Goal: Task Accomplishment & Management: Manage account settings

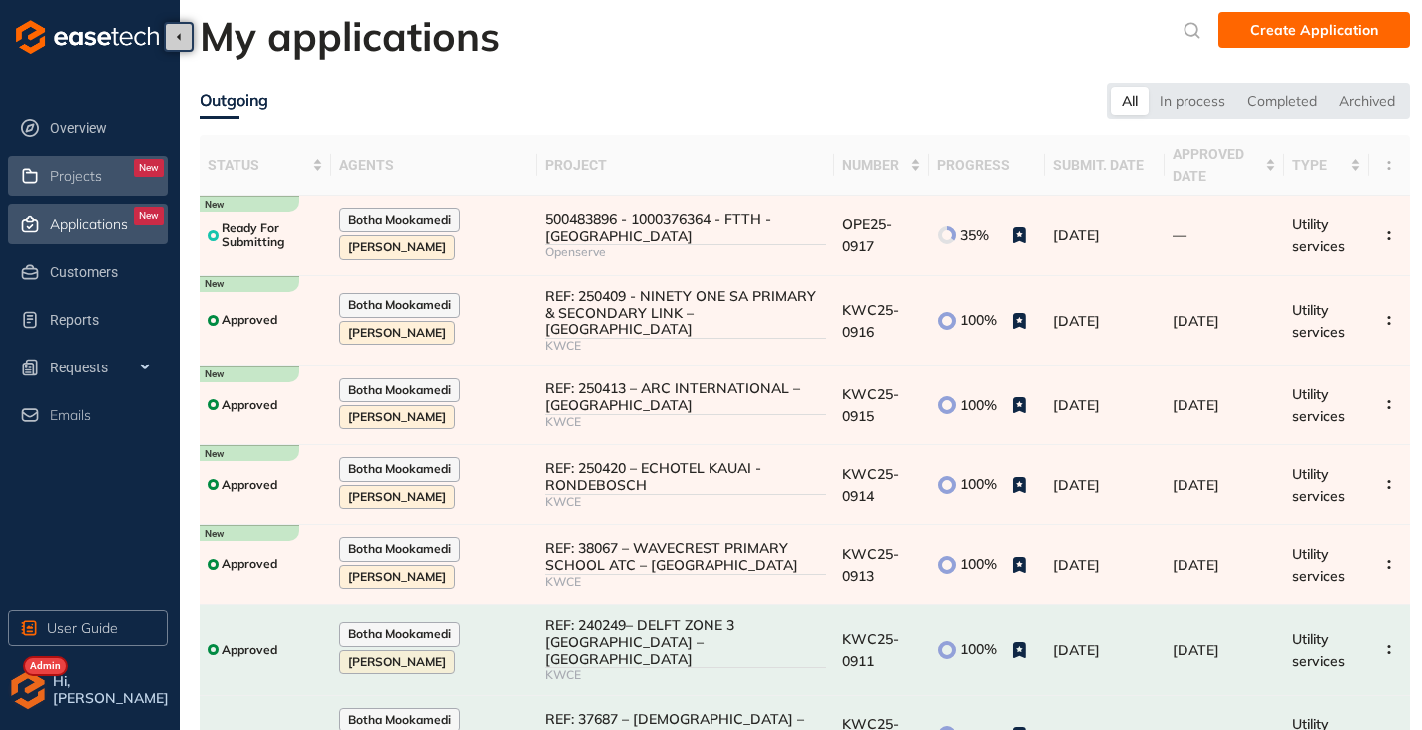
click at [49, 173] on li "Projects New" at bounding box center [88, 176] width 160 height 40
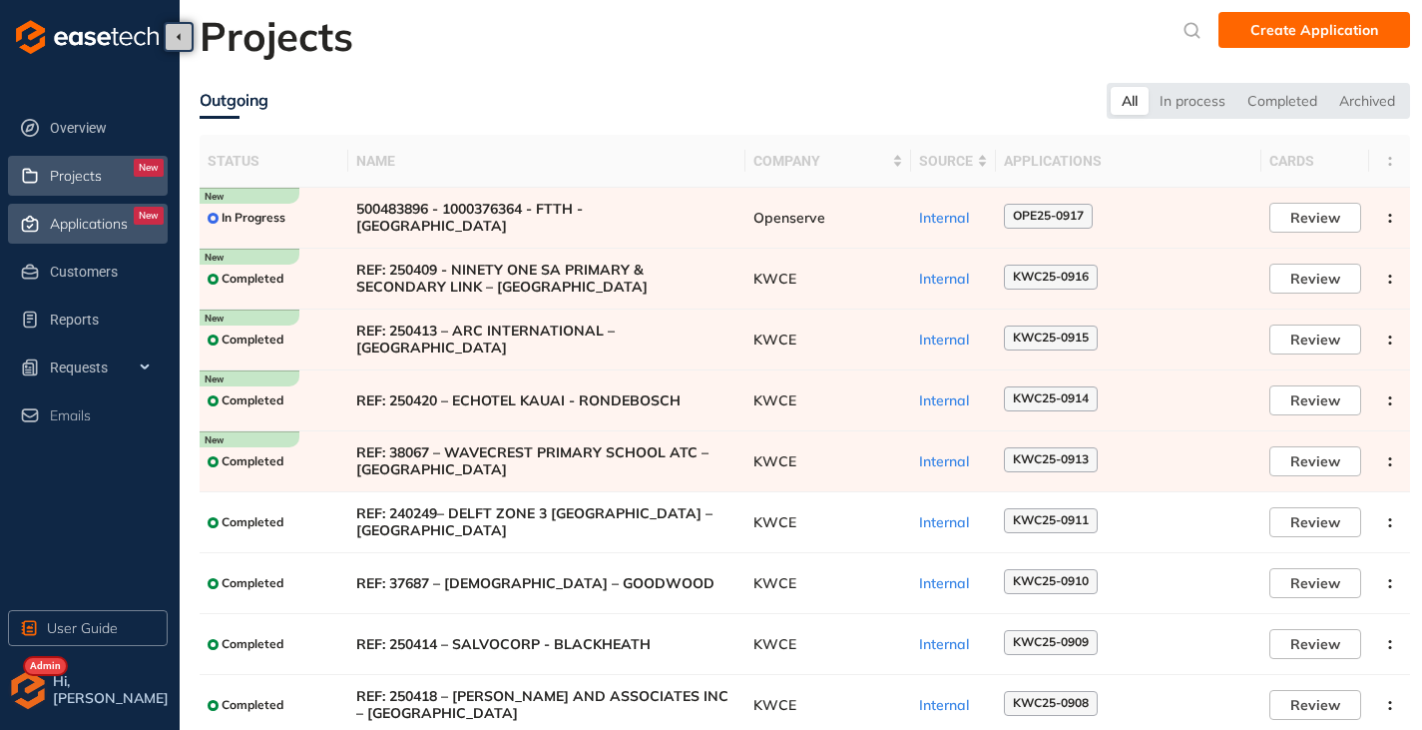
click at [69, 216] on span "Applications" at bounding box center [89, 224] width 78 height 17
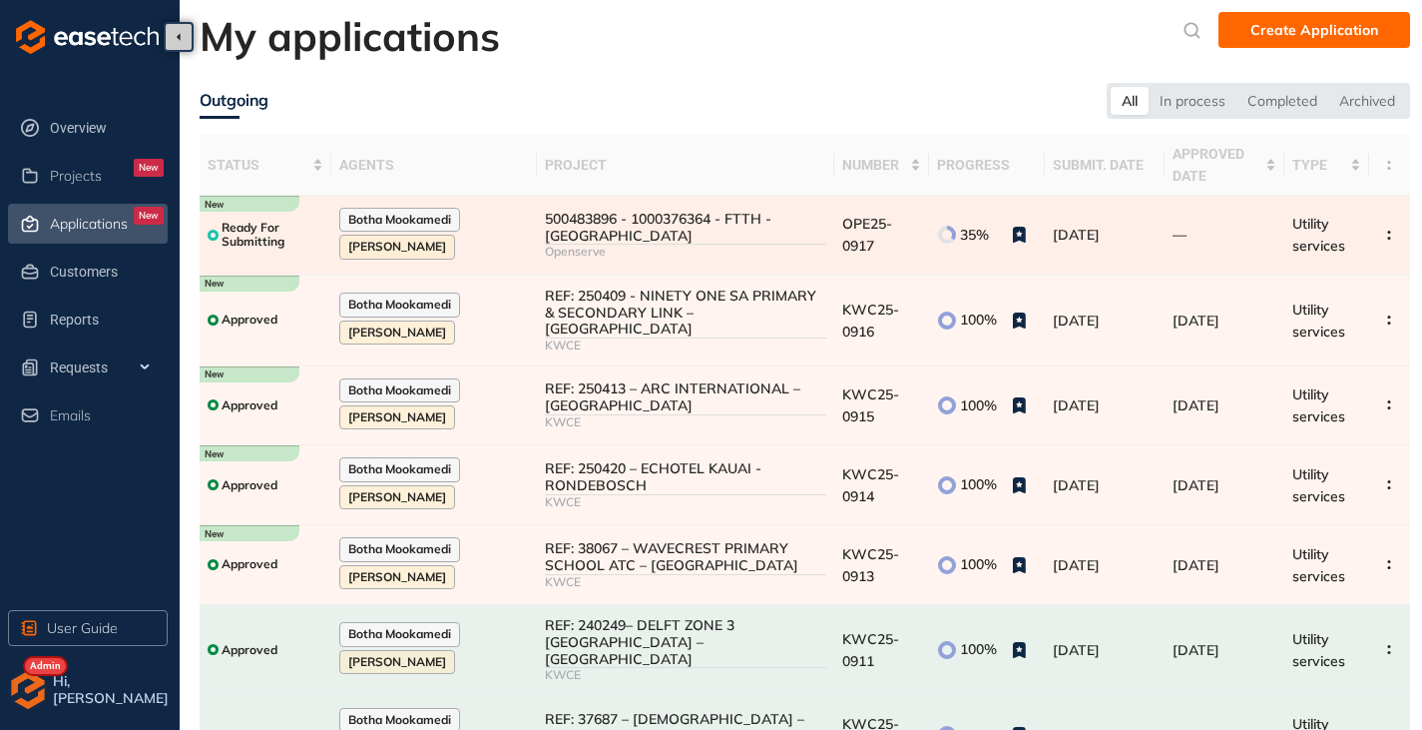
click at [759, 218] on div "500483896 - 1000376364 - FTTH - [GEOGRAPHIC_DATA]" at bounding box center [685, 228] width 281 height 34
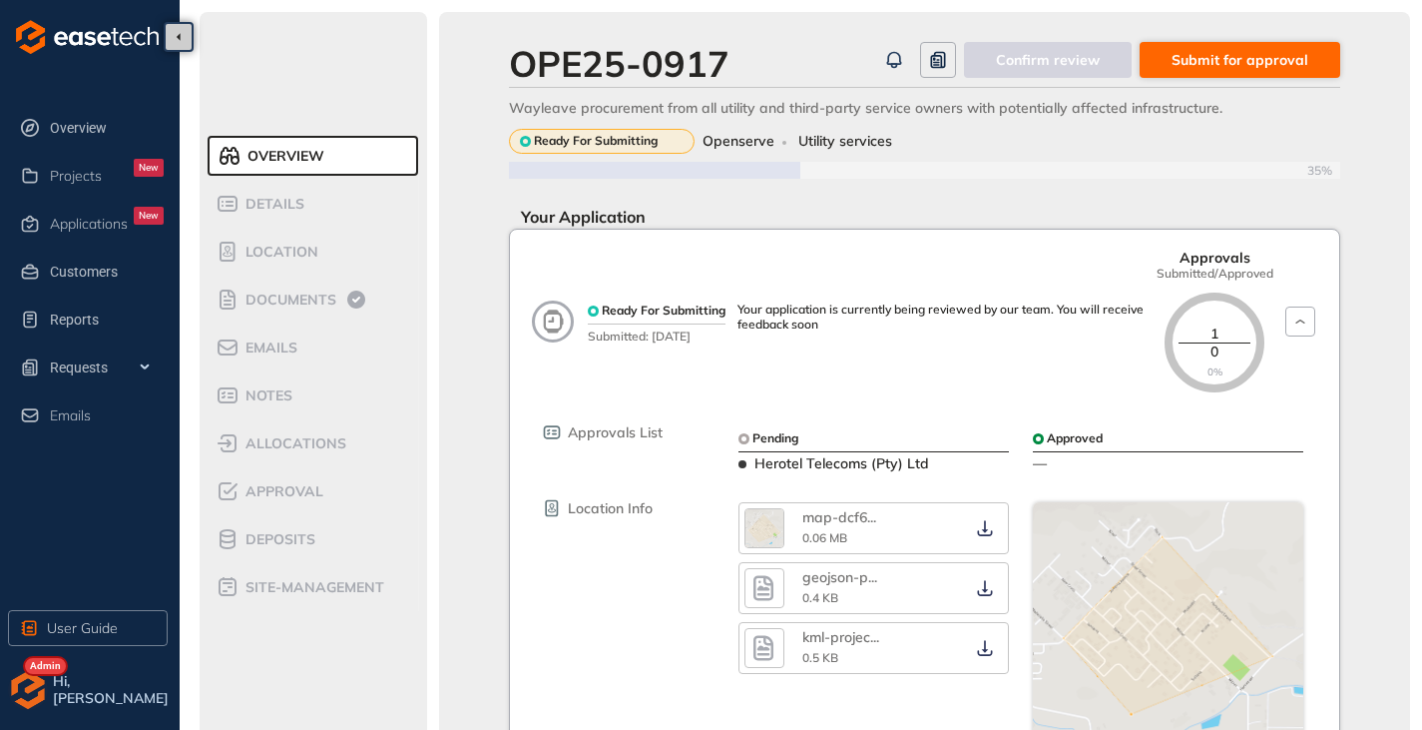
click at [1249, 62] on span "Submit for approval" at bounding box center [1240, 60] width 137 height 22
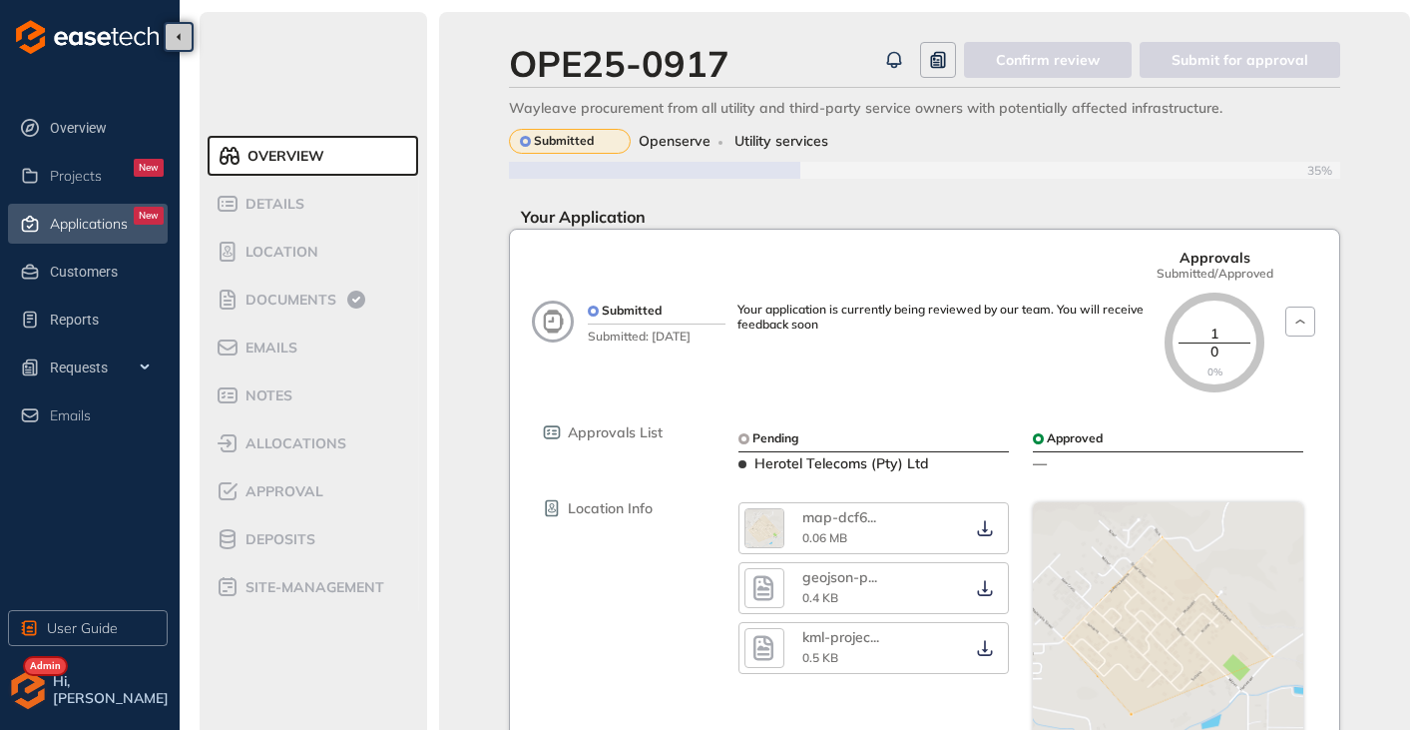
click at [94, 226] on span "Applications" at bounding box center [89, 224] width 78 height 17
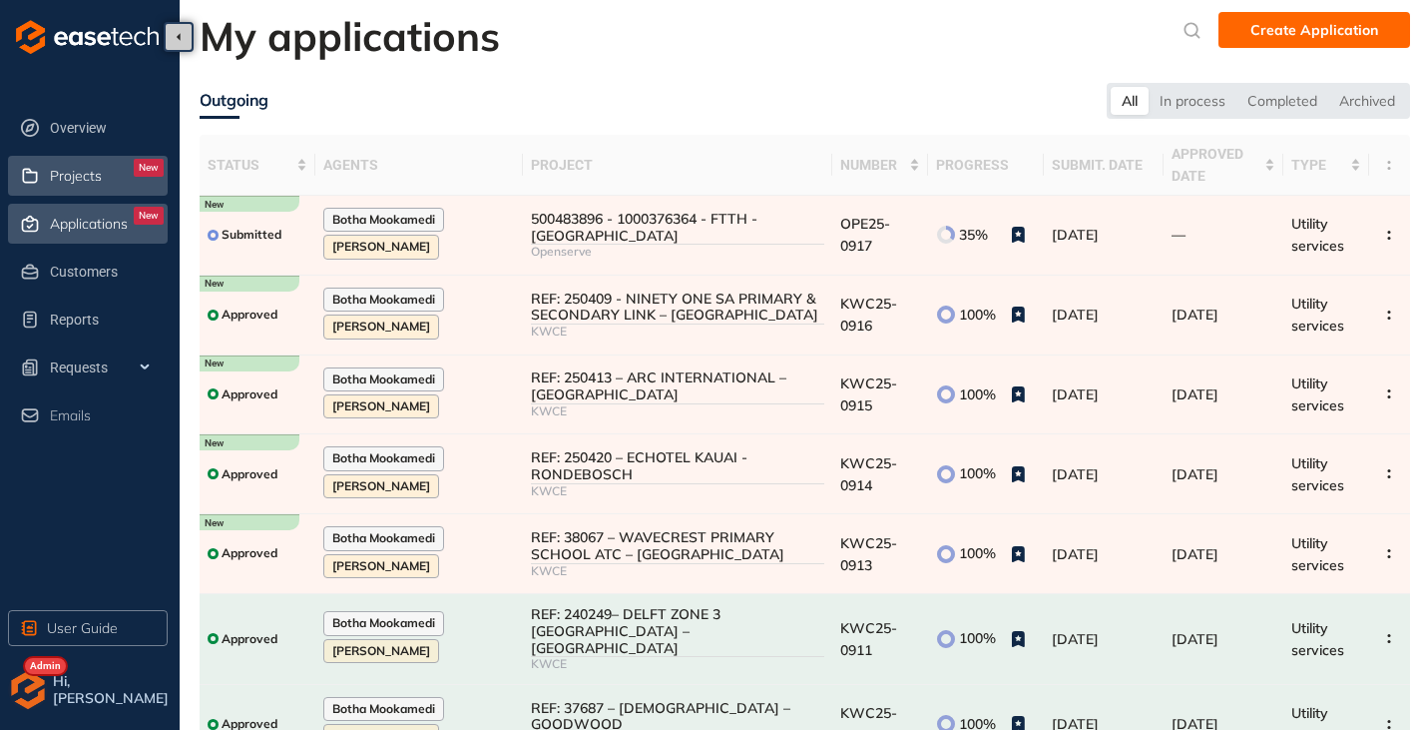
click at [90, 171] on span "Projects" at bounding box center [76, 176] width 52 height 17
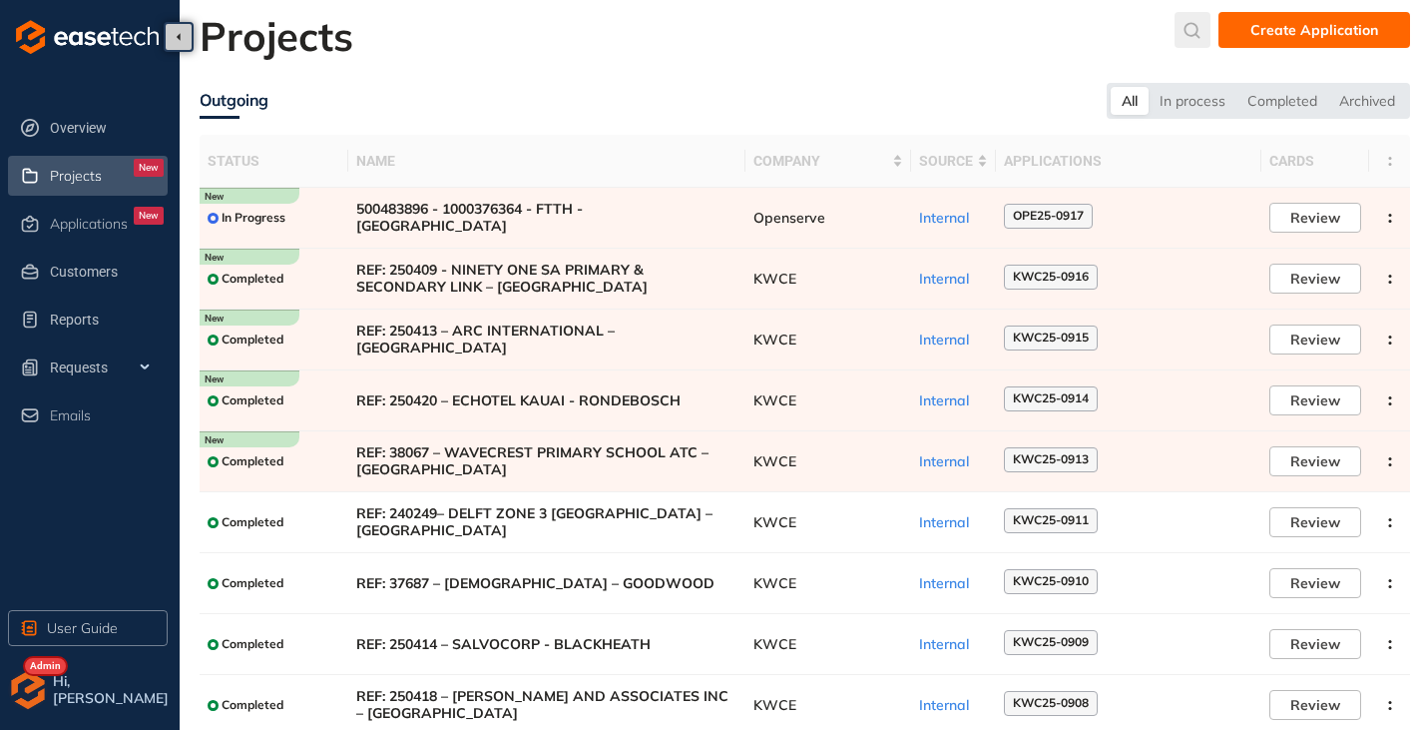
click at [1191, 29] on icon "submit" at bounding box center [1193, 30] width 20 height 17
click at [1087, 34] on input "text" at bounding box center [1044, 35] width 151 height 30
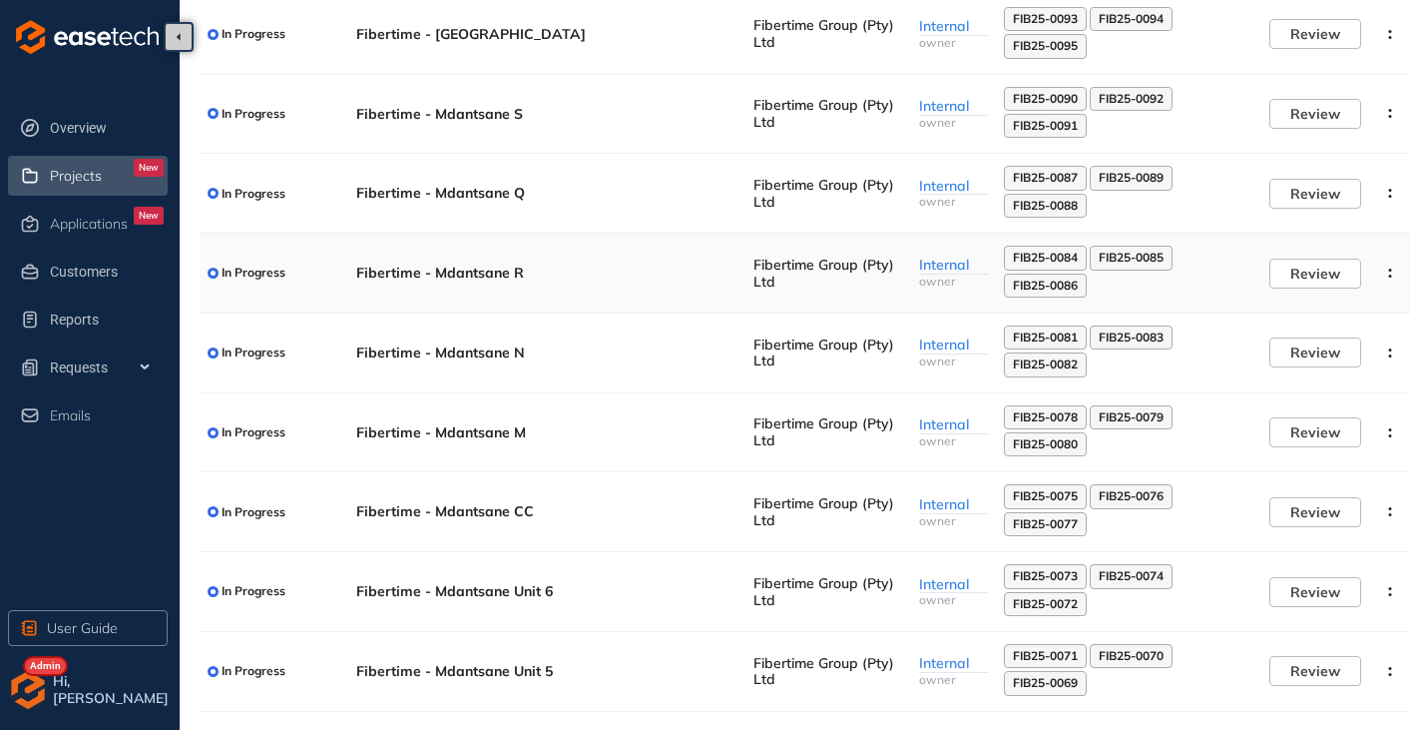
scroll to position [310, 0]
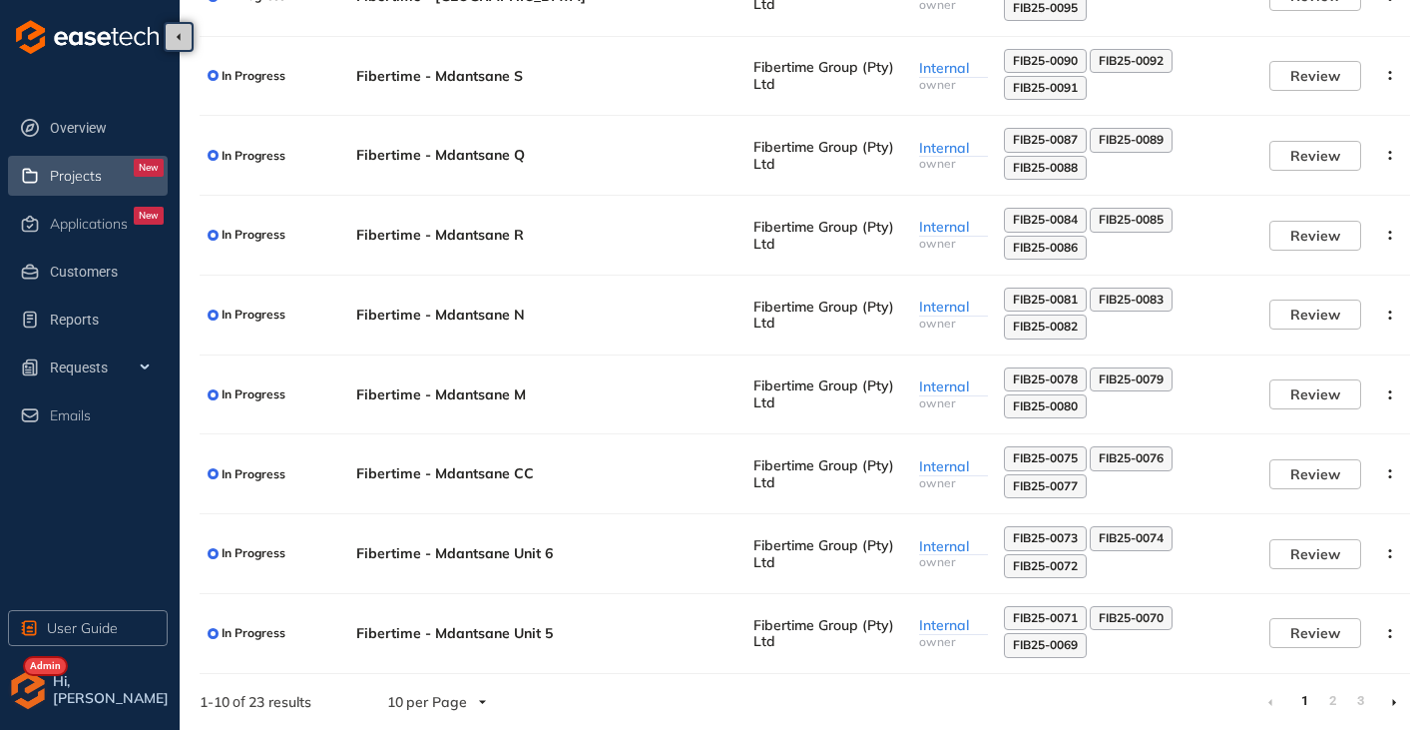
type input "***"
click at [1389, 703] on li at bounding box center [1394, 702] width 32 height 32
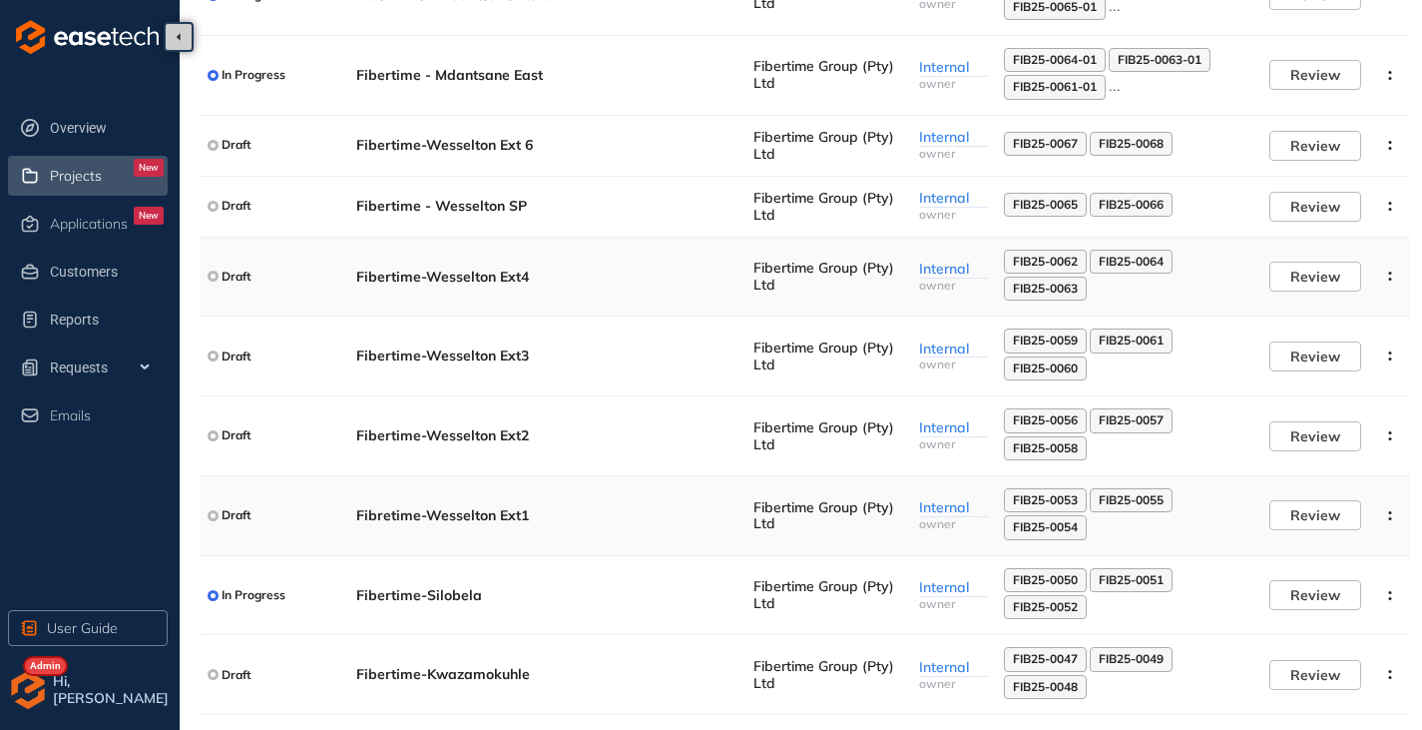
scroll to position [272, 0]
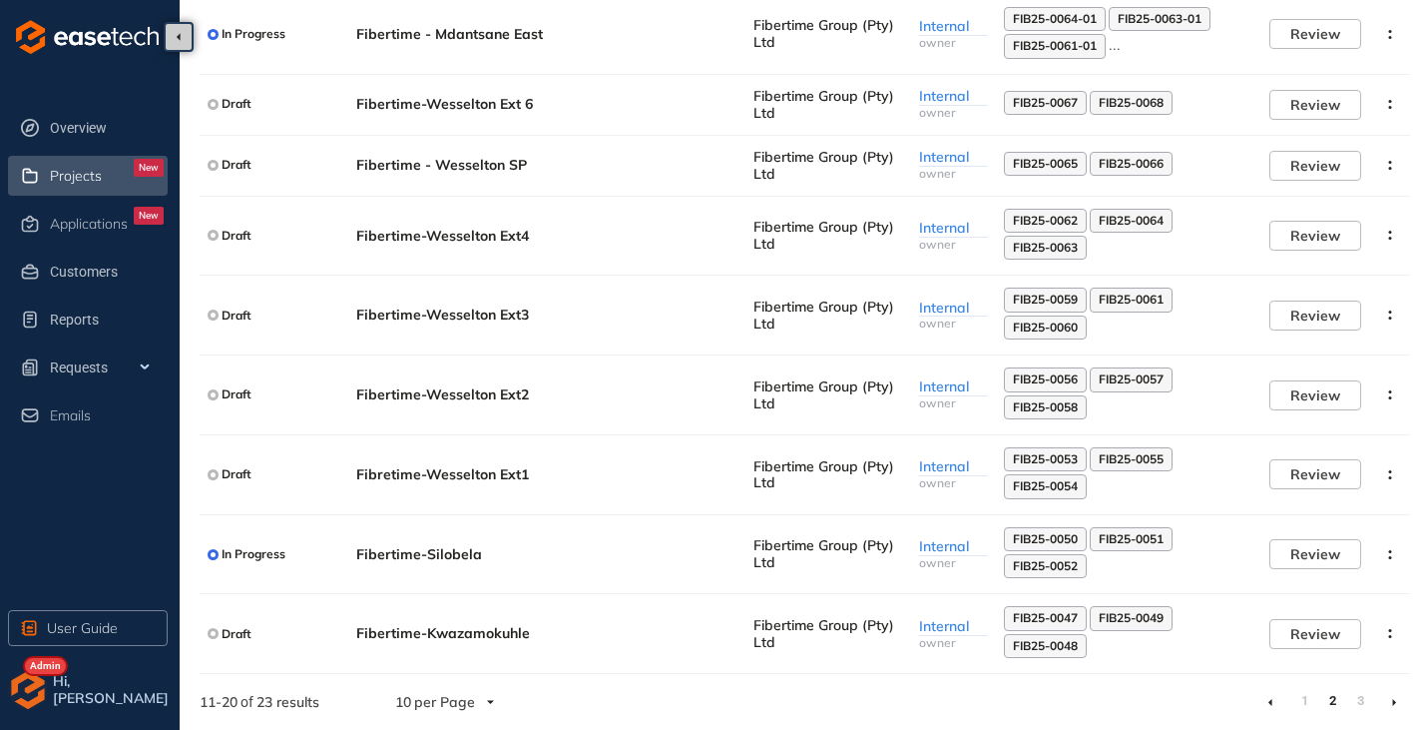
click at [1392, 702] on icon at bounding box center [1394, 702] width 5 height 9
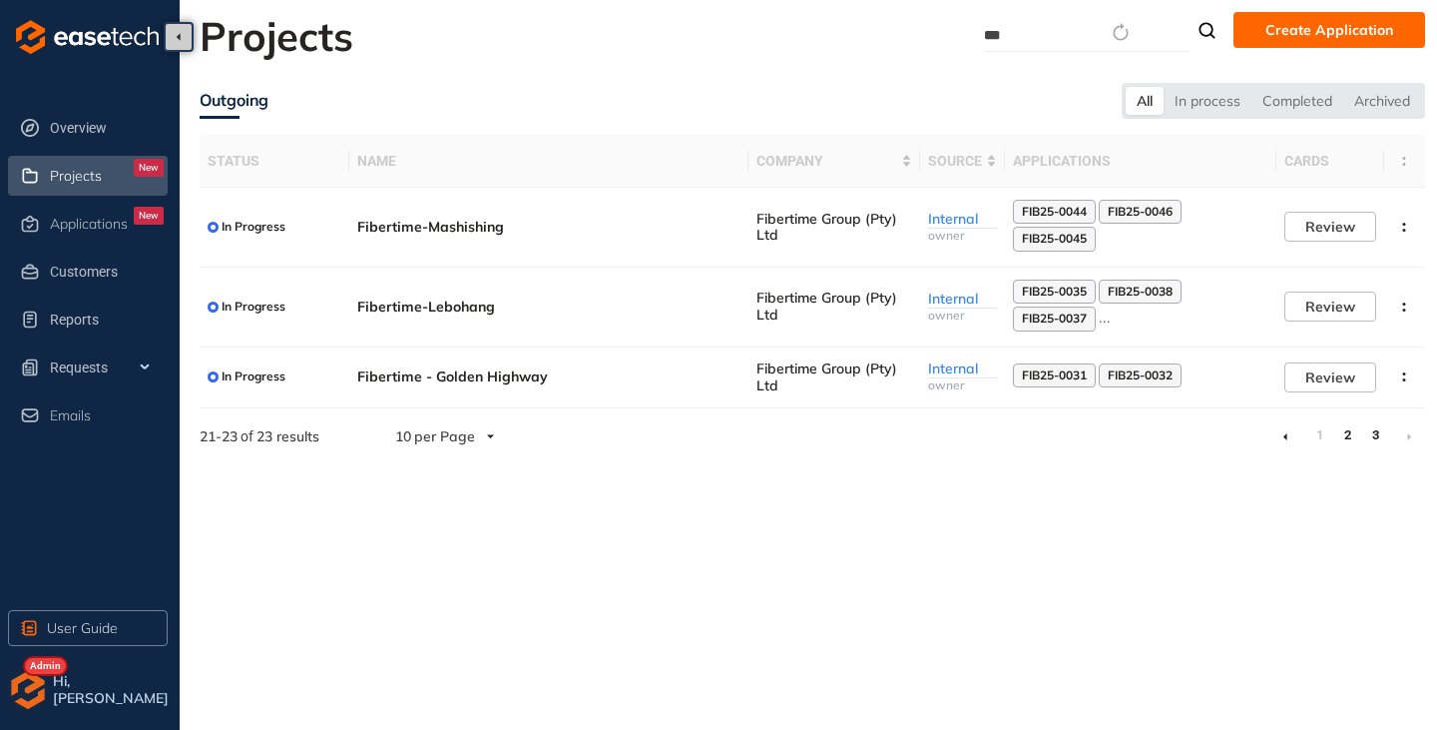
click at [1348, 432] on link "2" at bounding box center [1348, 435] width 20 height 30
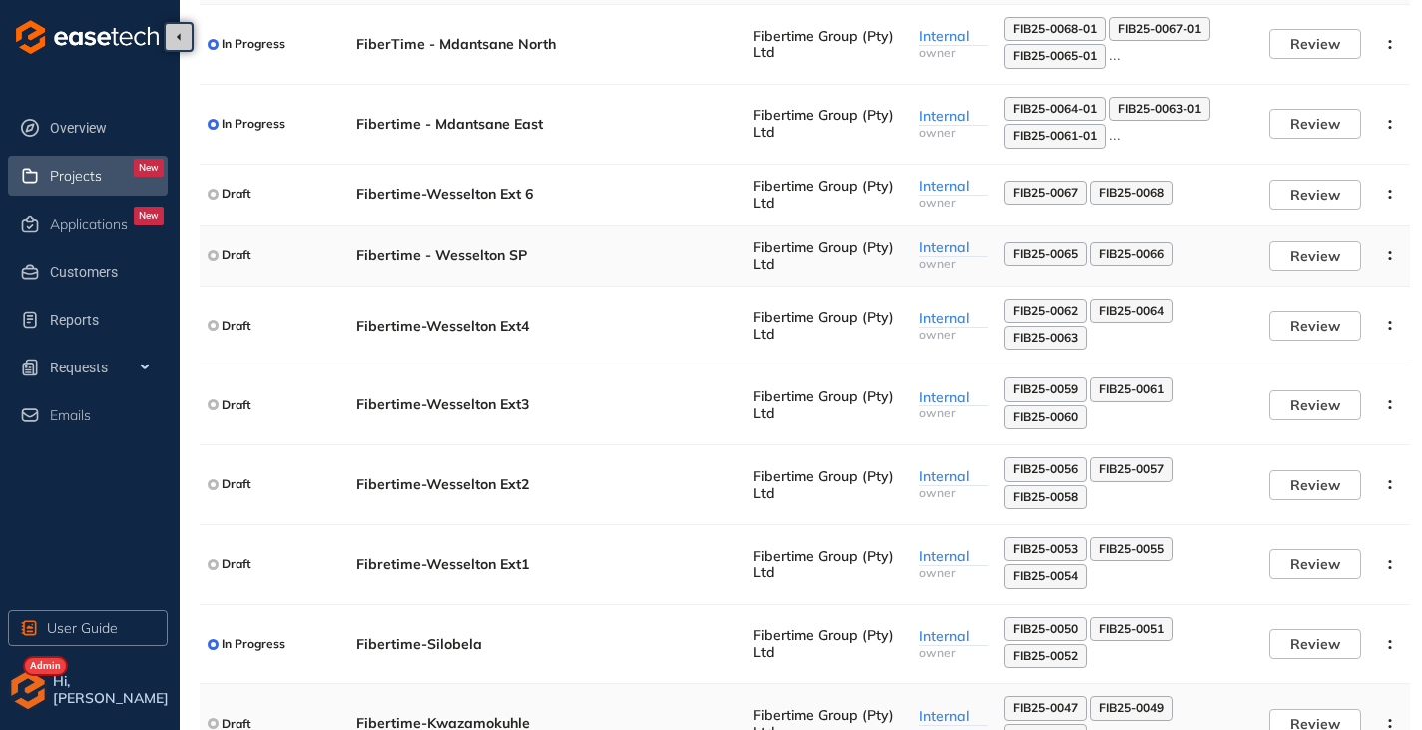
scroll to position [272, 0]
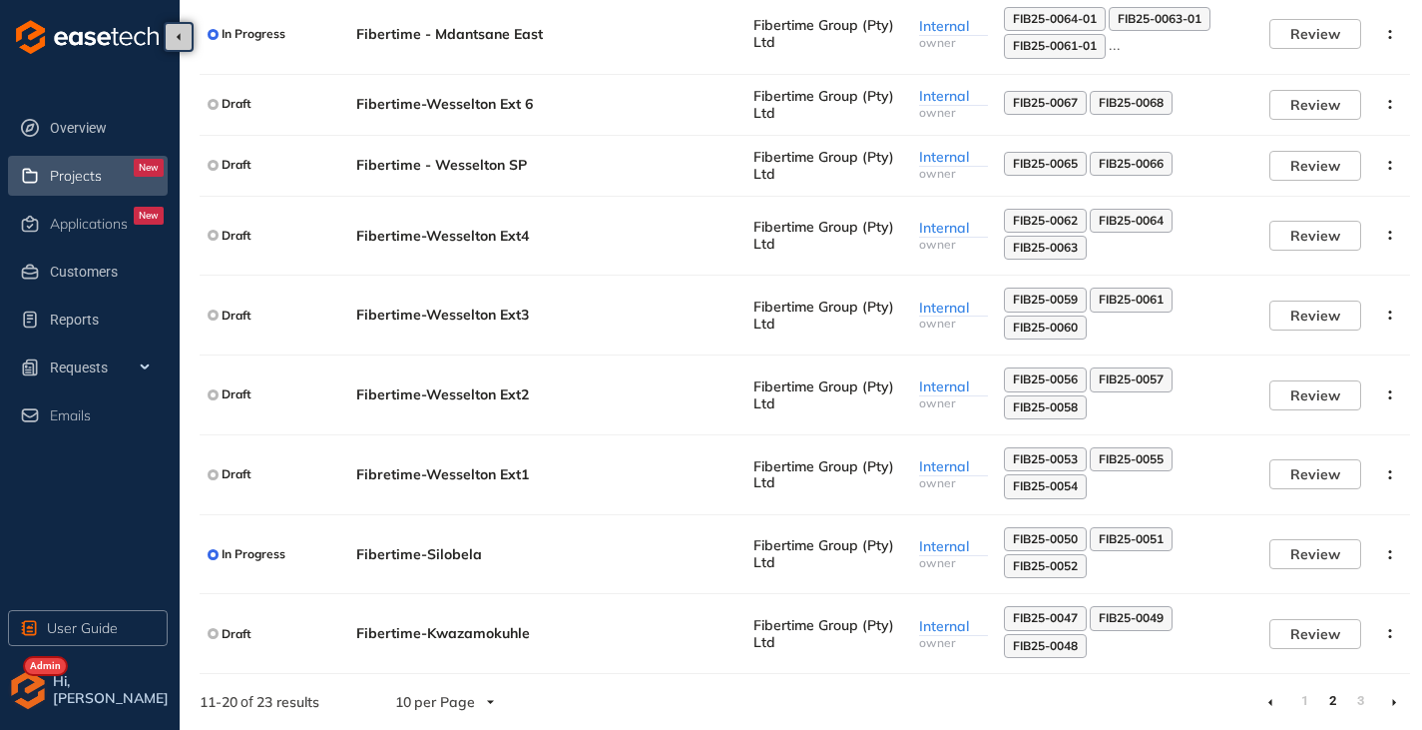
click at [1274, 705] on li at bounding box center [1271, 702] width 32 height 32
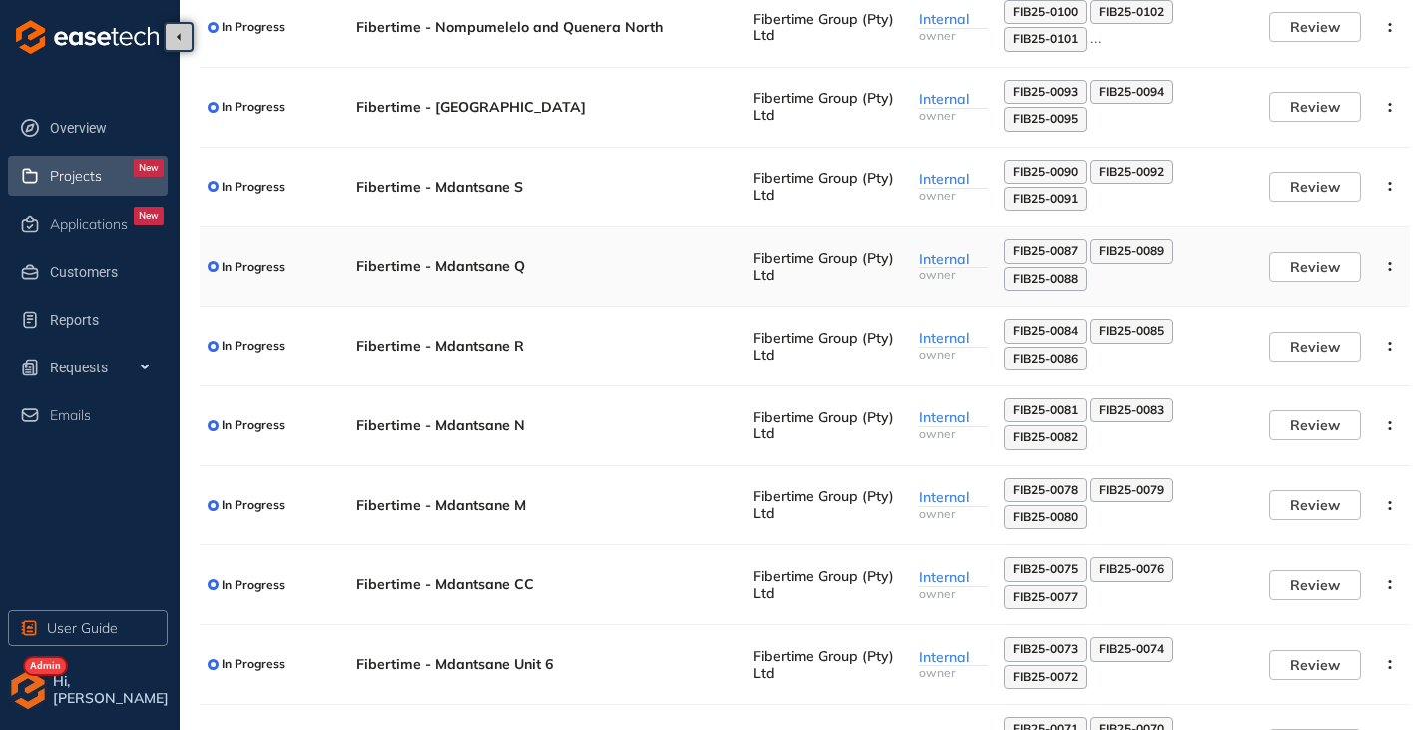
scroll to position [299, 0]
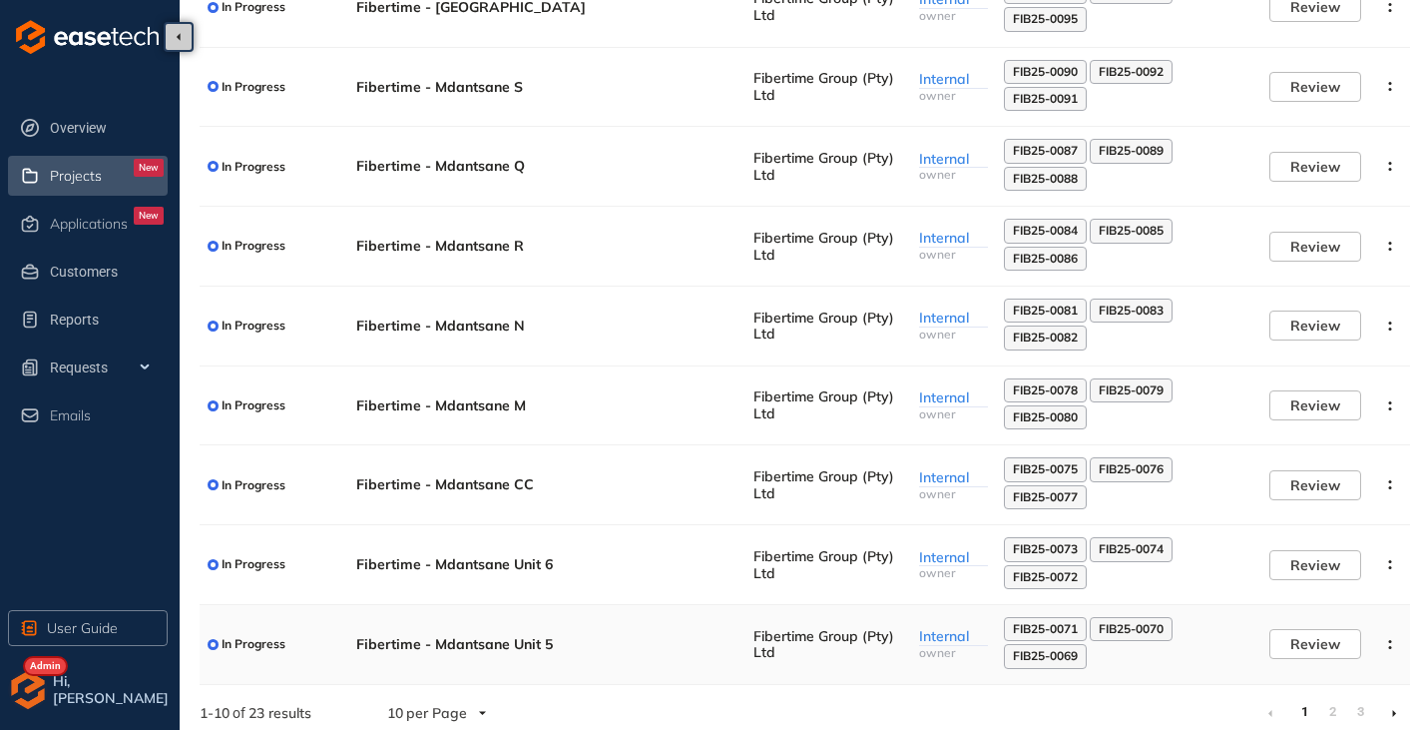
click at [498, 632] on td "Fibertime - Mdantsane Unit 5" at bounding box center [546, 645] width 397 height 80
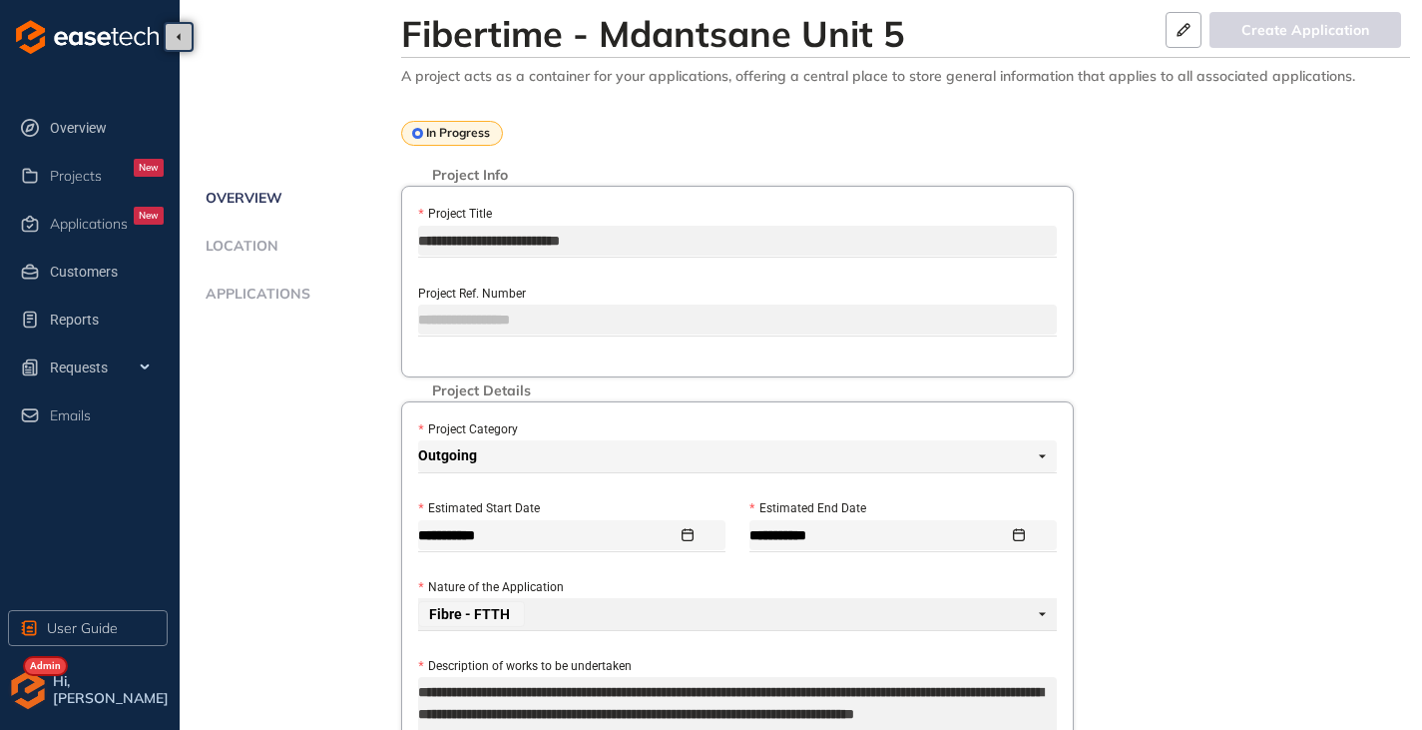
click at [267, 287] on span "Applications" at bounding box center [255, 293] width 111 height 17
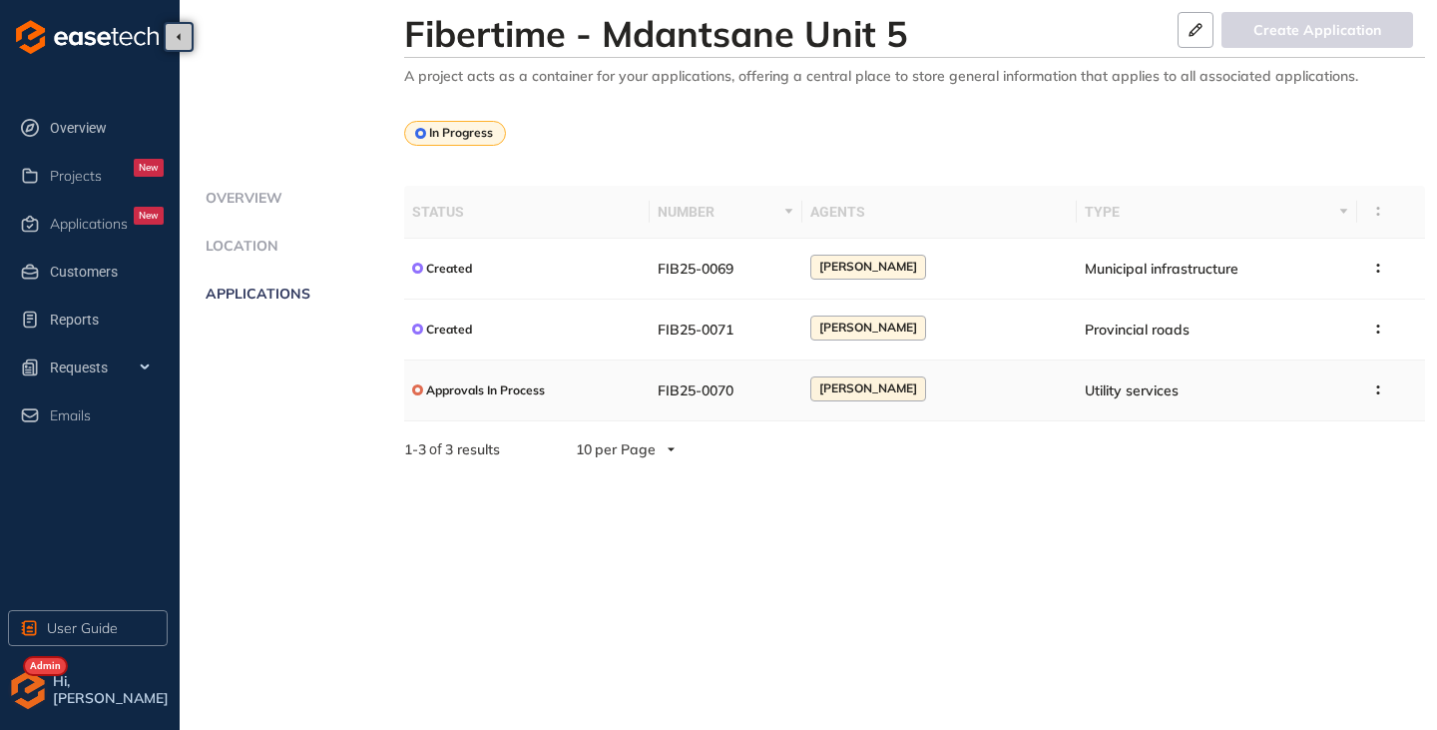
click at [565, 400] on div "Approvals In Process" at bounding box center [527, 389] width 231 height 25
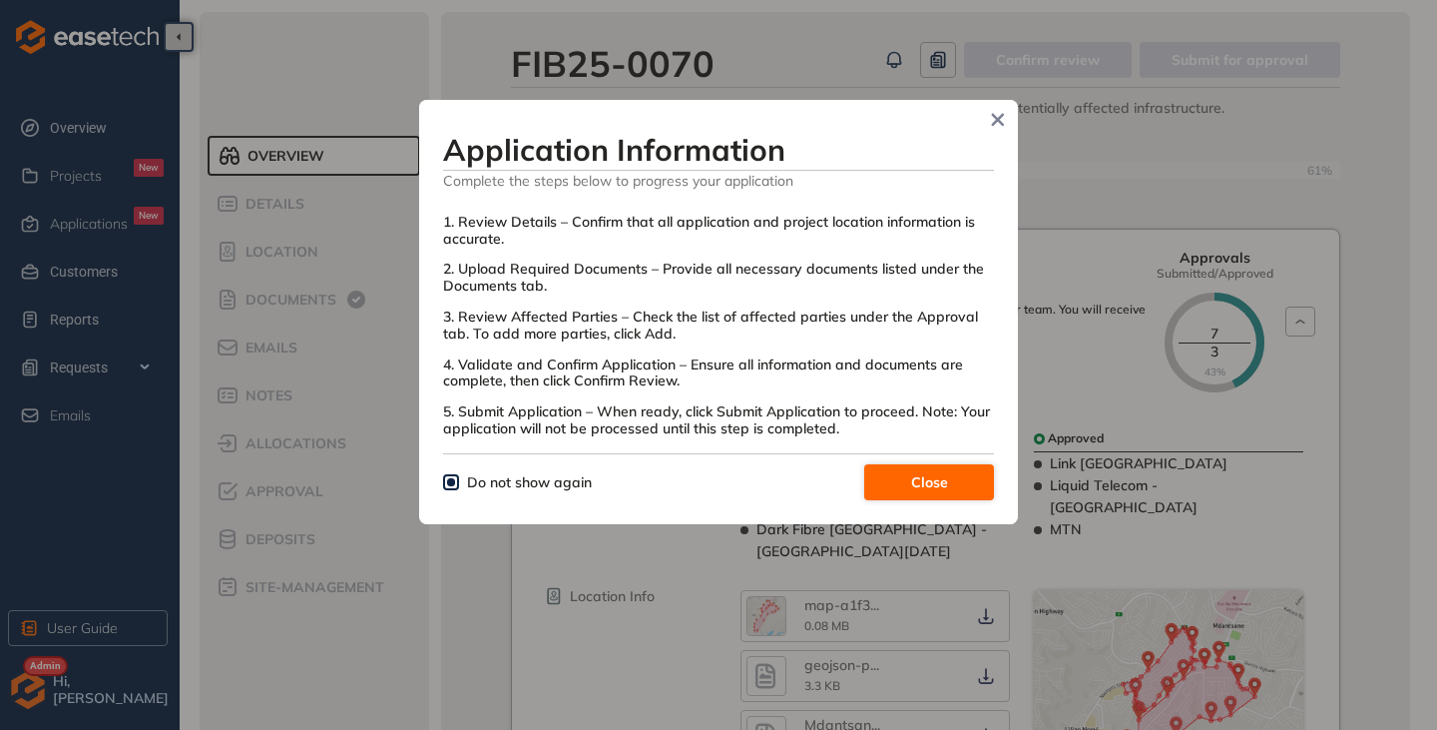
click at [916, 497] on button "Close" at bounding box center [929, 482] width 130 height 36
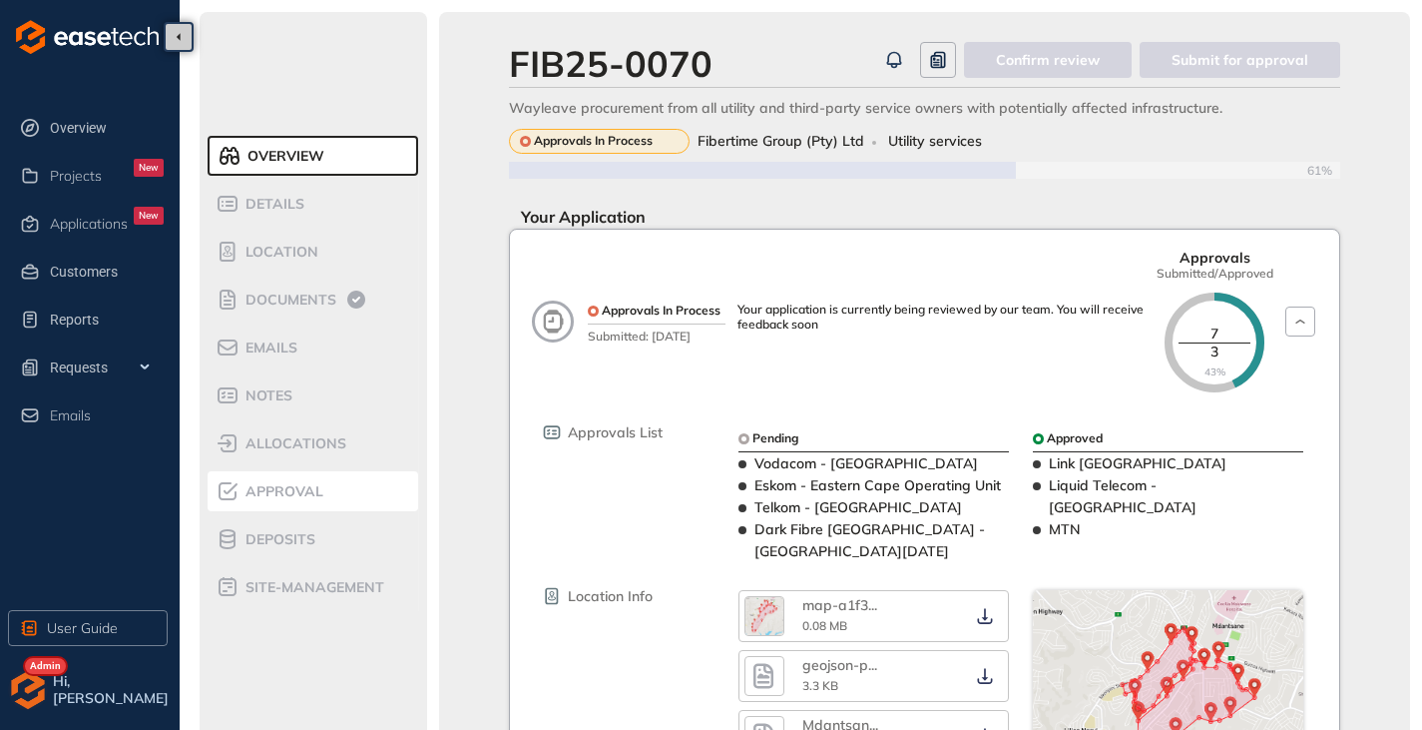
click at [314, 499] on div "Approval" at bounding box center [301, 491] width 170 height 24
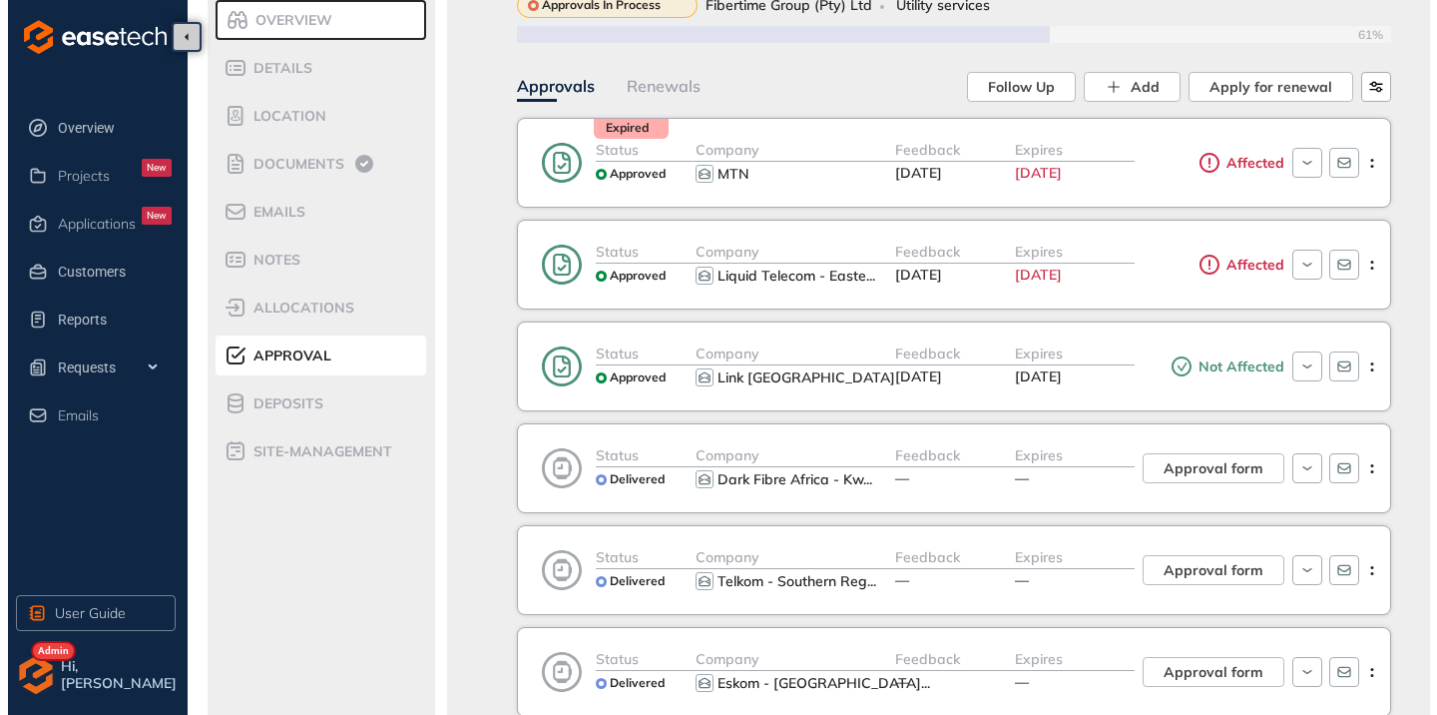
scroll to position [100, 0]
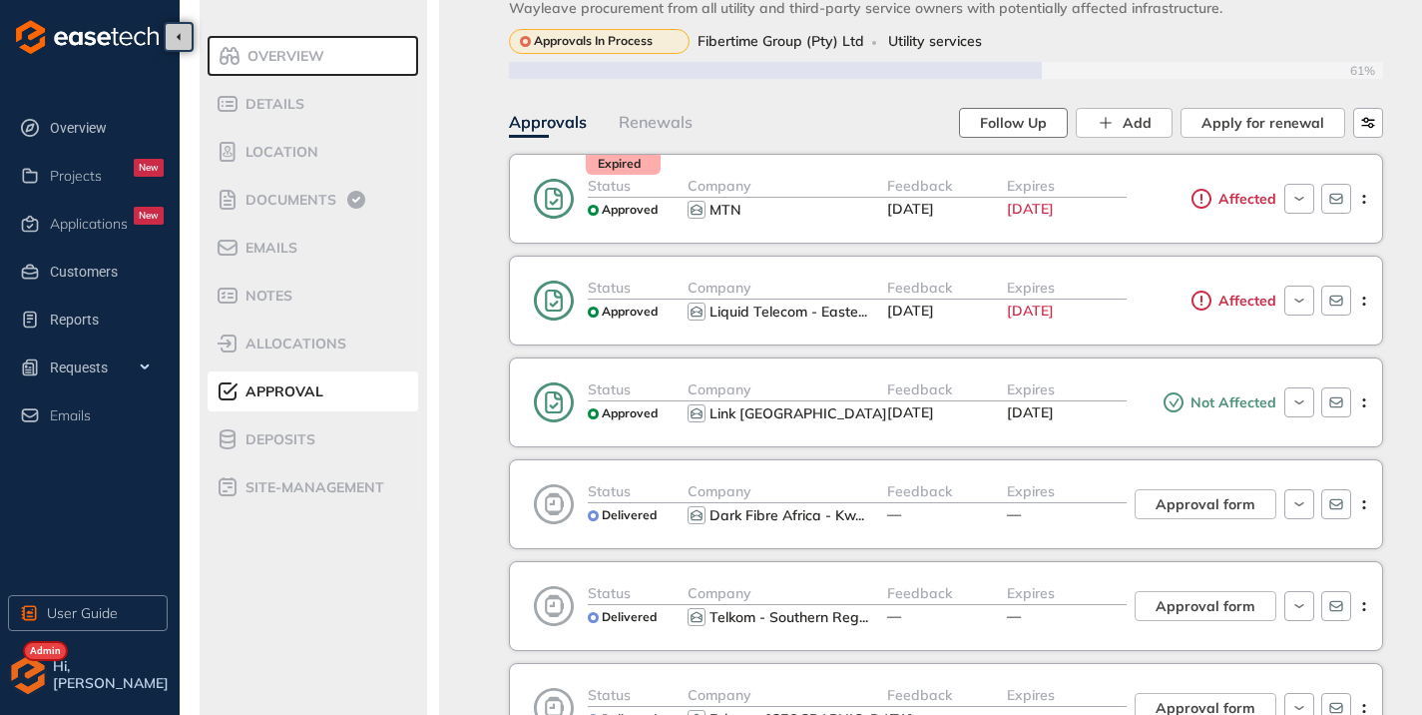
click at [1034, 120] on span "Follow Up" at bounding box center [1013, 123] width 67 height 22
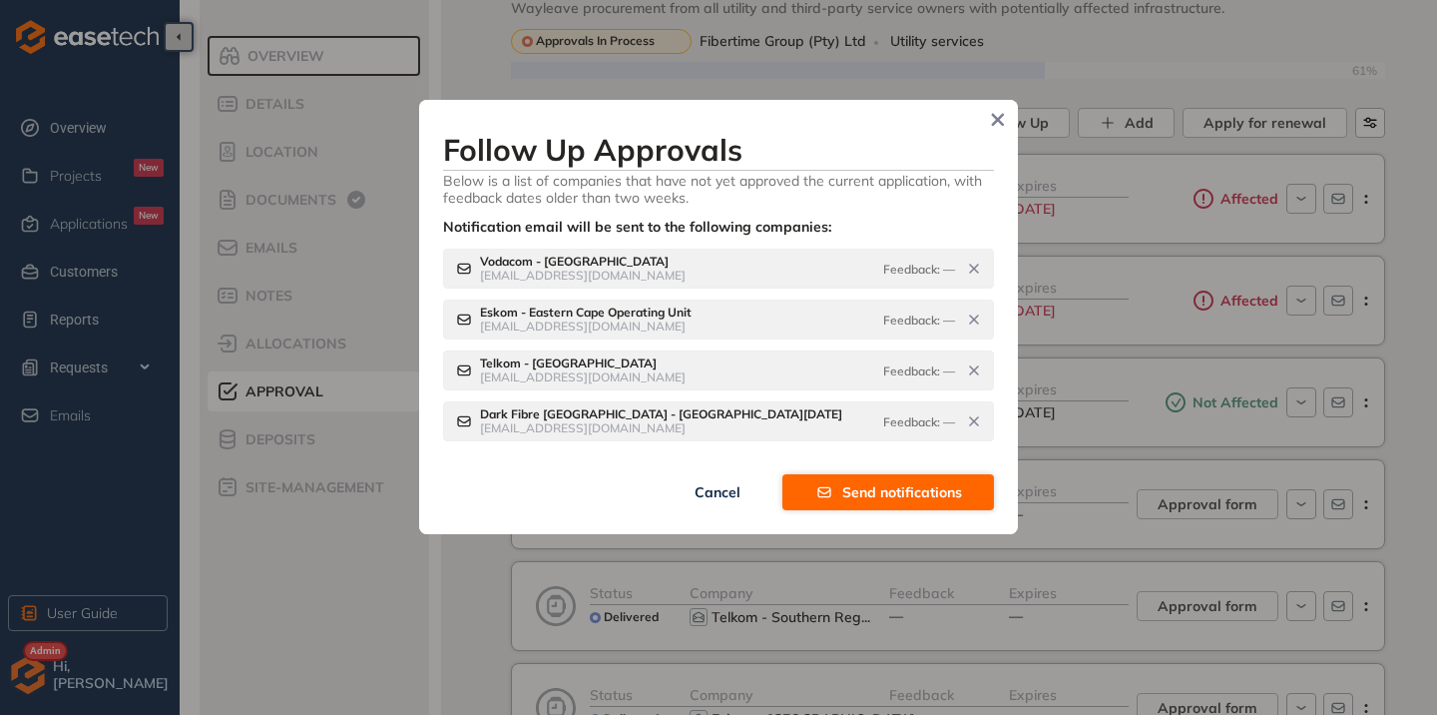
click at [864, 497] on span "Send notifications" at bounding box center [902, 492] width 120 height 22
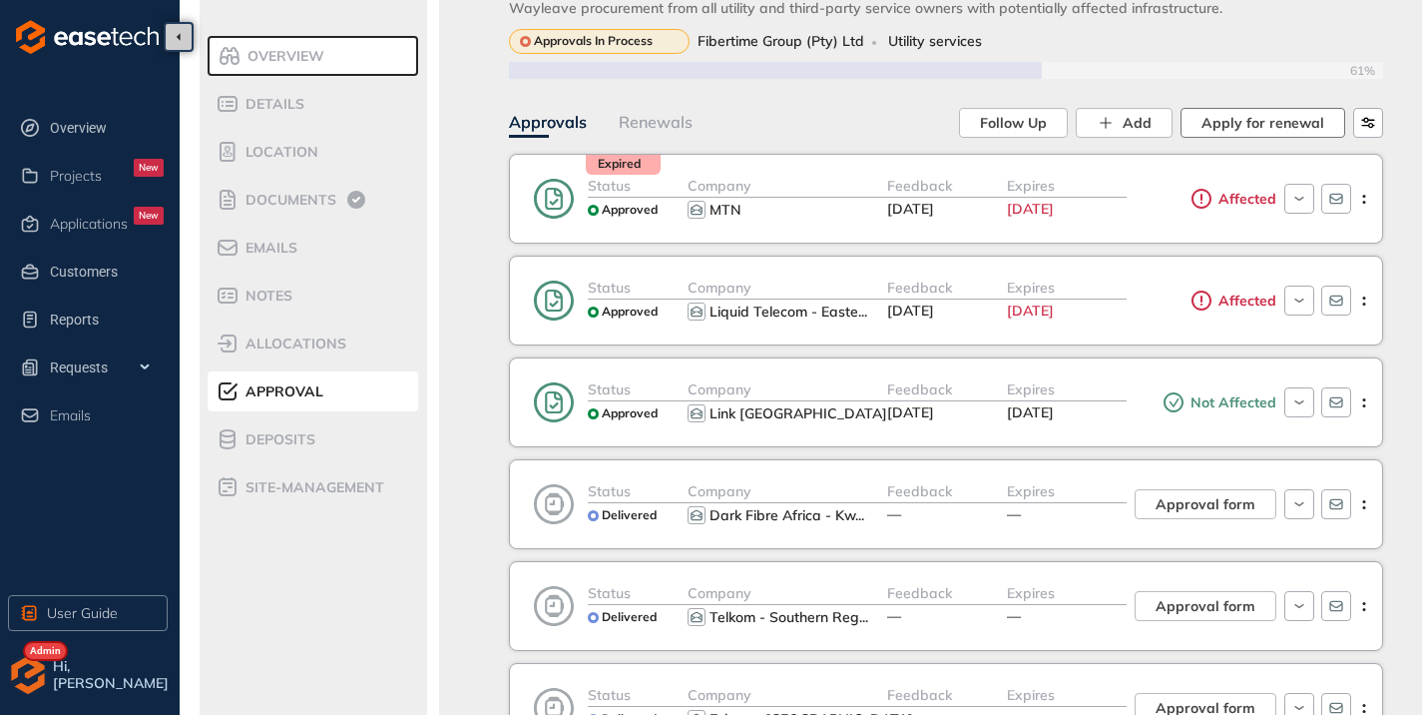
click at [1265, 116] on span "Apply for renewal" at bounding box center [1263, 123] width 123 height 22
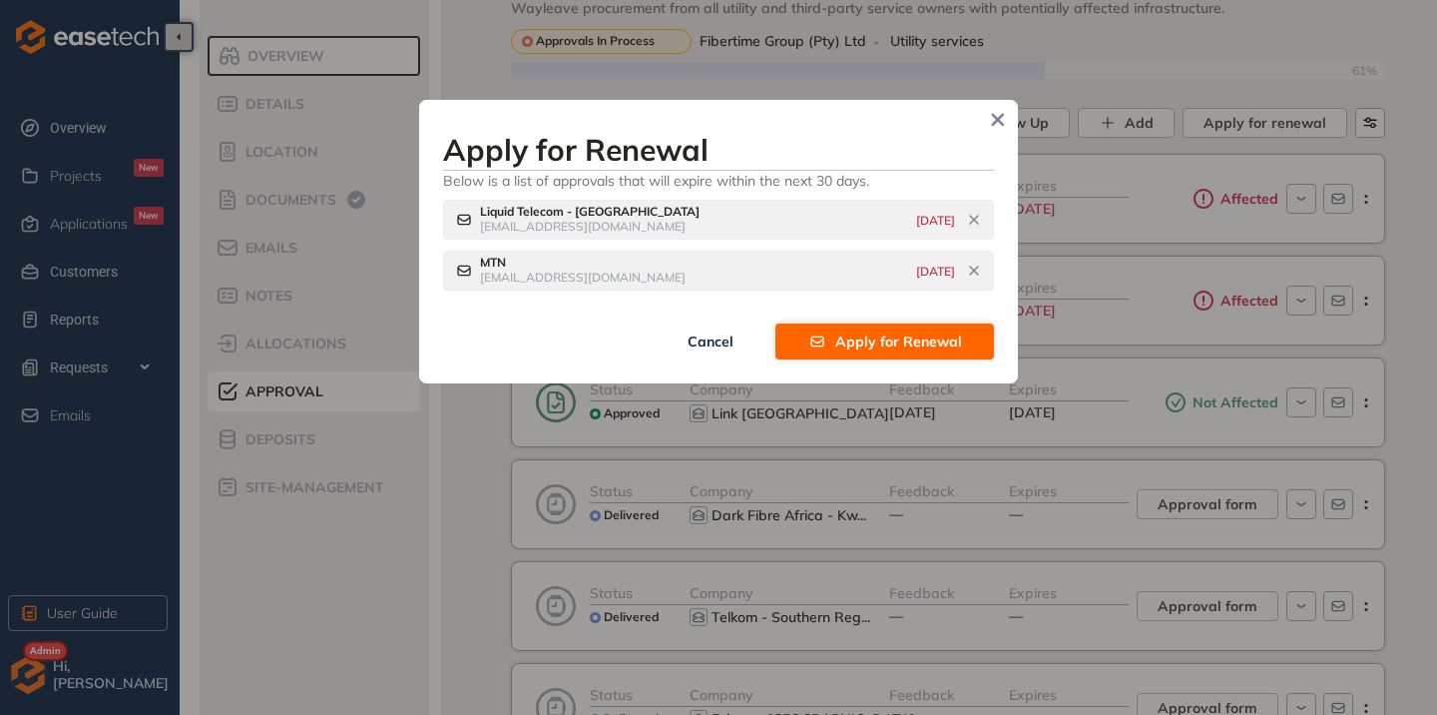
click at [865, 335] on span "Apply for Renewal" at bounding box center [898, 341] width 127 height 22
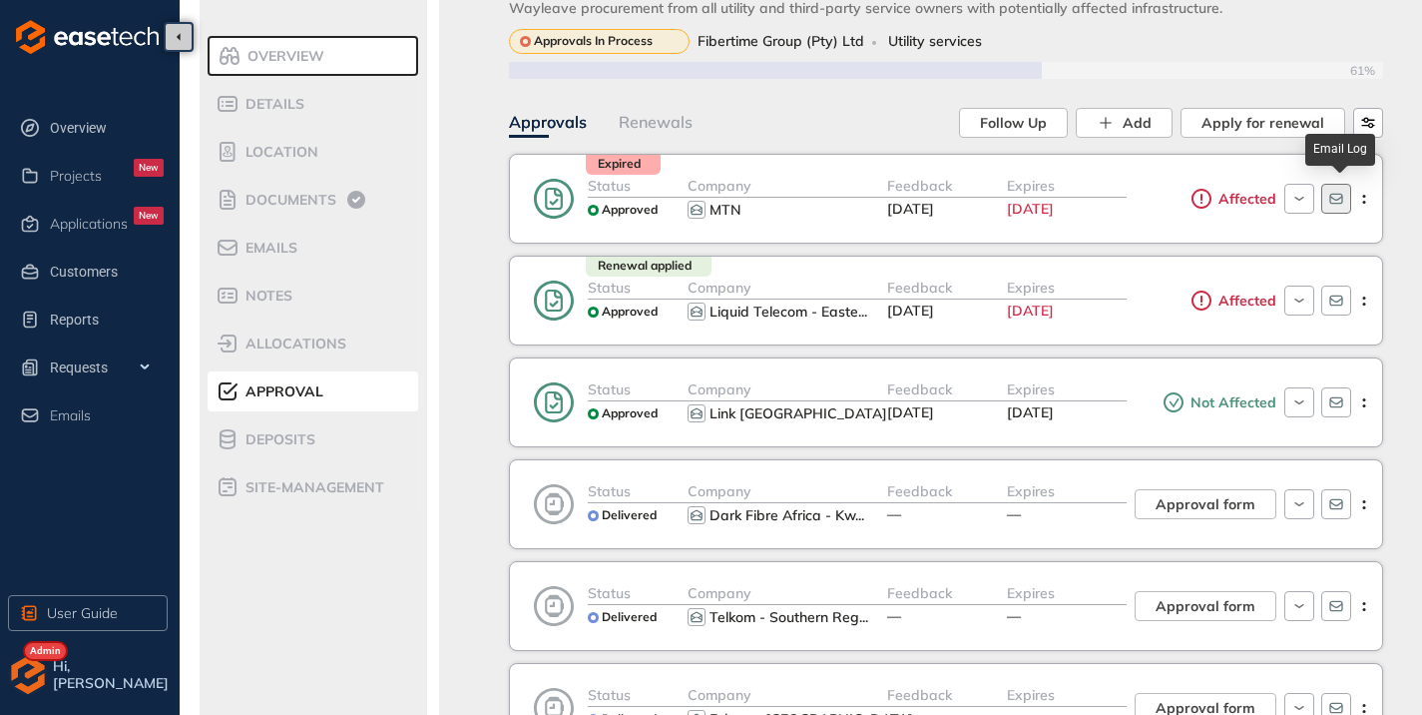
click at [1345, 201] on icon "button" at bounding box center [1337, 199] width 16 height 16
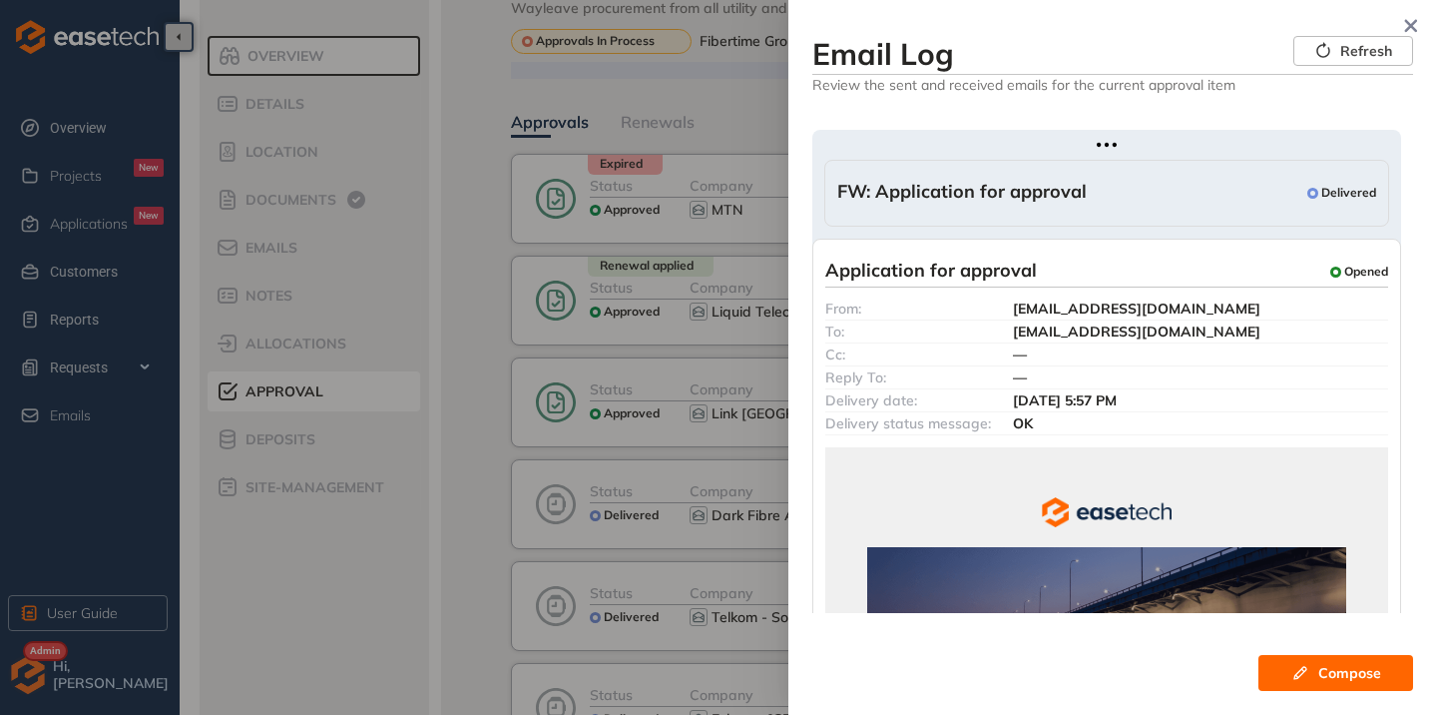
click at [1029, 197] on span "FW: Application for approval" at bounding box center [962, 193] width 250 height 25
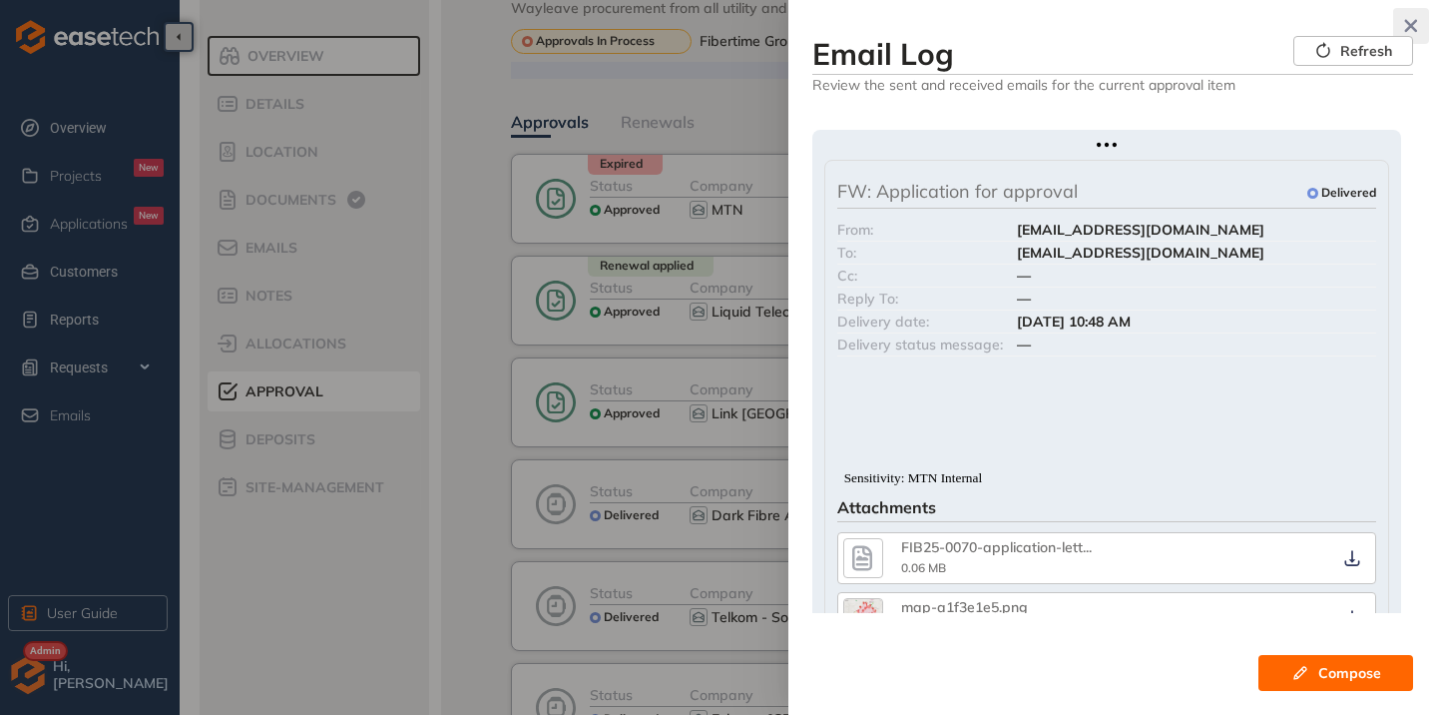
click at [1408, 21] on icon "button" at bounding box center [1411, 26] width 20 height 14
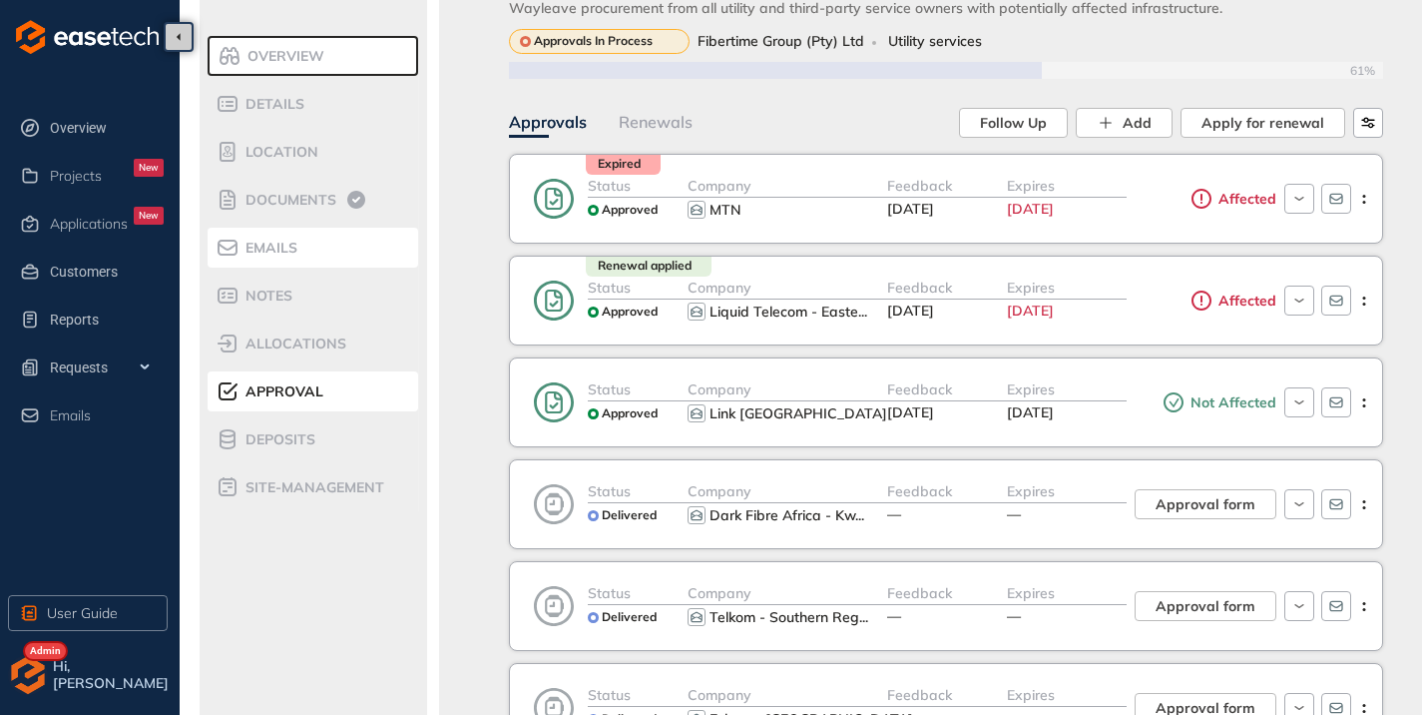
click at [278, 241] on span "Emails" at bounding box center [269, 248] width 58 height 17
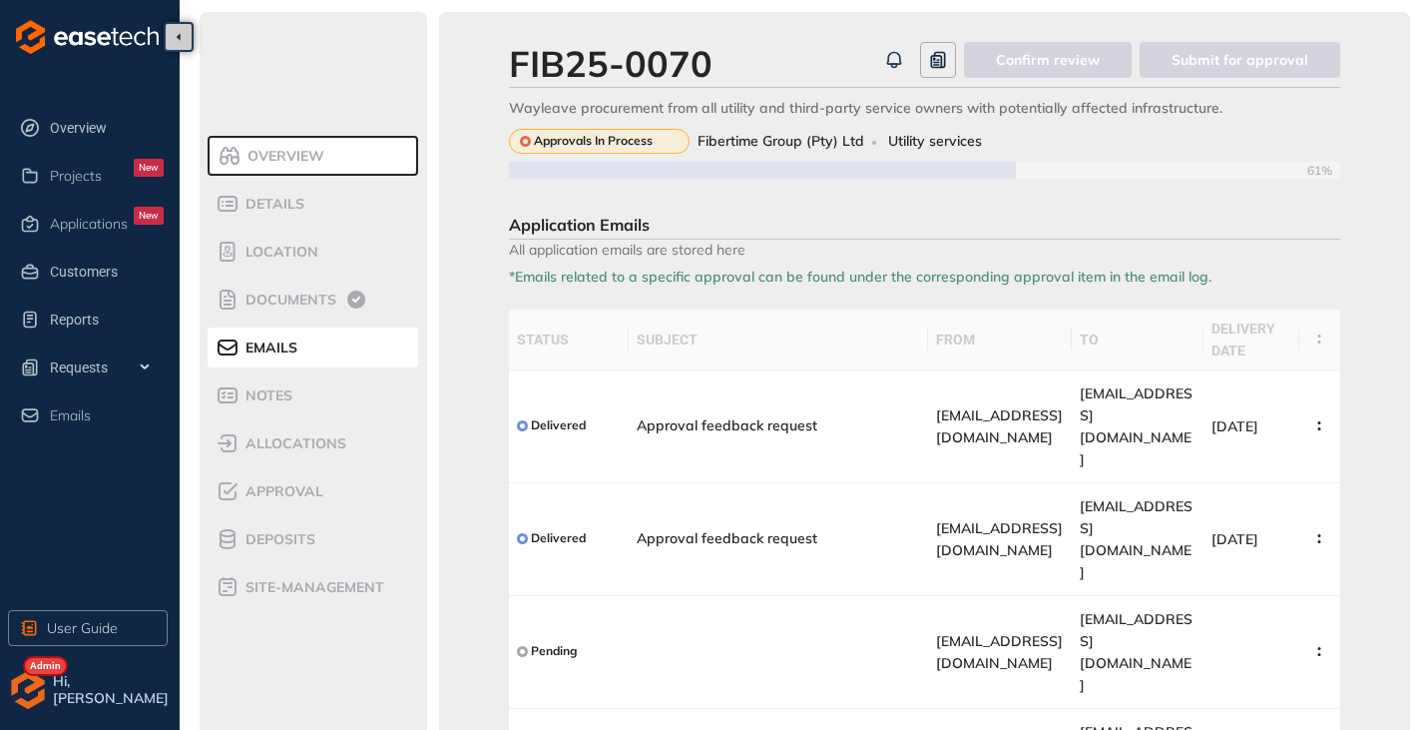
scroll to position [95, 0]
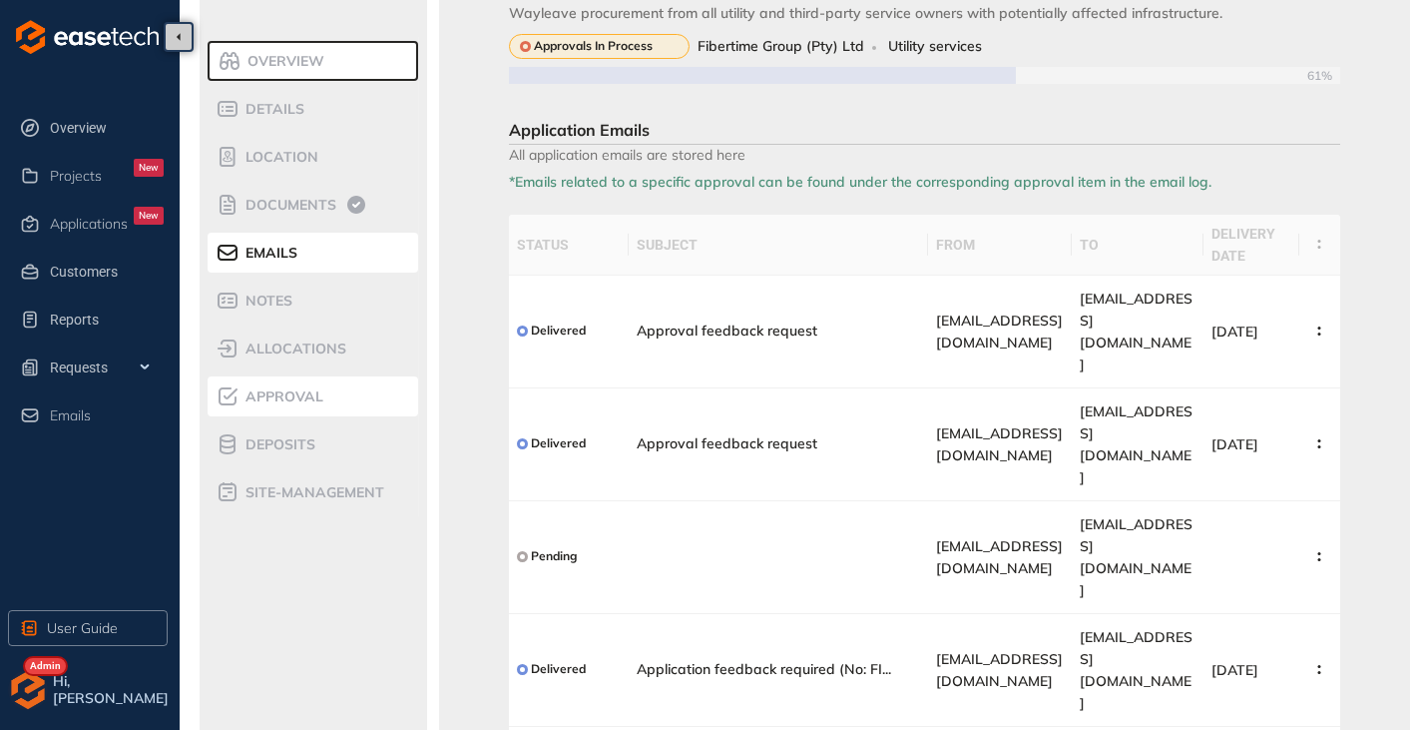
click at [304, 395] on span "Approval" at bounding box center [282, 396] width 84 height 17
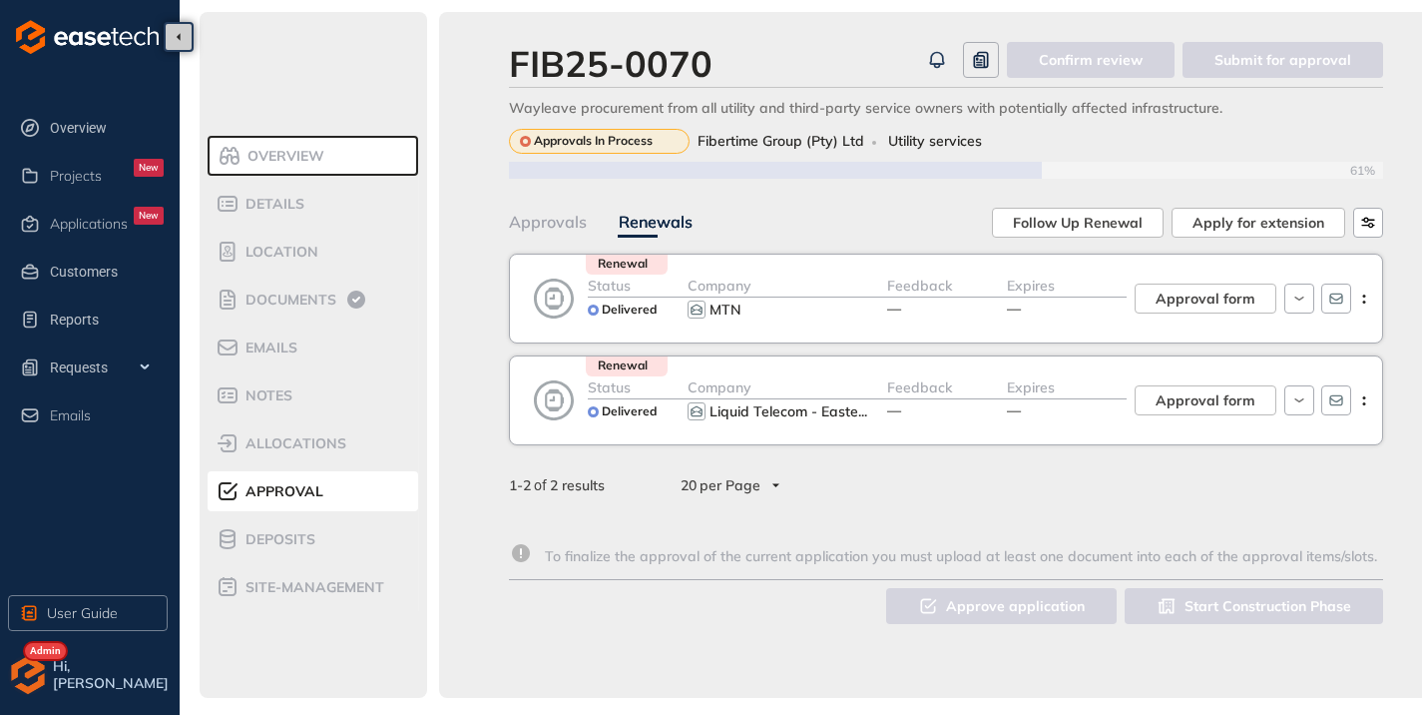
click at [541, 225] on div "Approvals" at bounding box center [548, 222] width 78 height 25
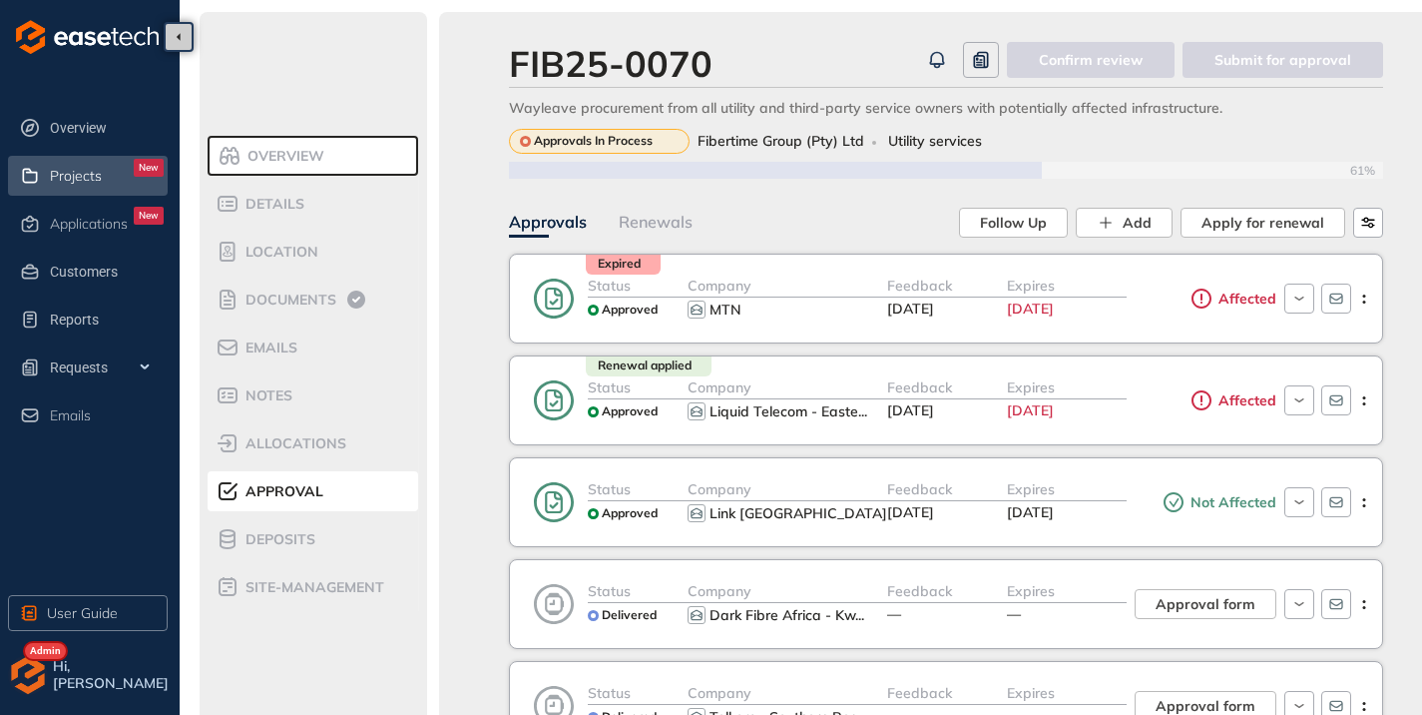
click at [94, 187] on div "Projects New" at bounding box center [107, 176] width 114 height 34
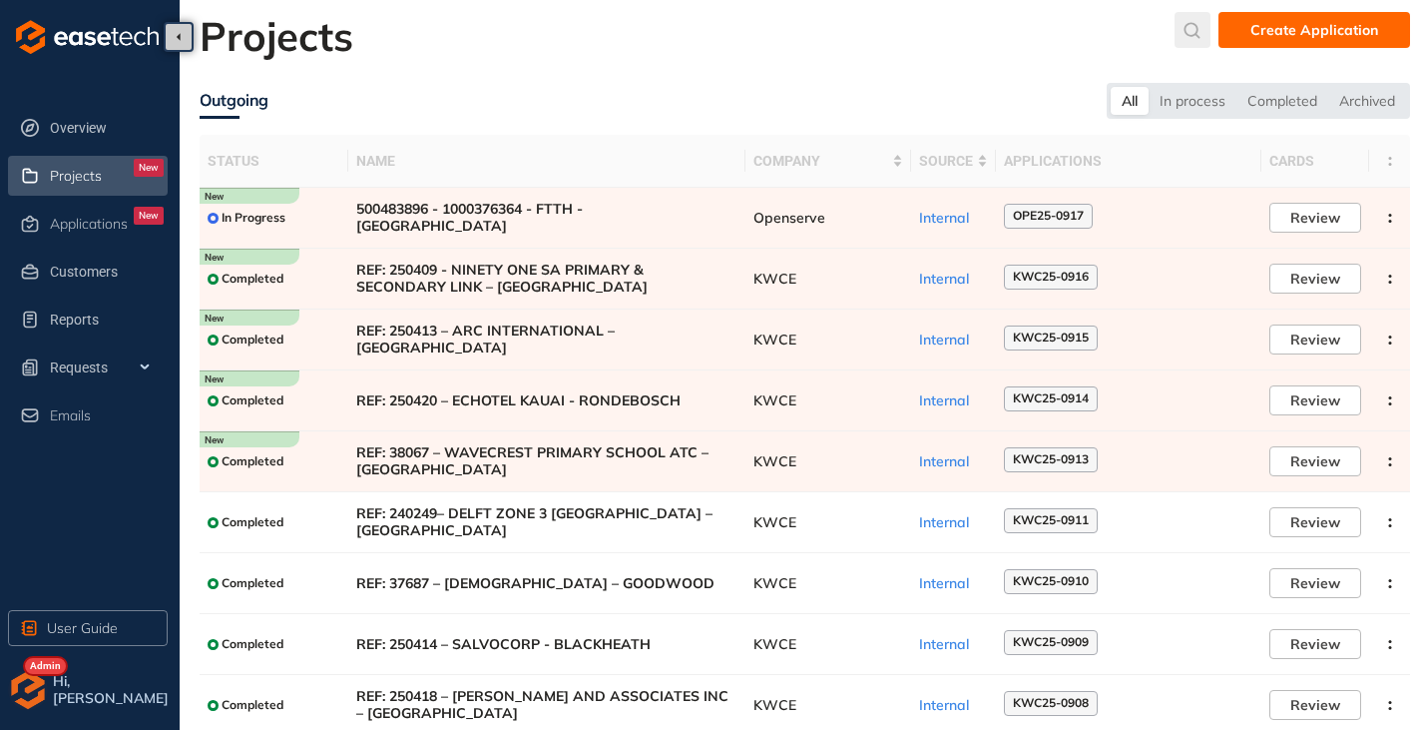
click at [1205, 18] on div "submit" at bounding box center [1193, 30] width 36 height 36
click at [1077, 35] on input "text" at bounding box center [1044, 35] width 151 height 30
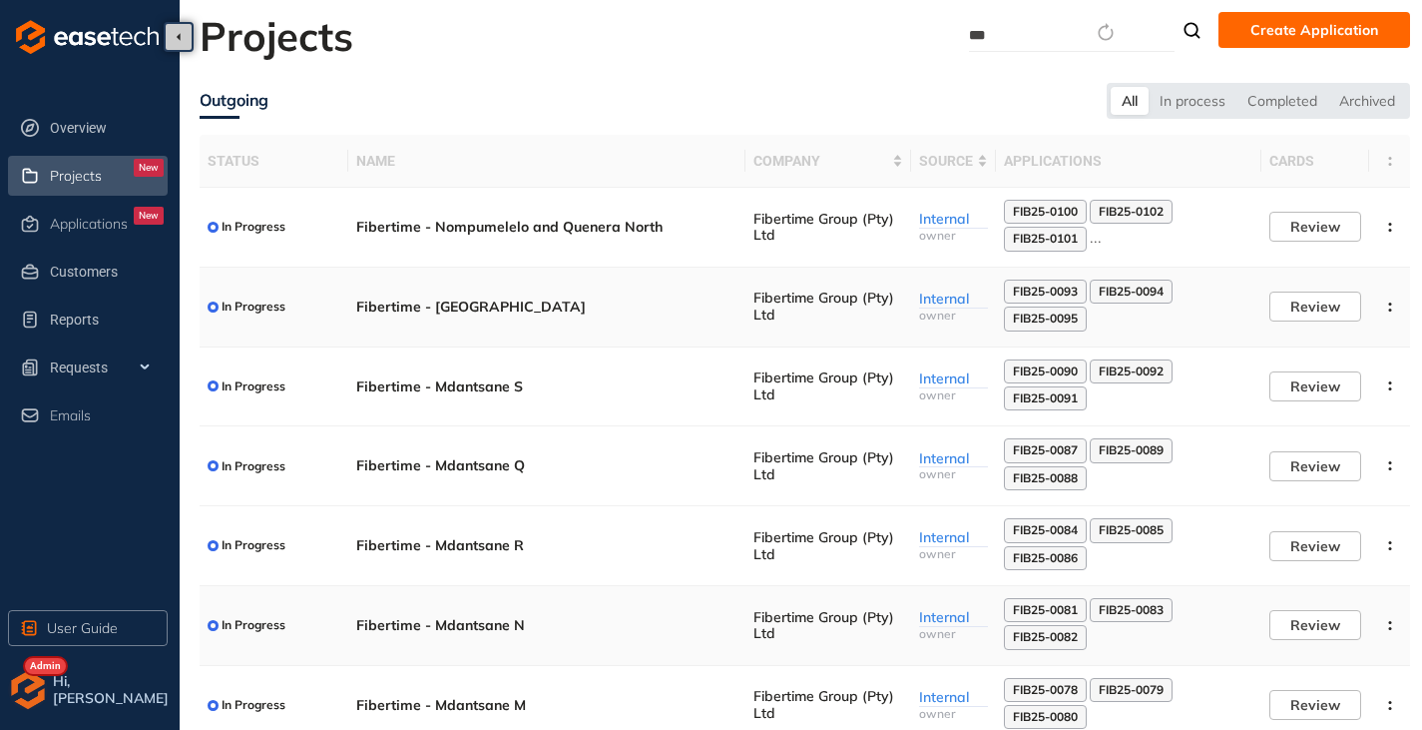
scroll to position [310, 0]
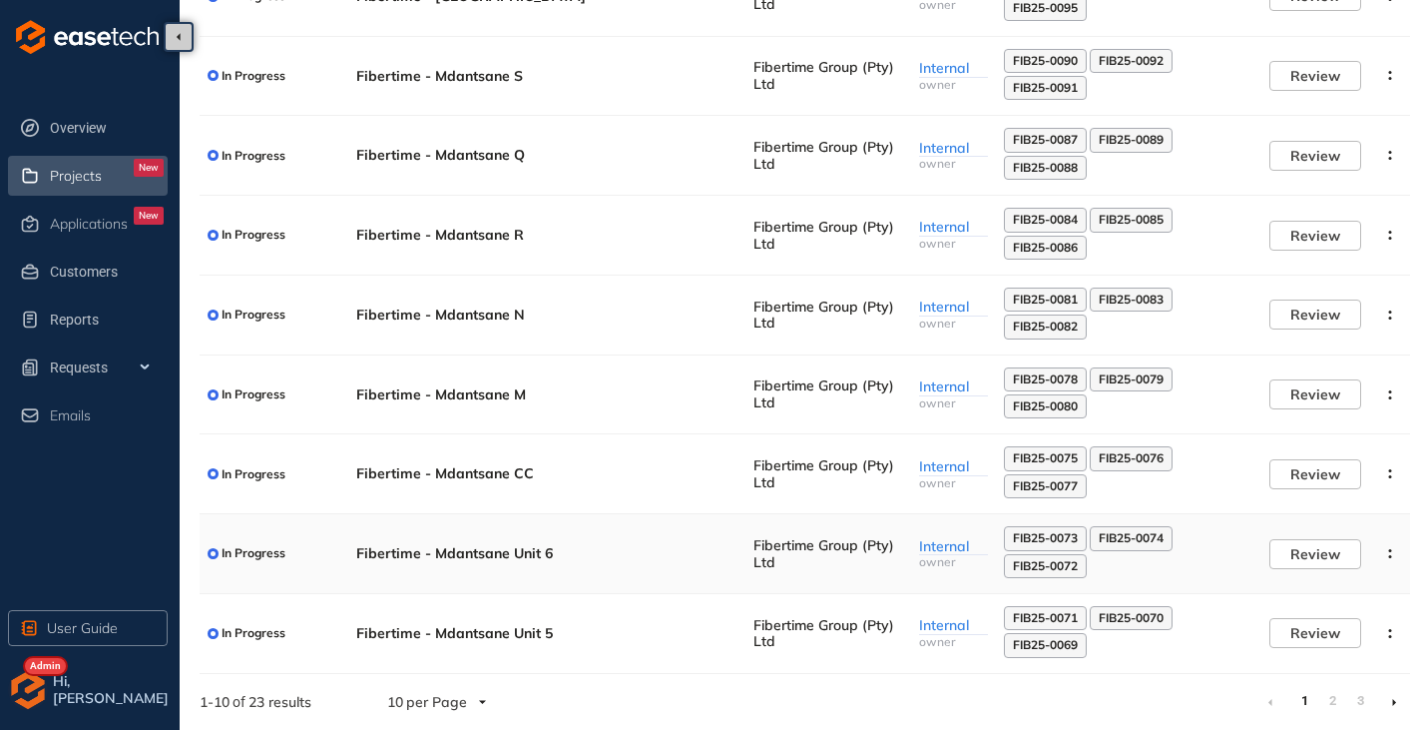
type input "***"
click at [425, 543] on td "Fibertime - Mdantsane Unit 6" at bounding box center [546, 554] width 397 height 80
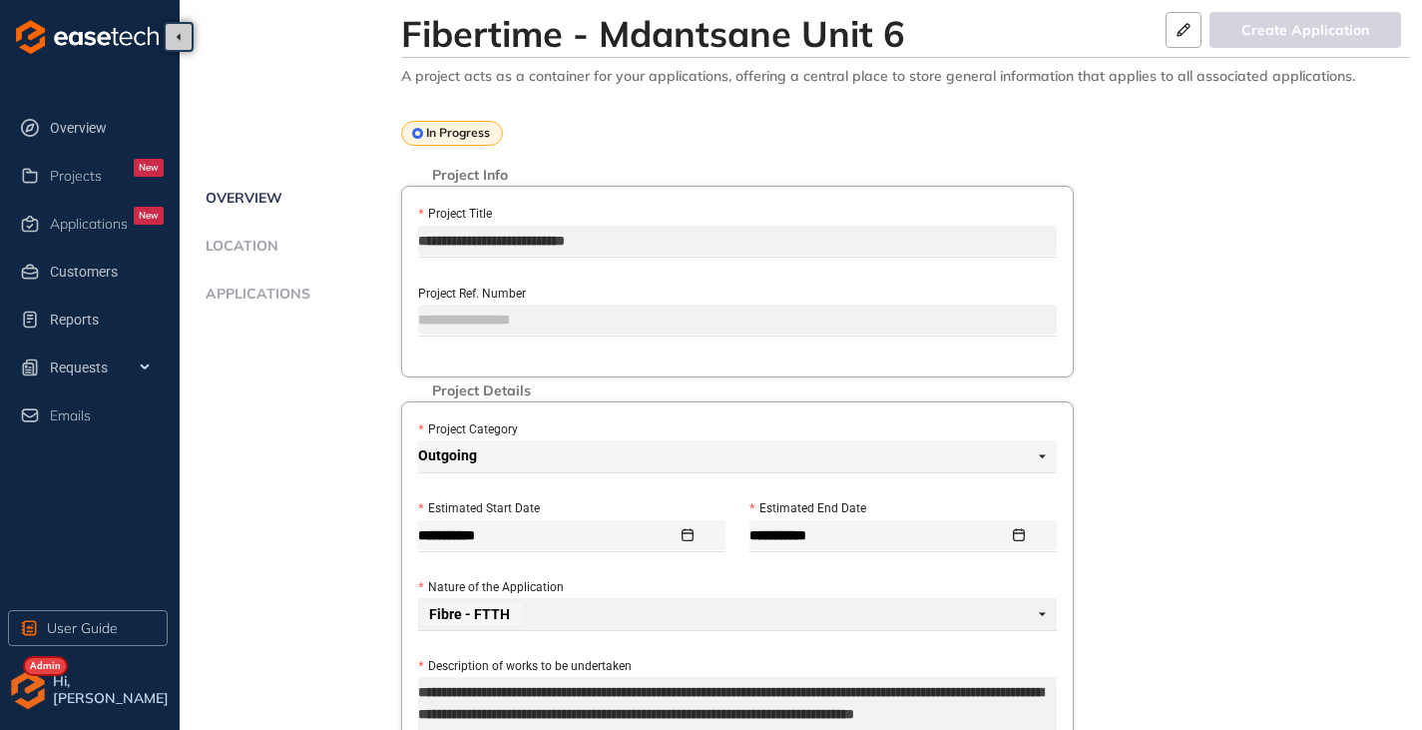
click at [240, 288] on span "Applications" at bounding box center [255, 293] width 111 height 17
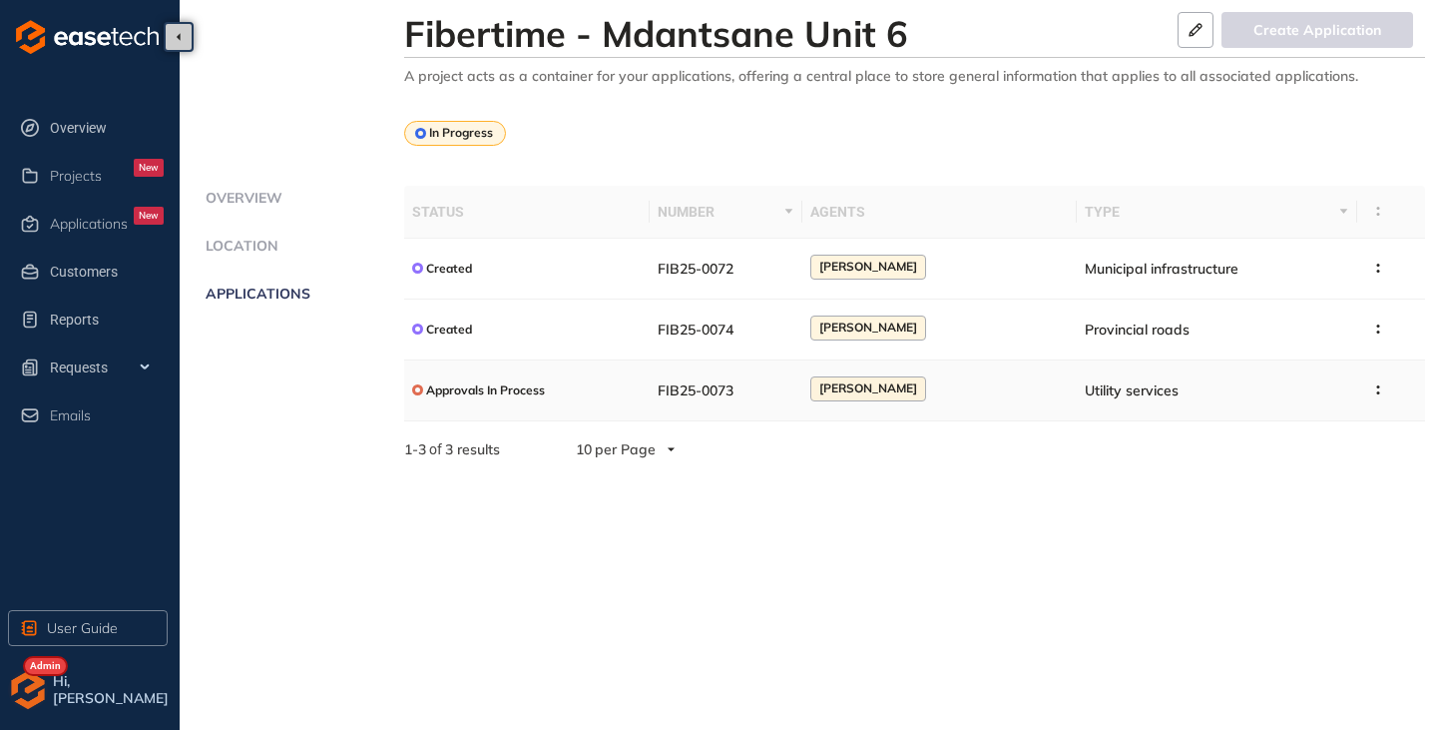
click at [528, 390] on span "Approvals In Process" at bounding box center [485, 390] width 119 height 14
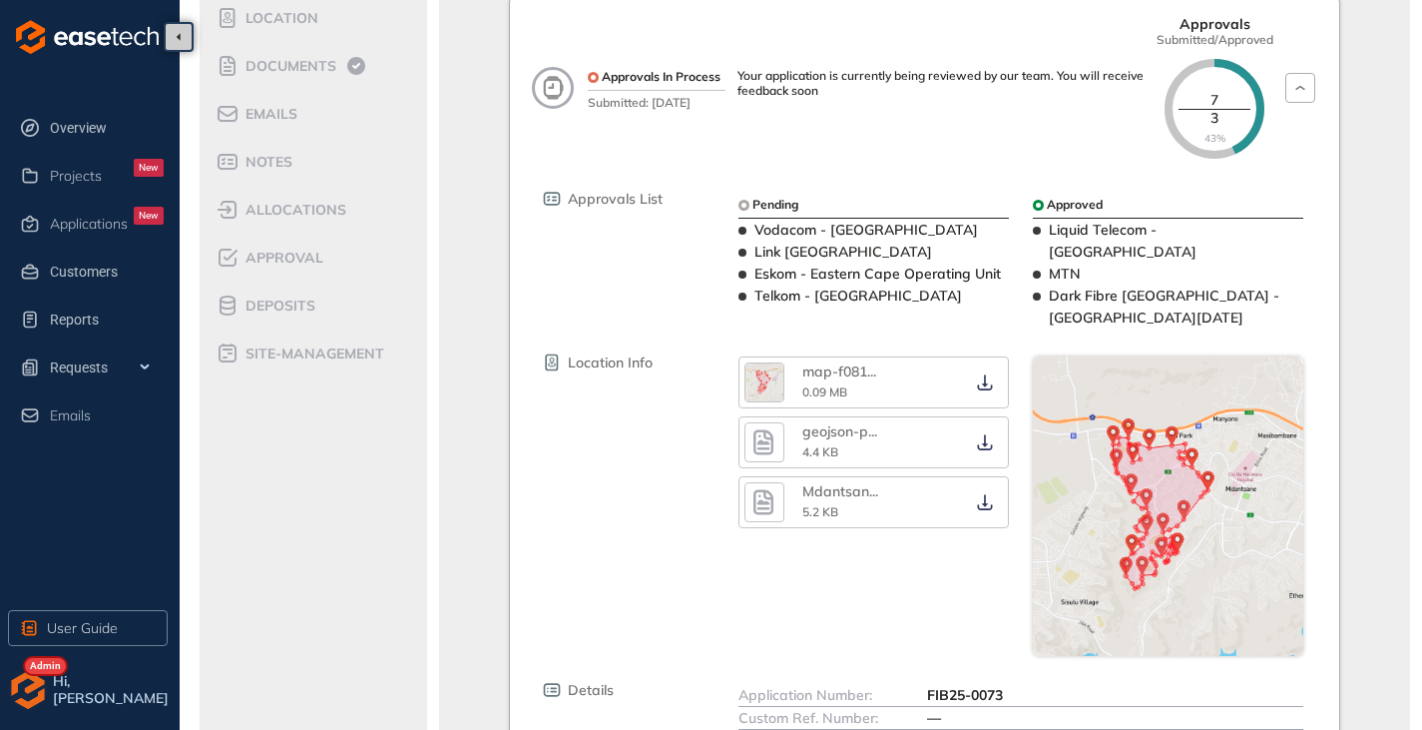
scroll to position [227, 0]
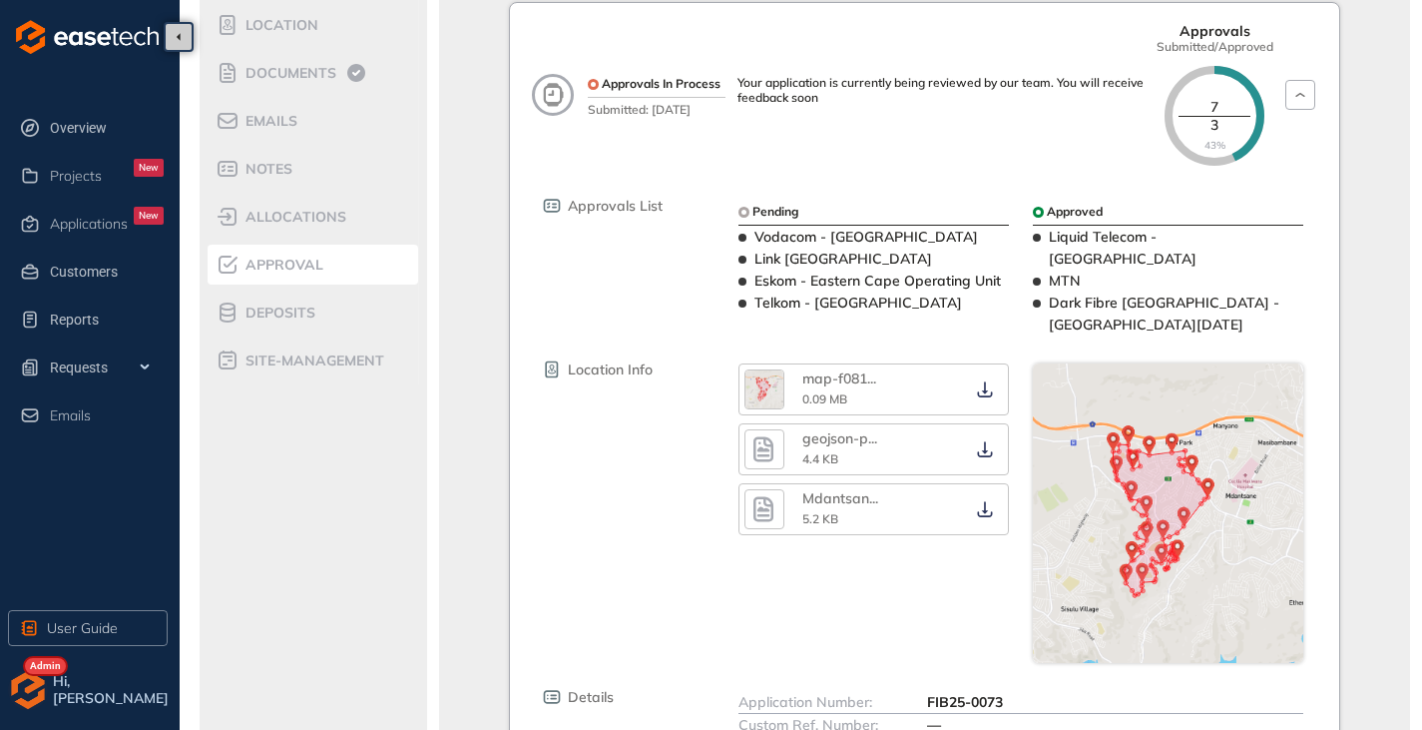
click at [290, 249] on li "Approval" at bounding box center [313, 265] width 211 height 40
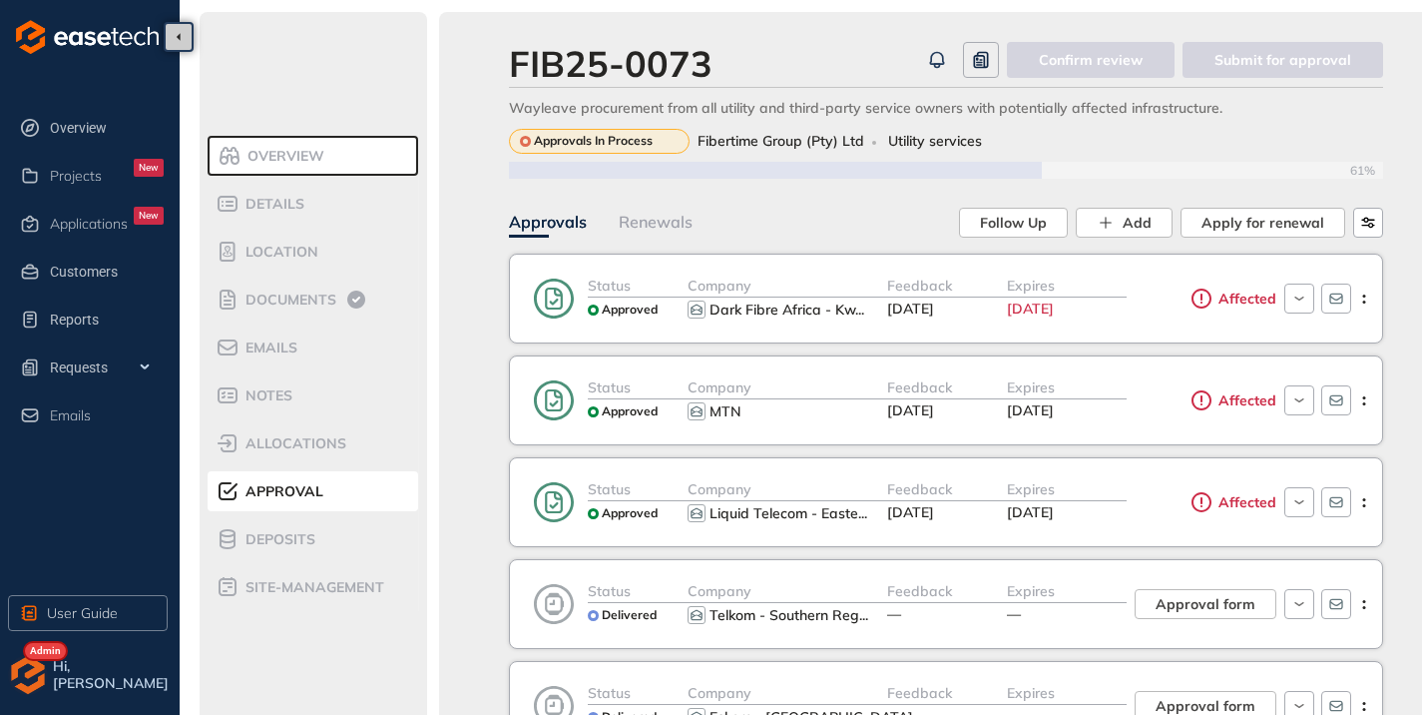
scroll to position [100, 0]
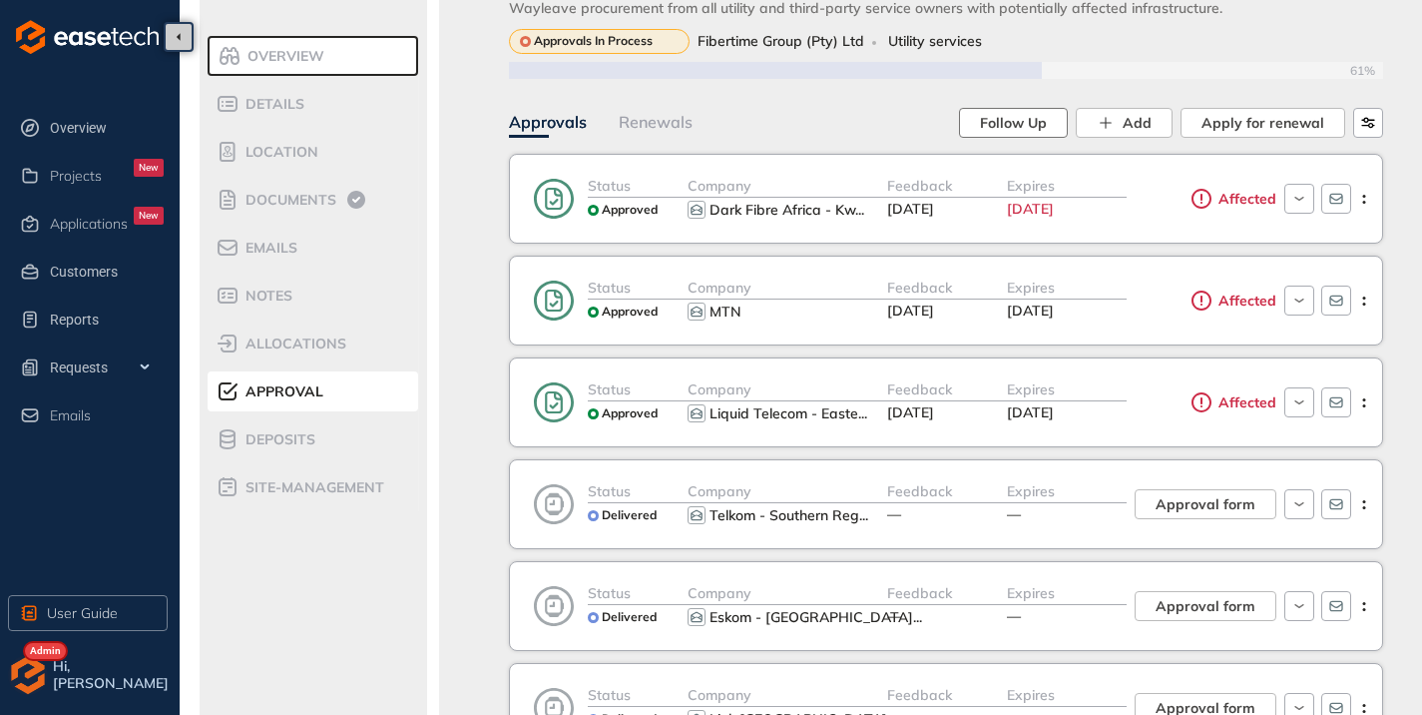
click at [1025, 124] on span "Follow Up" at bounding box center [1013, 123] width 67 height 22
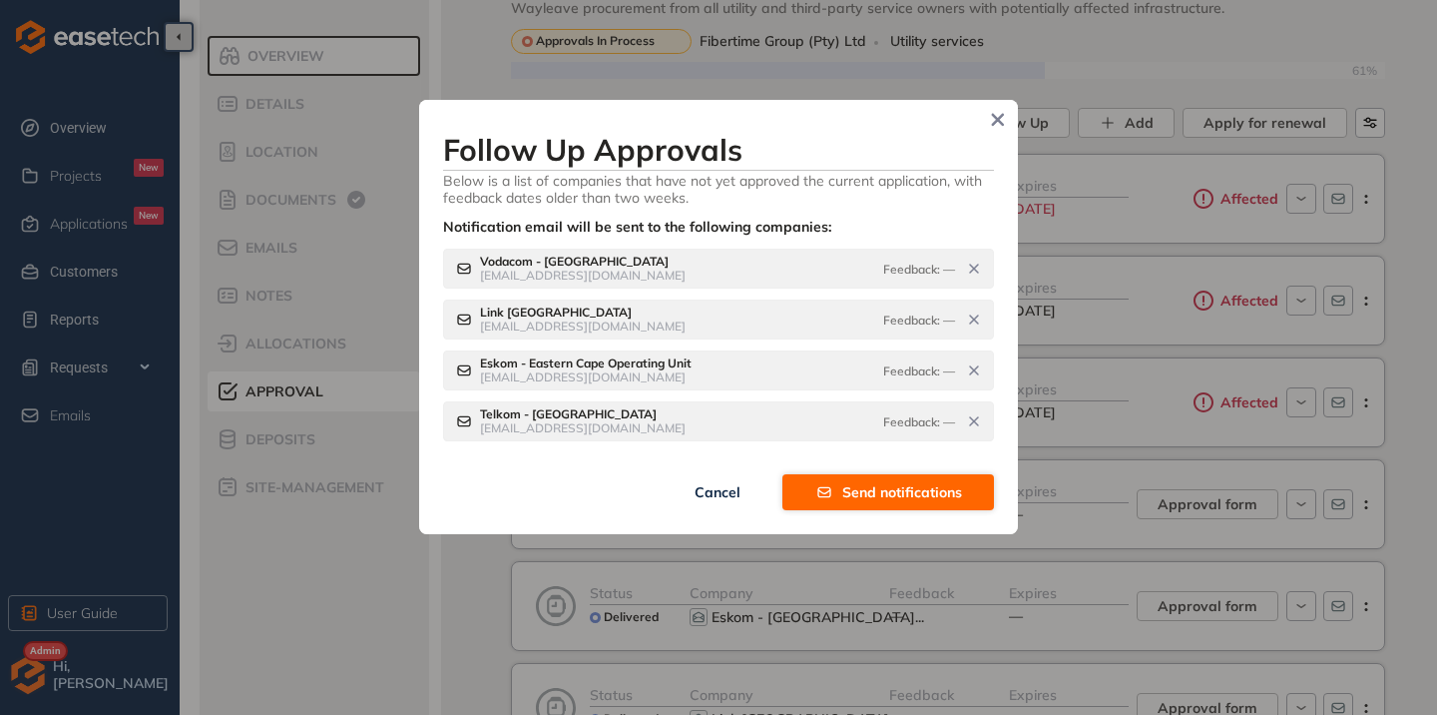
click at [871, 499] on span "Send notifications" at bounding box center [902, 492] width 120 height 22
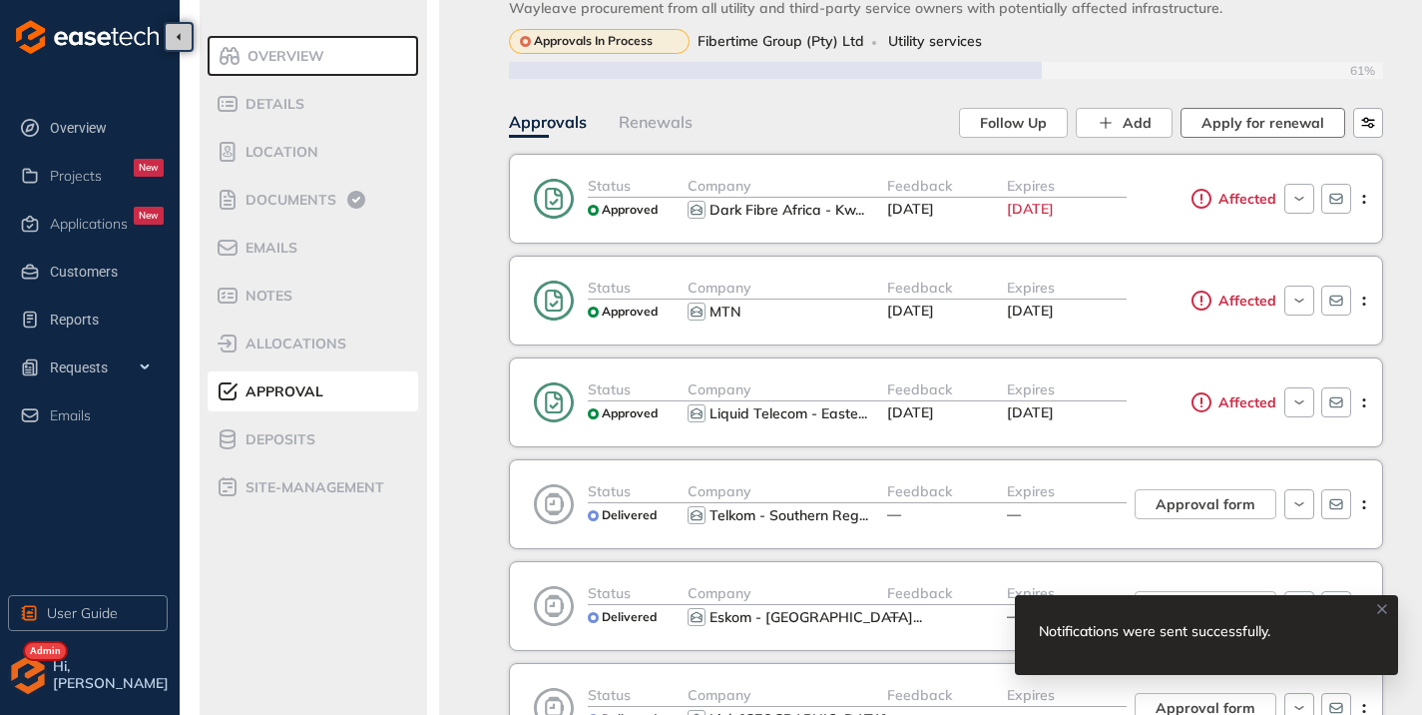
click at [1239, 111] on button "Apply for renewal" at bounding box center [1263, 123] width 165 height 30
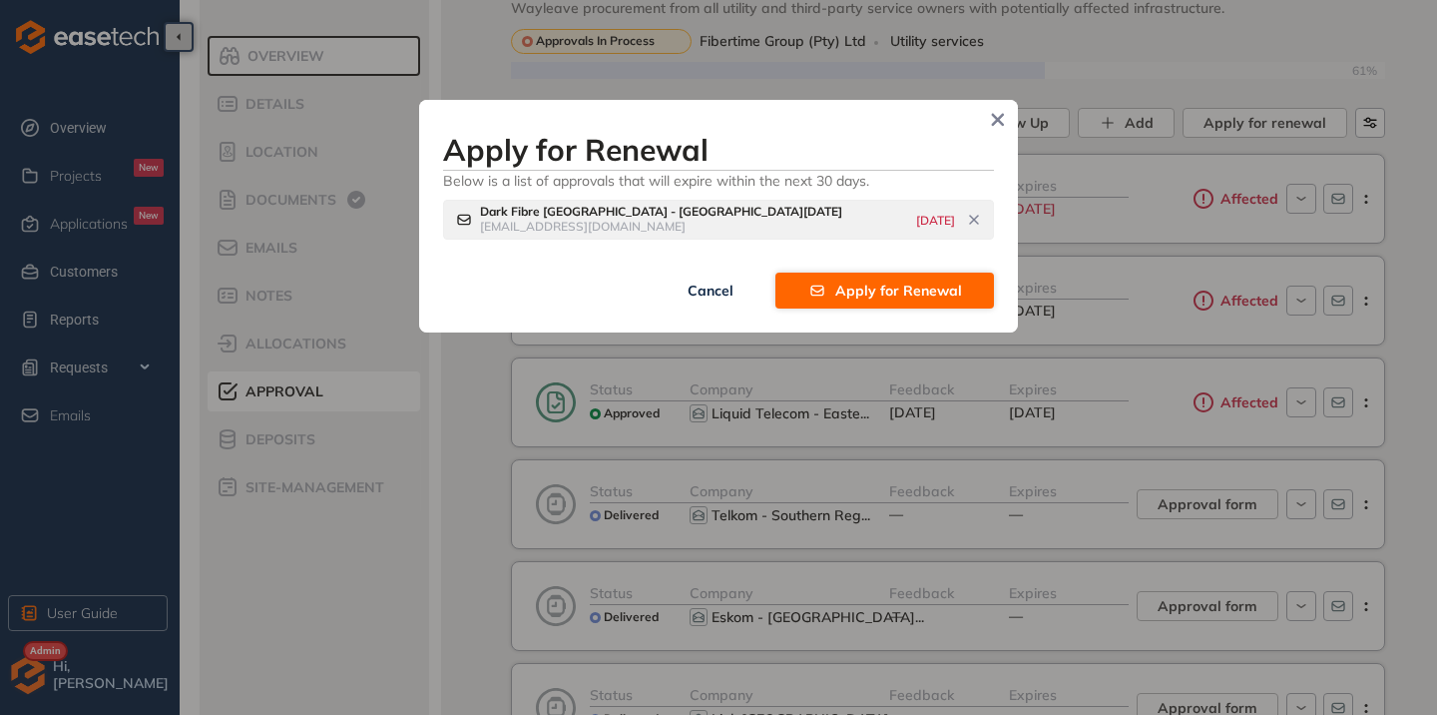
click at [868, 287] on span "Apply for Renewal" at bounding box center [898, 290] width 127 height 22
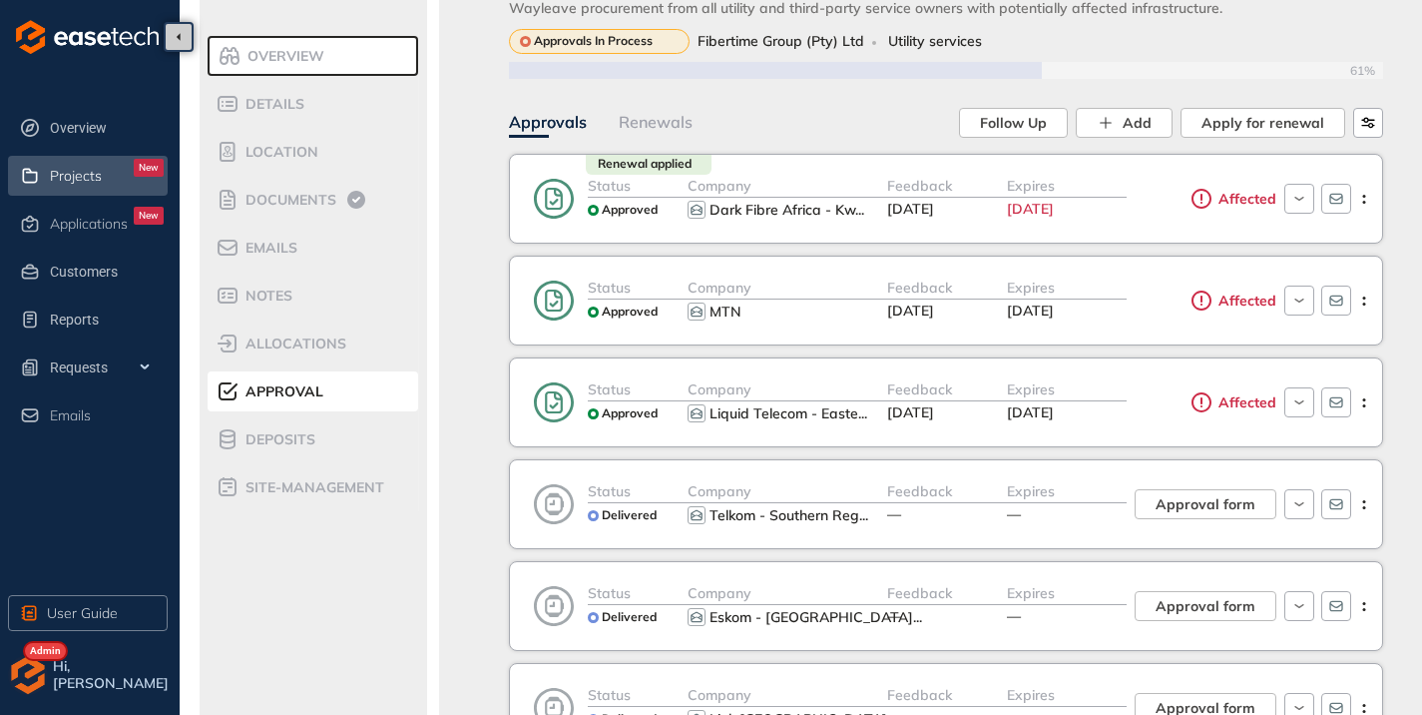
click at [86, 169] on span "Projects" at bounding box center [76, 176] width 52 height 17
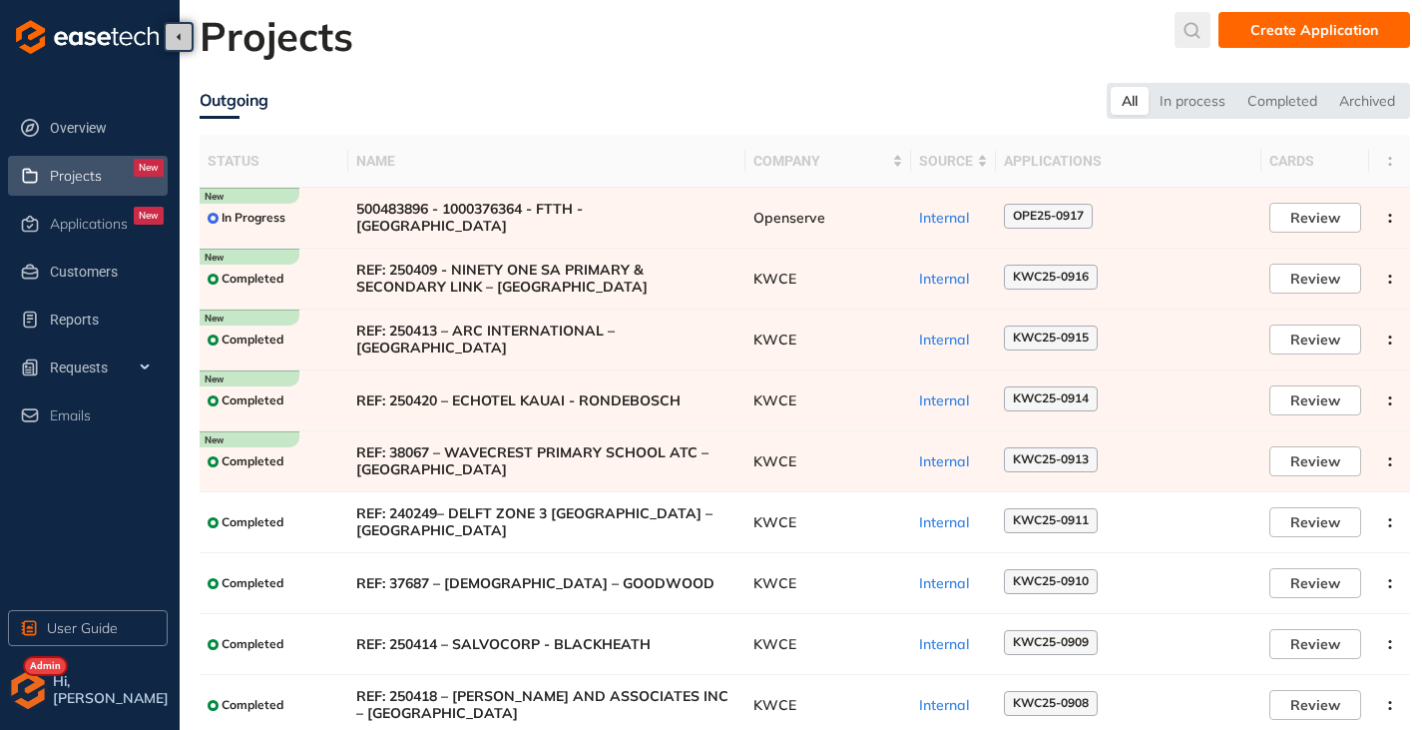
click at [1189, 30] on icon "submit" at bounding box center [1193, 30] width 16 height 16
click at [1006, 33] on input "text" at bounding box center [1044, 35] width 151 height 30
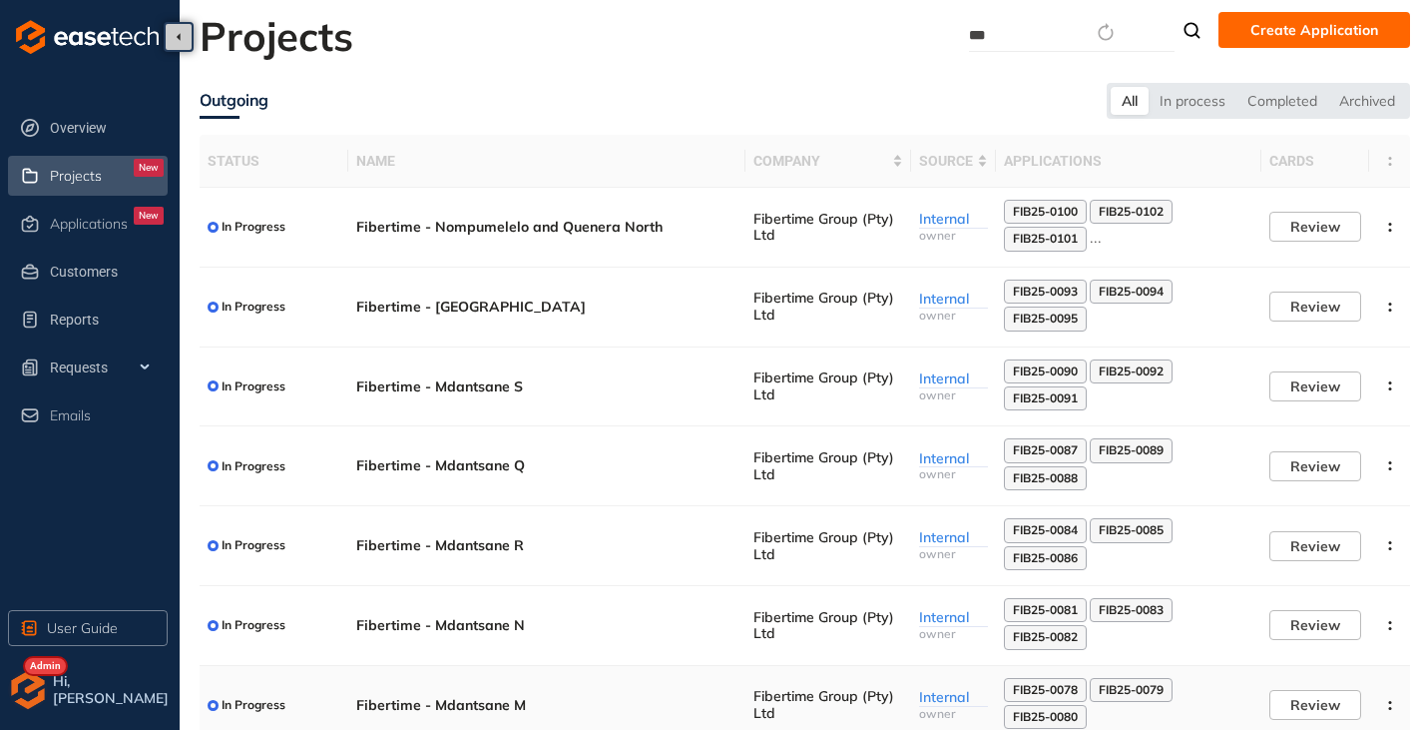
type input "***"
click at [503, 472] on span "Fibertime - Mdantsane Q" at bounding box center [546, 465] width 381 height 17
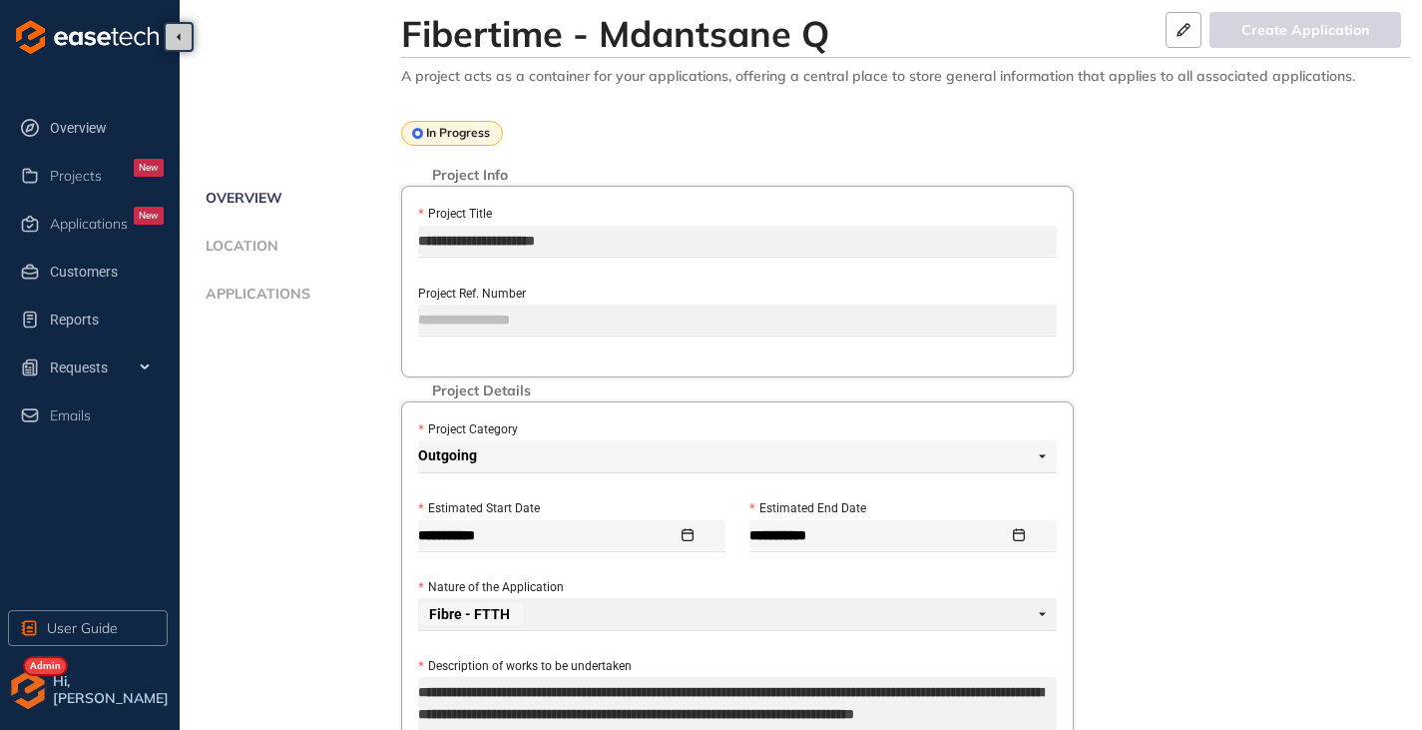
click at [243, 300] on span "Applications" at bounding box center [255, 293] width 111 height 17
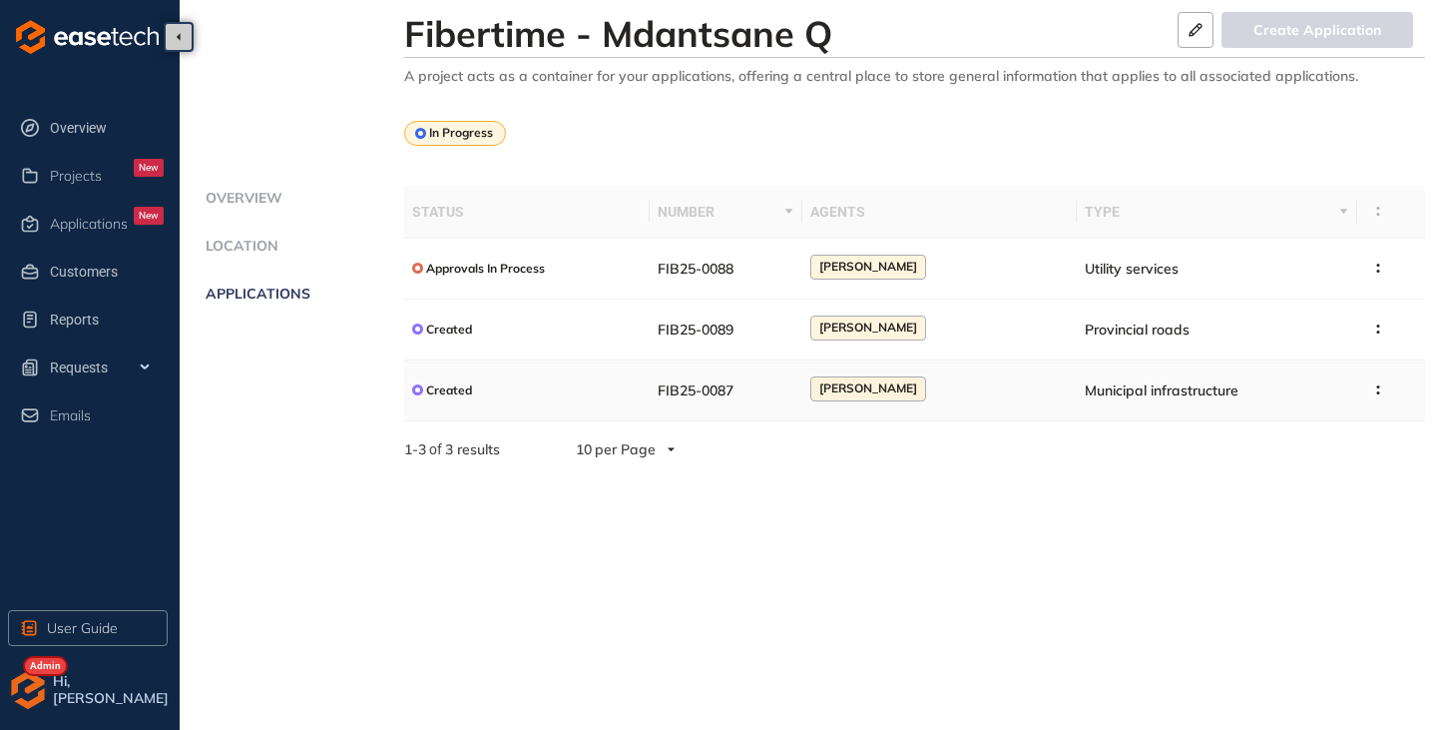
click at [519, 387] on div "Created" at bounding box center [527, 389] width 231 height 25
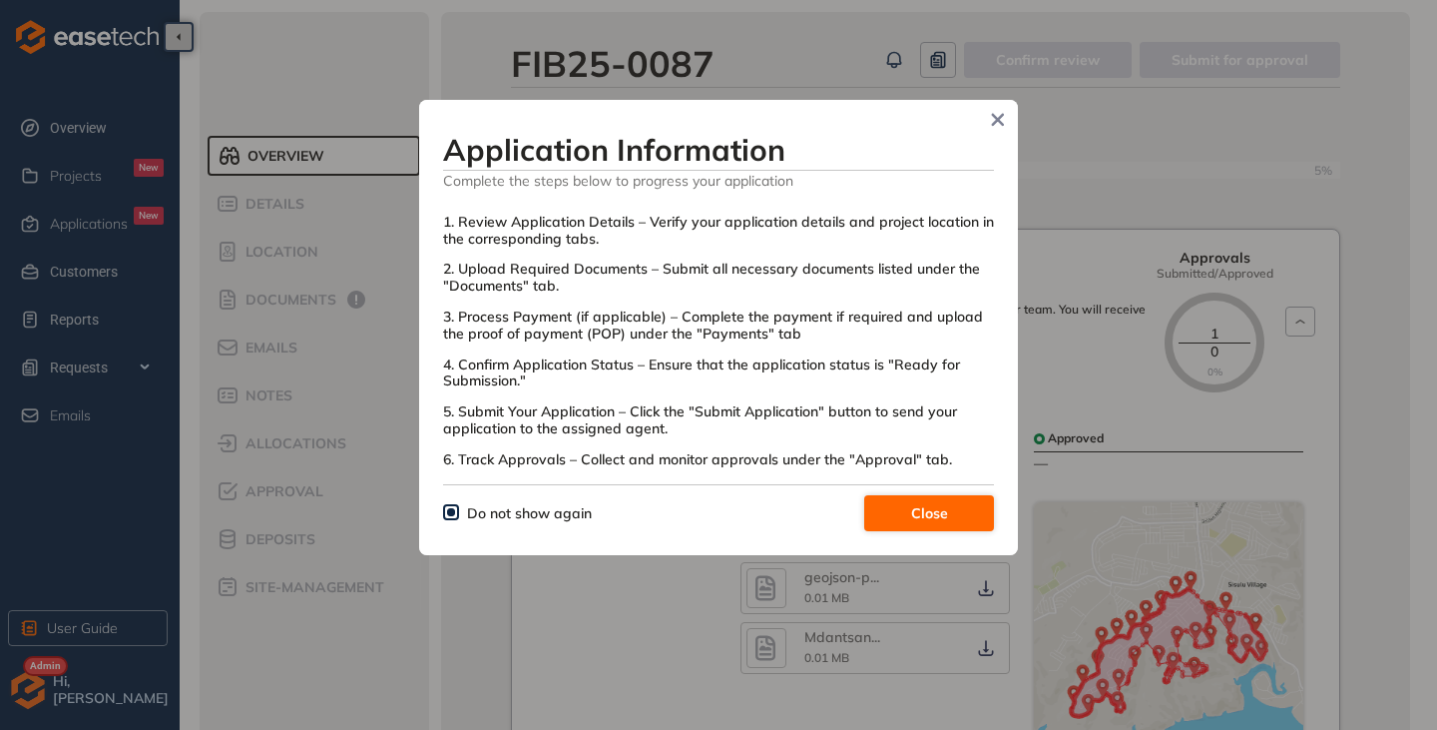
click at [883, 500] on button "Close" at bounding box center [929, 513] width 130 height 36
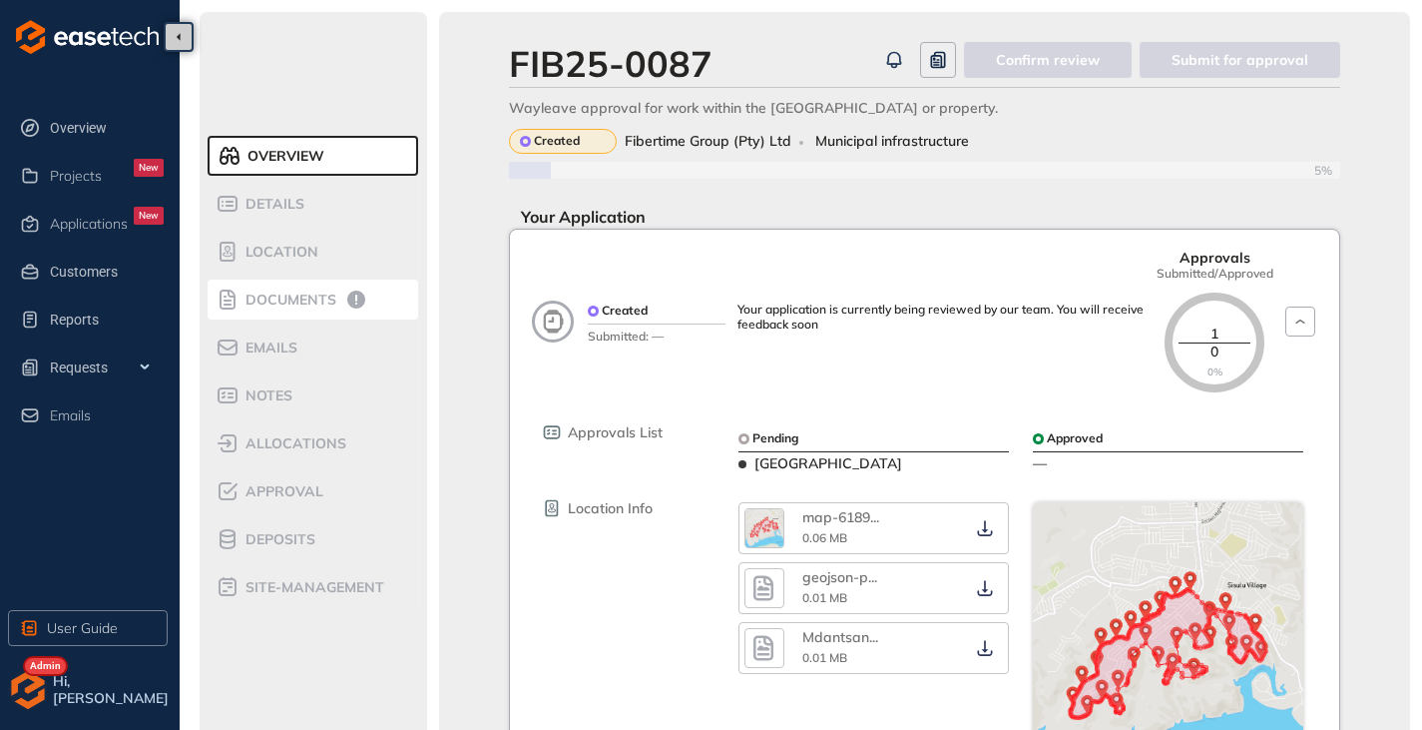
click at [301, 298] on span "Documents" at bounding box center [288, 299] width 97 height 17
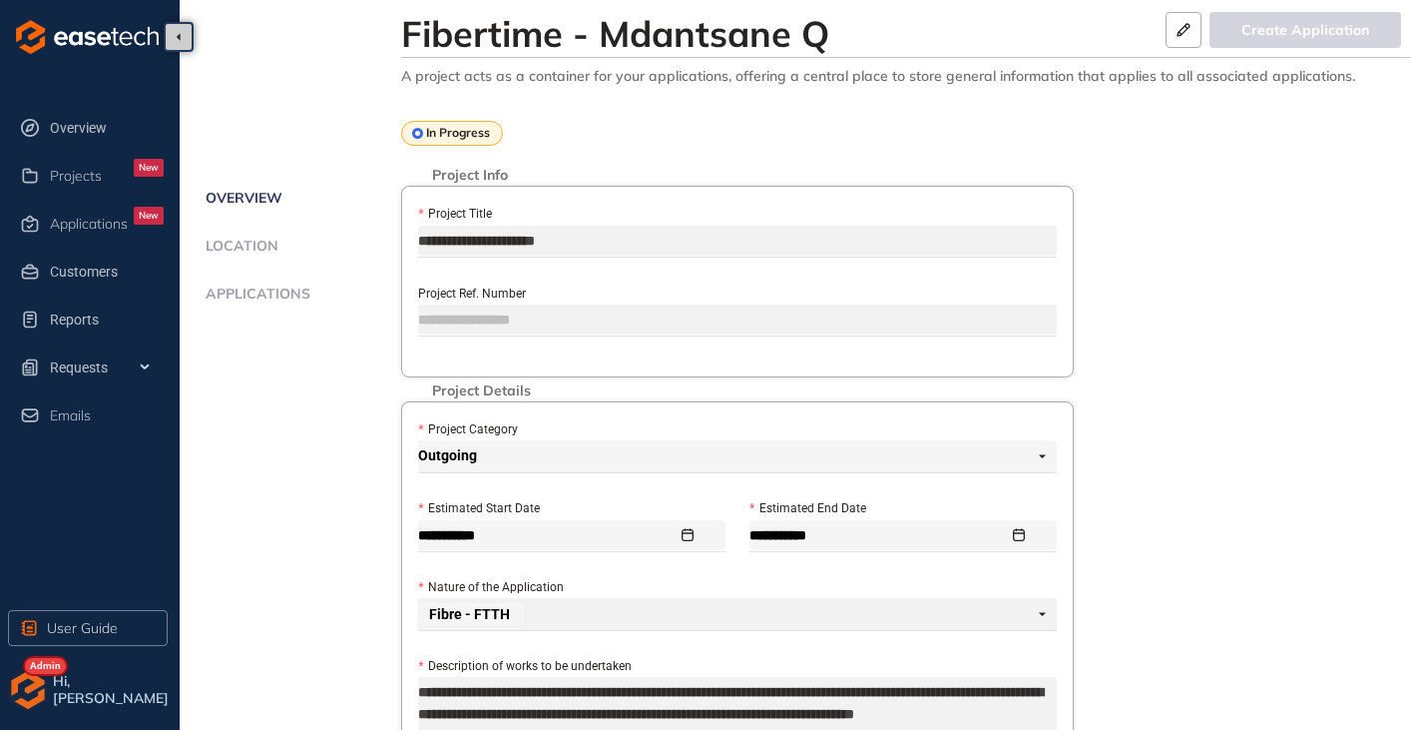
click at [240, 297] on span "Applications" at bounding box center [255, 293] width 111 height 17
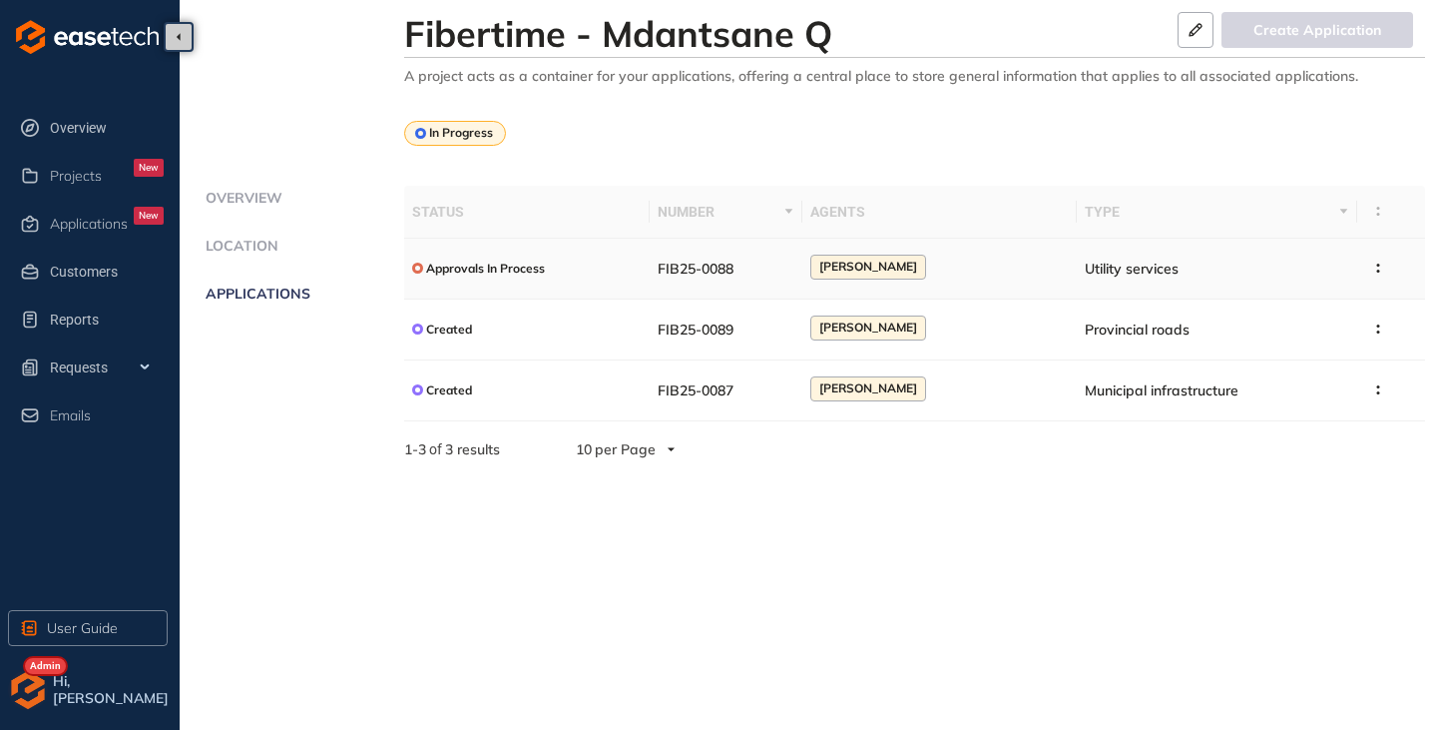
click at [563, 261] on div "Approvals In Process" at bounding box center [527, 268] width 231 height 25
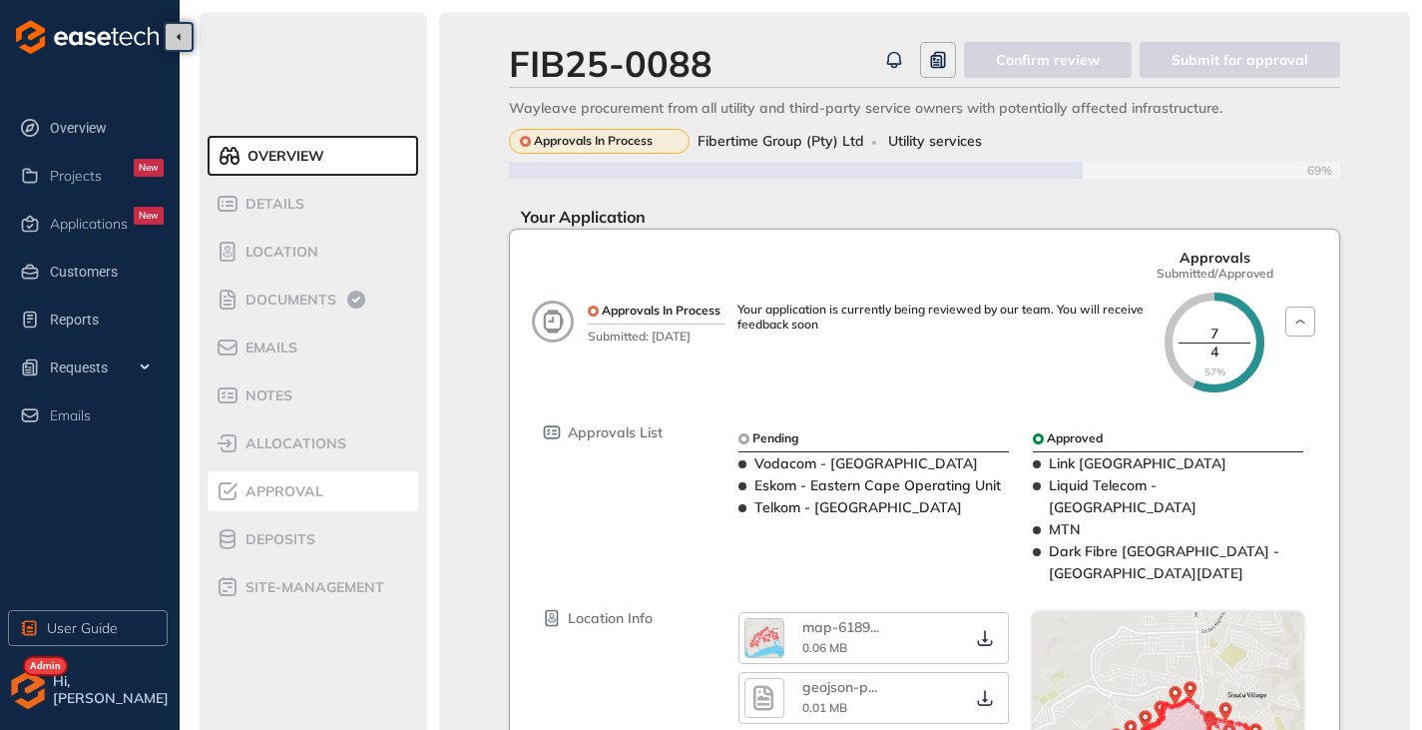
click at [286, 495] on span "Approval" at bounding box center [282, 491] width 84 height 17
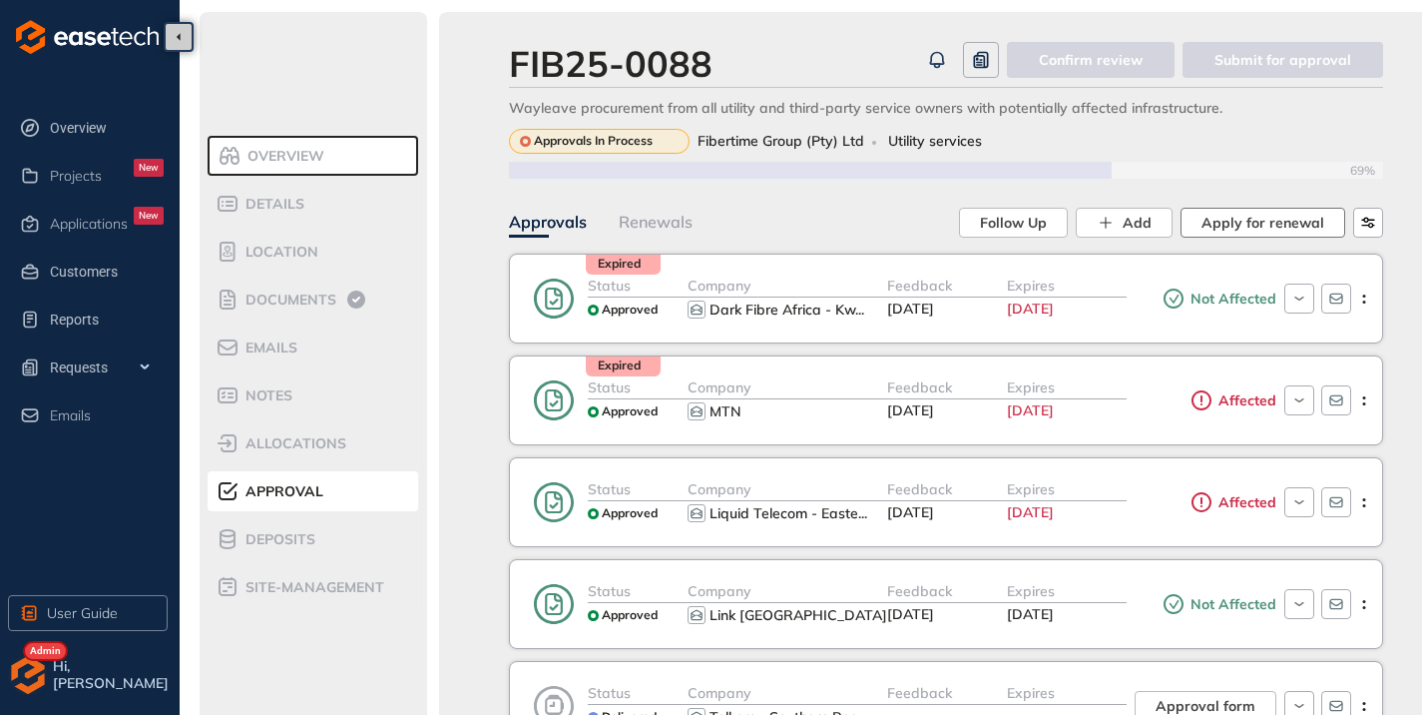
click at [1248, 226] on span "Apply for renewal" at bounding box center [1263, 223] width 123 height 22
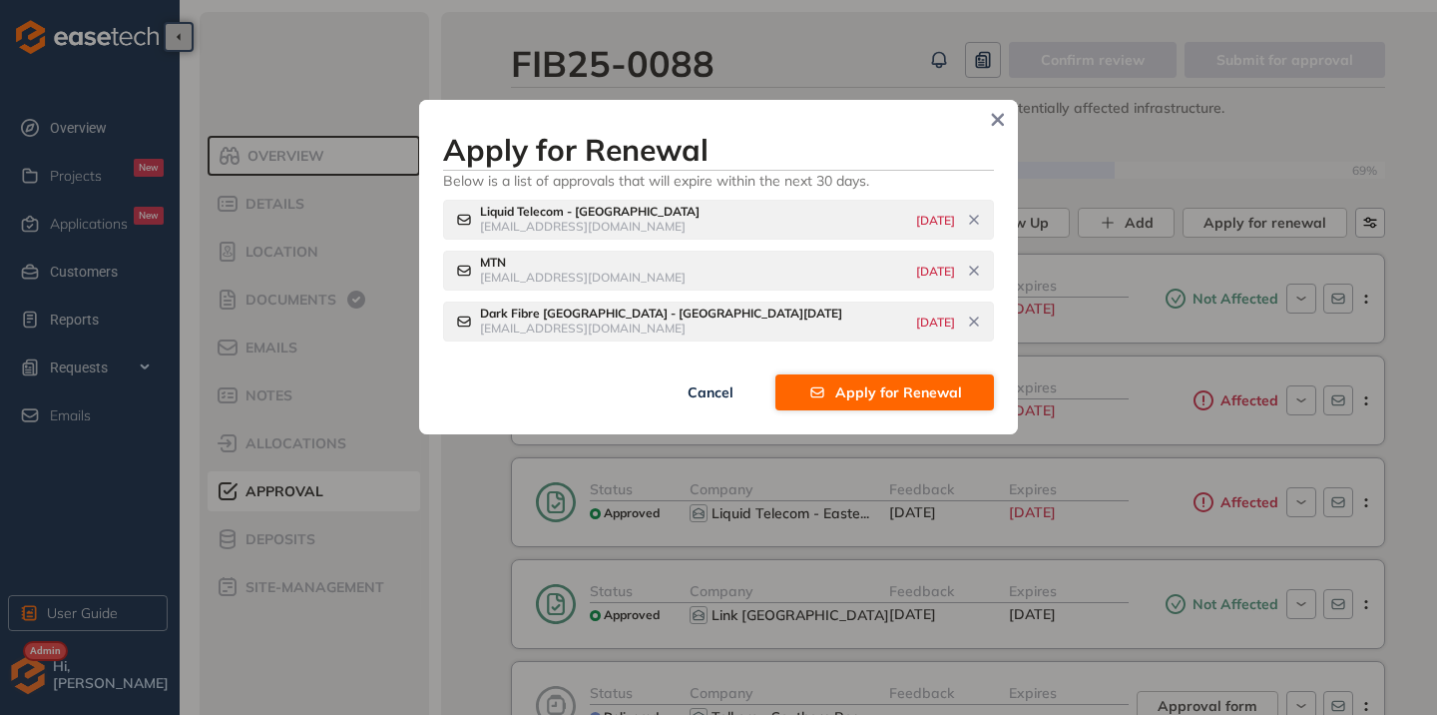
click at [902, 381] on span "Apply for Renewal" at bounding box center [898, 392] width 127 height 22
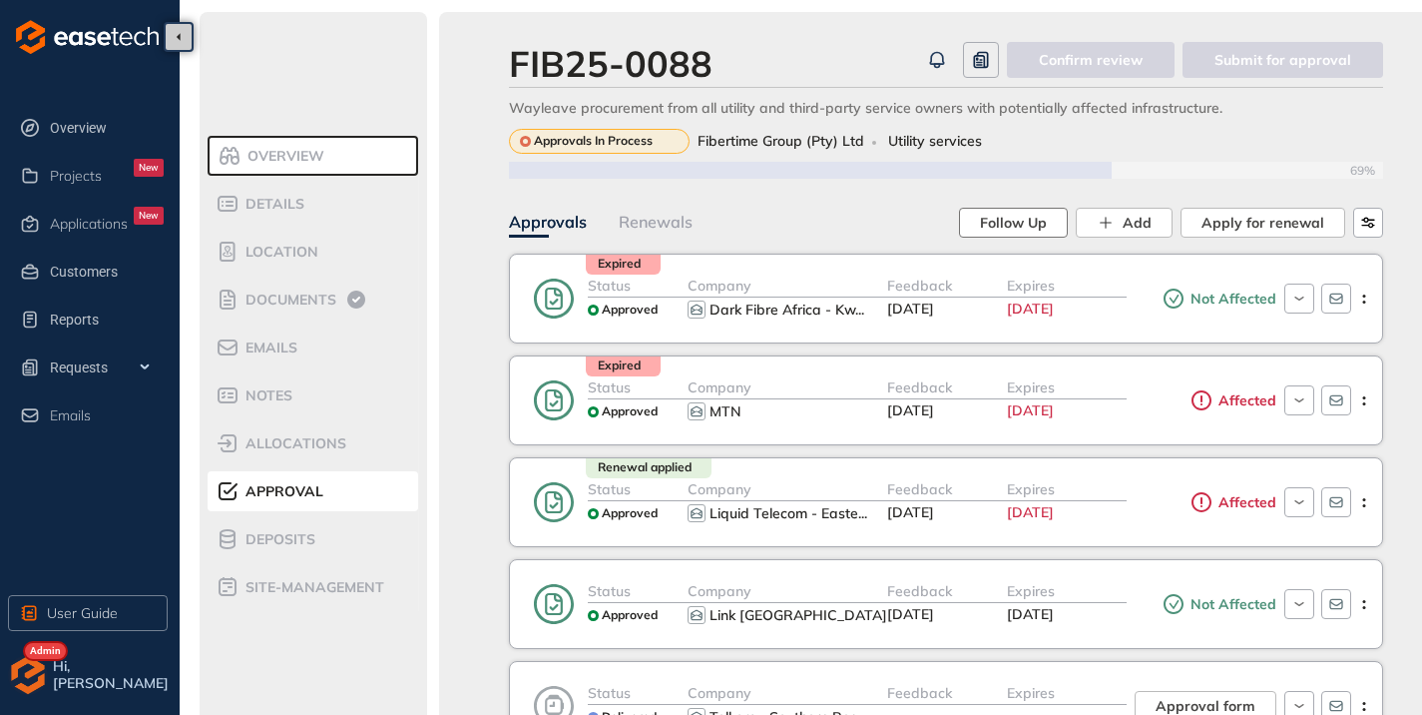
click at [1020, 215] on span "Follow Up" at bounding box center [1013, 223] width 67 height 22
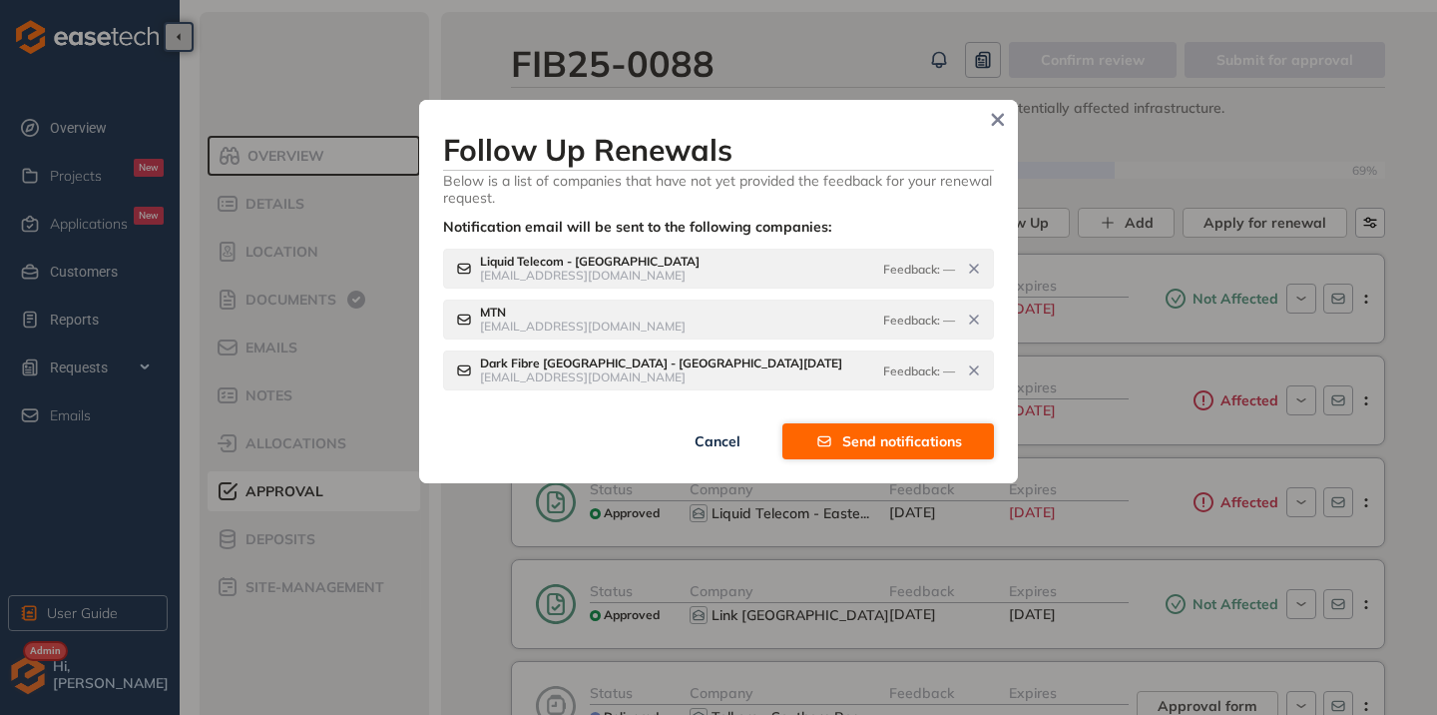
click at [851, 435] on span "Send notifications" at bounding box center [902, 441] width 120 height 22
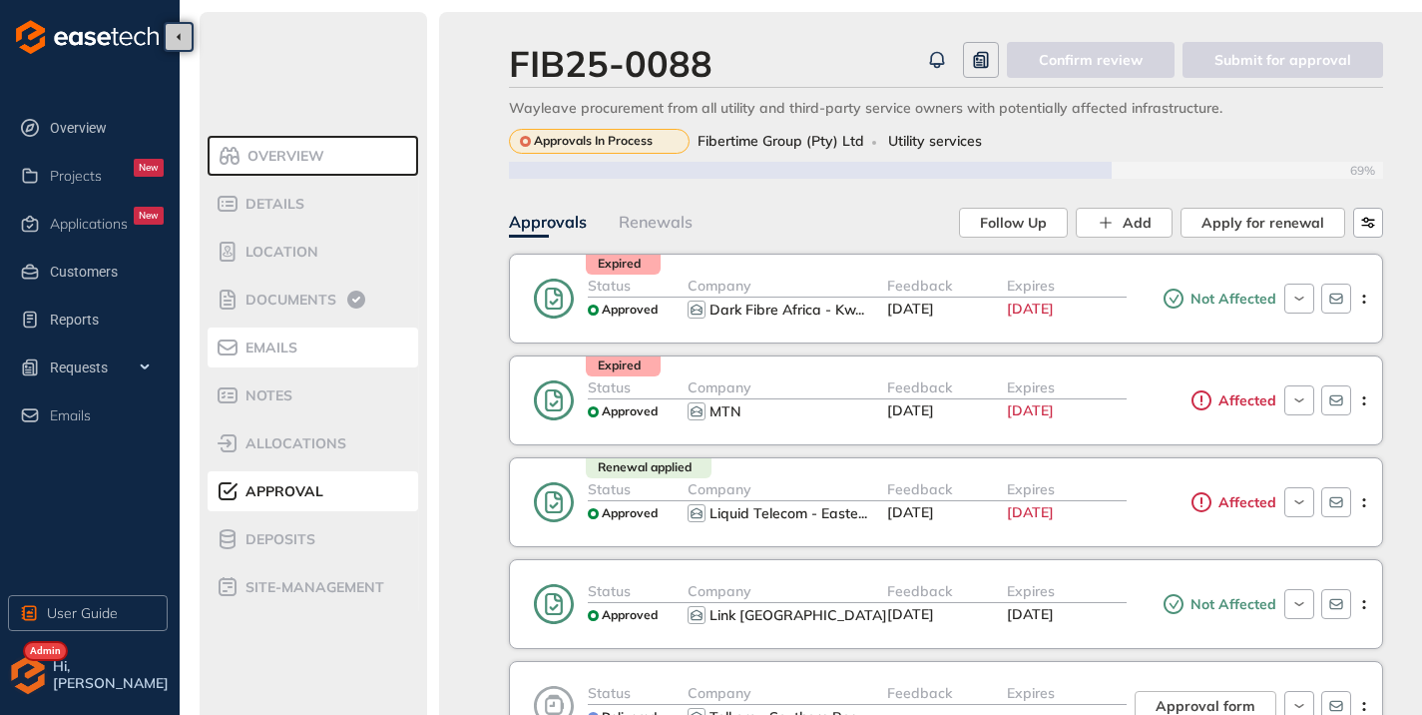
click at [273, 357] on div "Emails" at bounding box center [301, 347] width 170 height 24
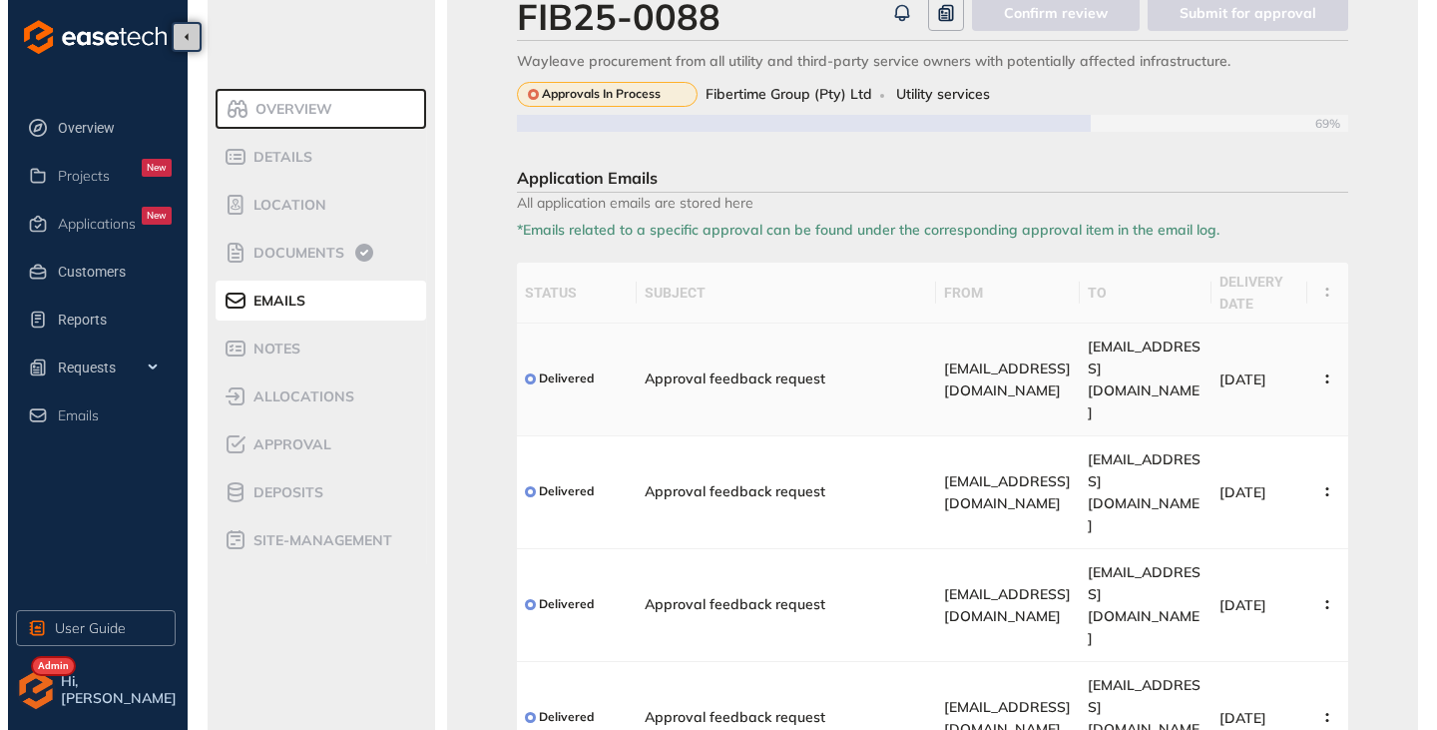
scroll to position [95, 0]
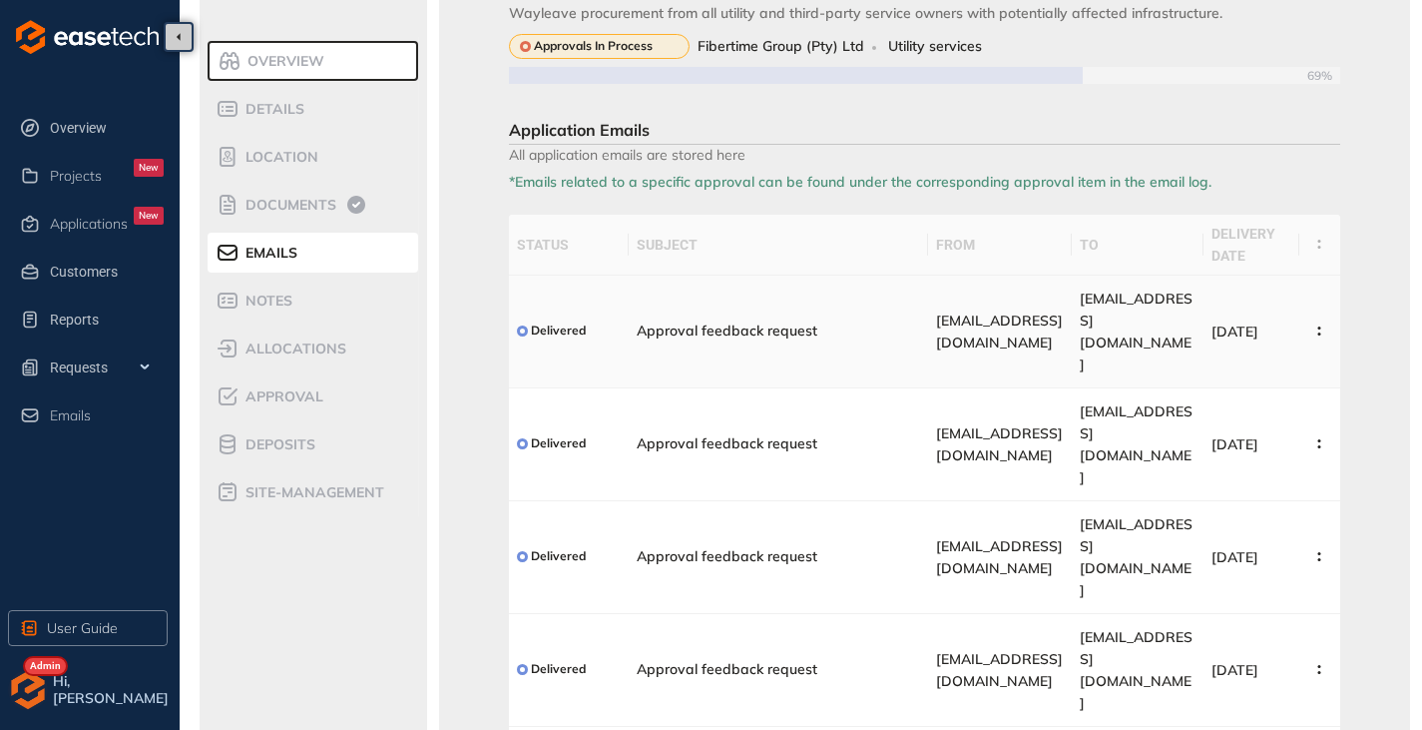
click at [815, 322] on div "Approval feedback request" at bounding box center [767, 330] width 260 height 17
click at [1324, 326] on icon "button" at bounding box center [1320, 330] width 20 height 9
click at [1253, 337] on li "View Email" at bounding box center [1247, 357] width 170 height 40
click at [1305, 308] on td at bounding box center [1320, 331] width 41 height 113
click at [1324, 326] on icon "button" at bounding box center [1320, 330] width 20 height 9
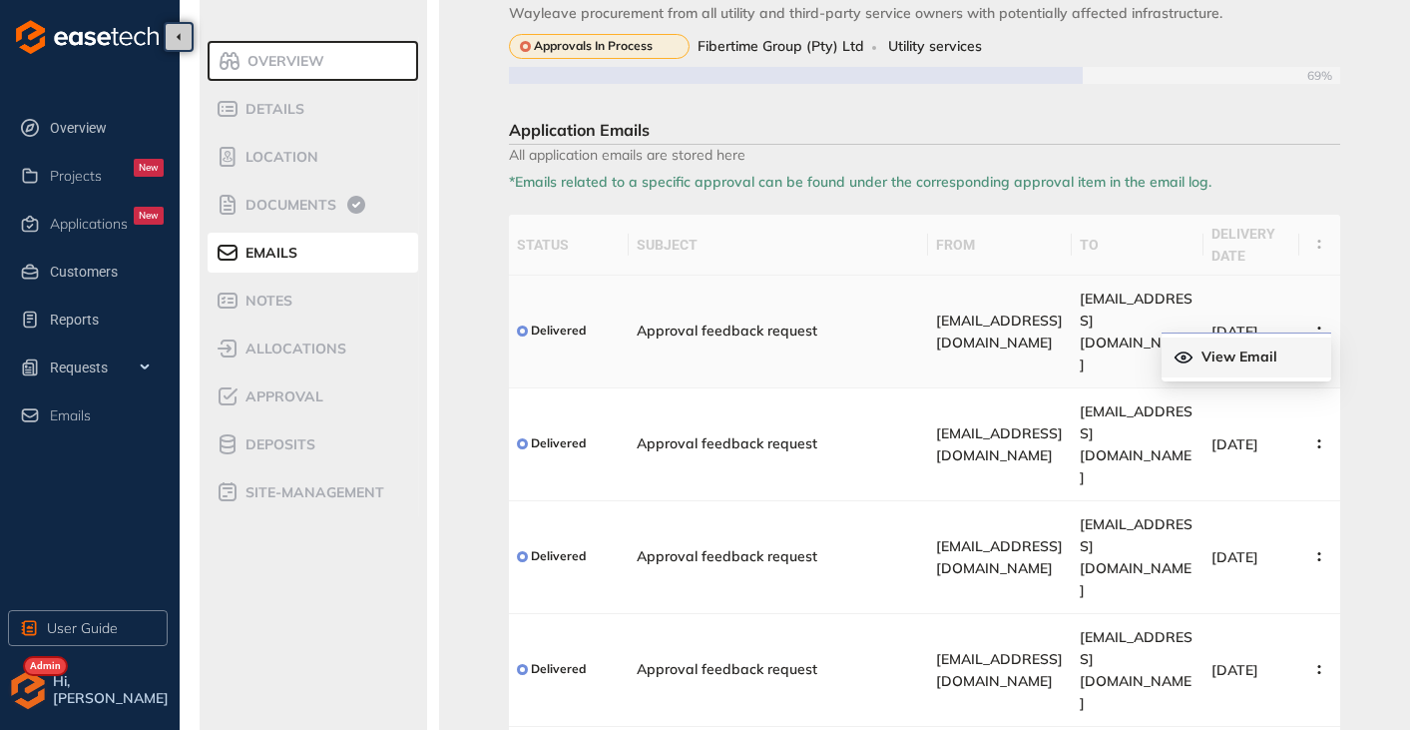
click at [1222, 353] on span "View Email" at bounding box center [1240, 356] width 76 height 17
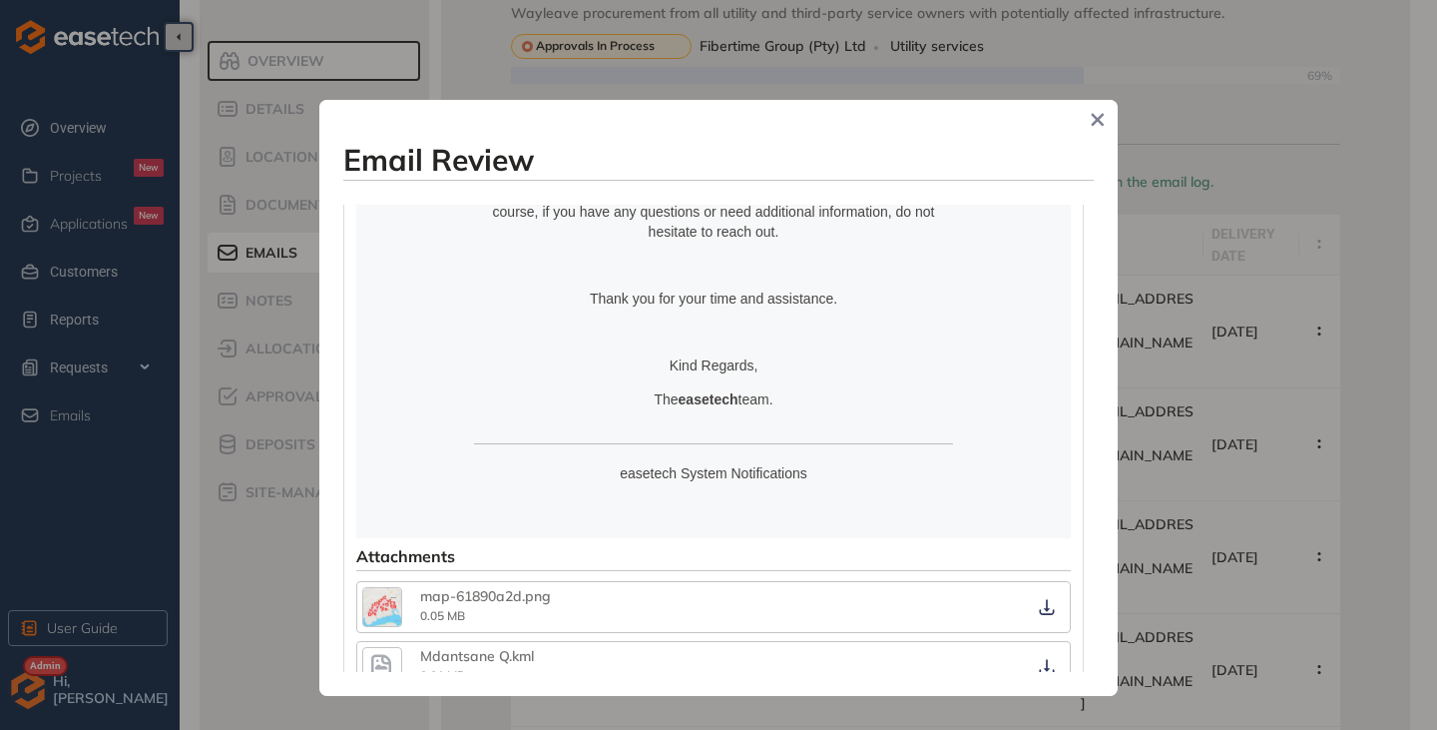
scroll to position [775, 0]
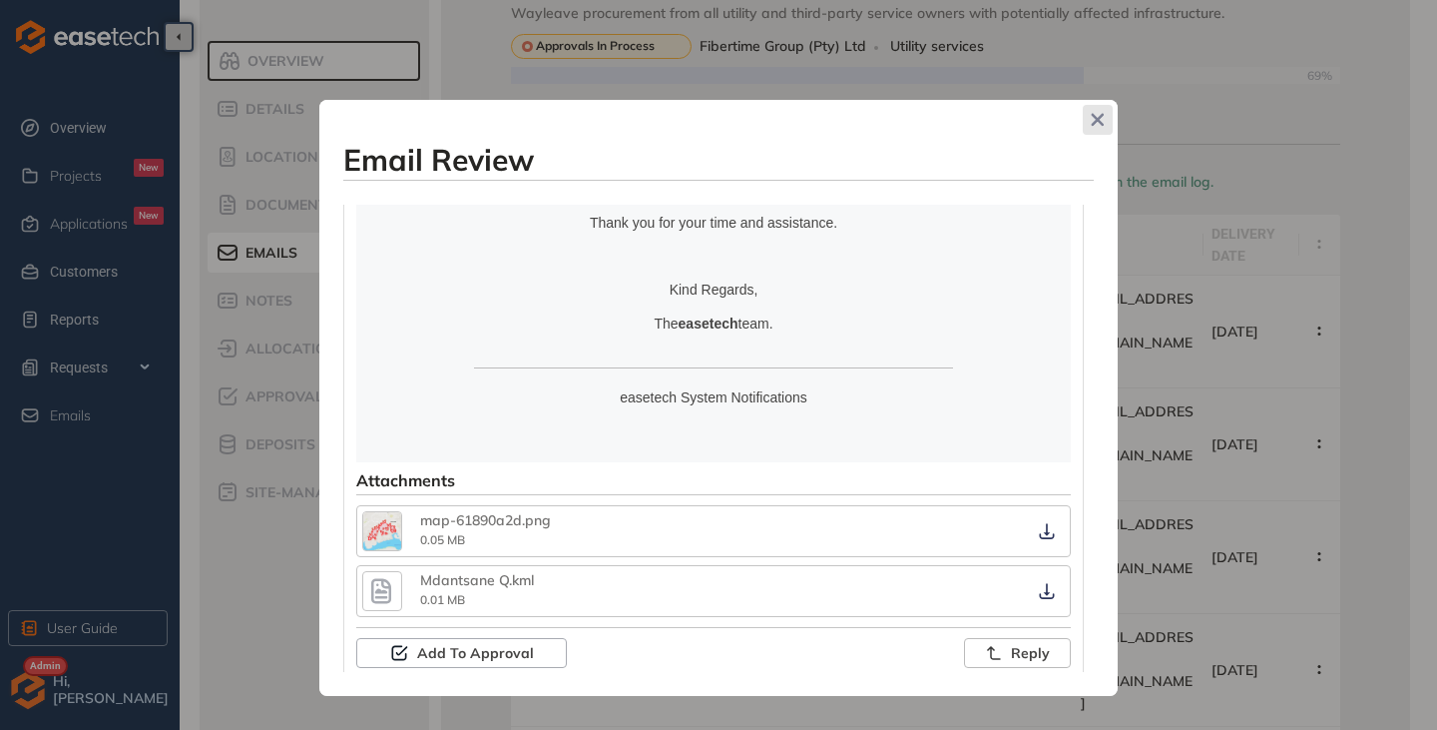
click at [1099, 120] on icon "Close" at bounding box center [1098, 120] width 13 height 13
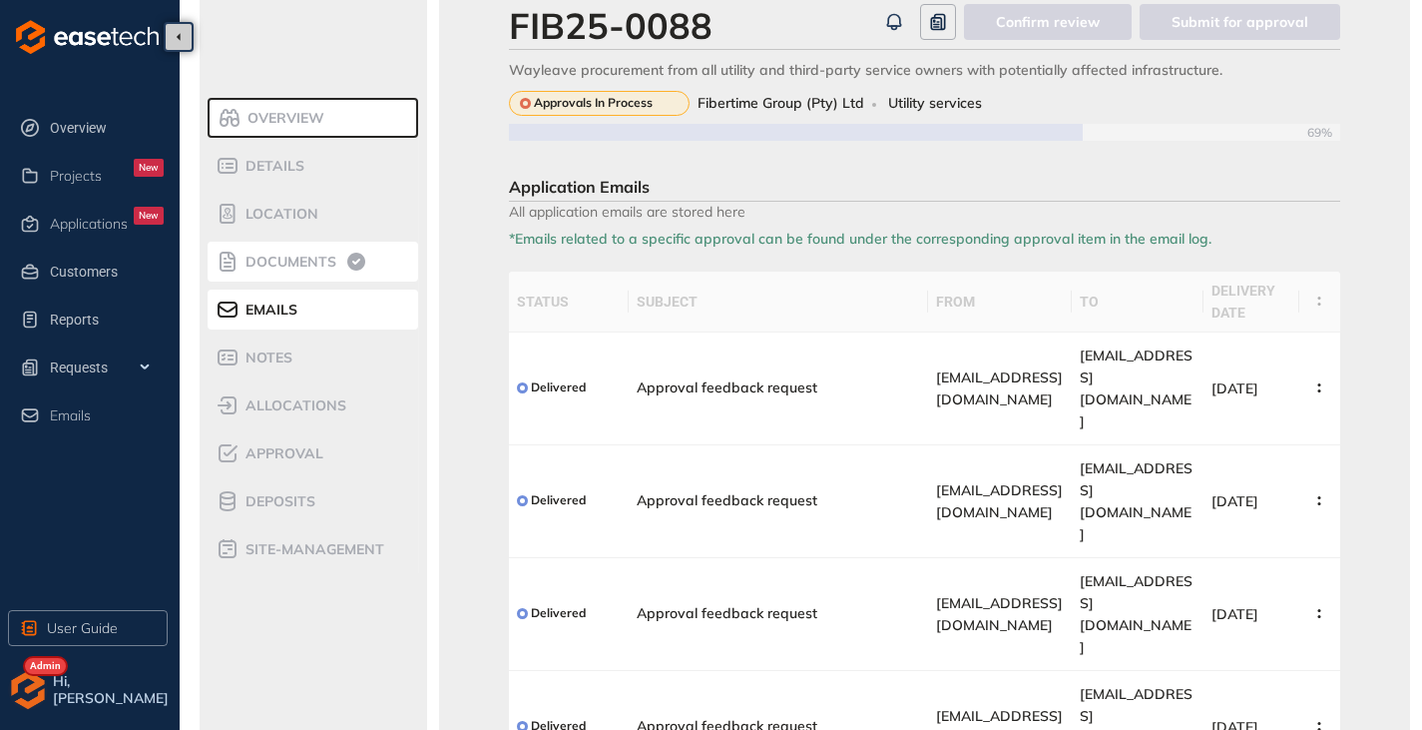
scroll to position [0, 0]
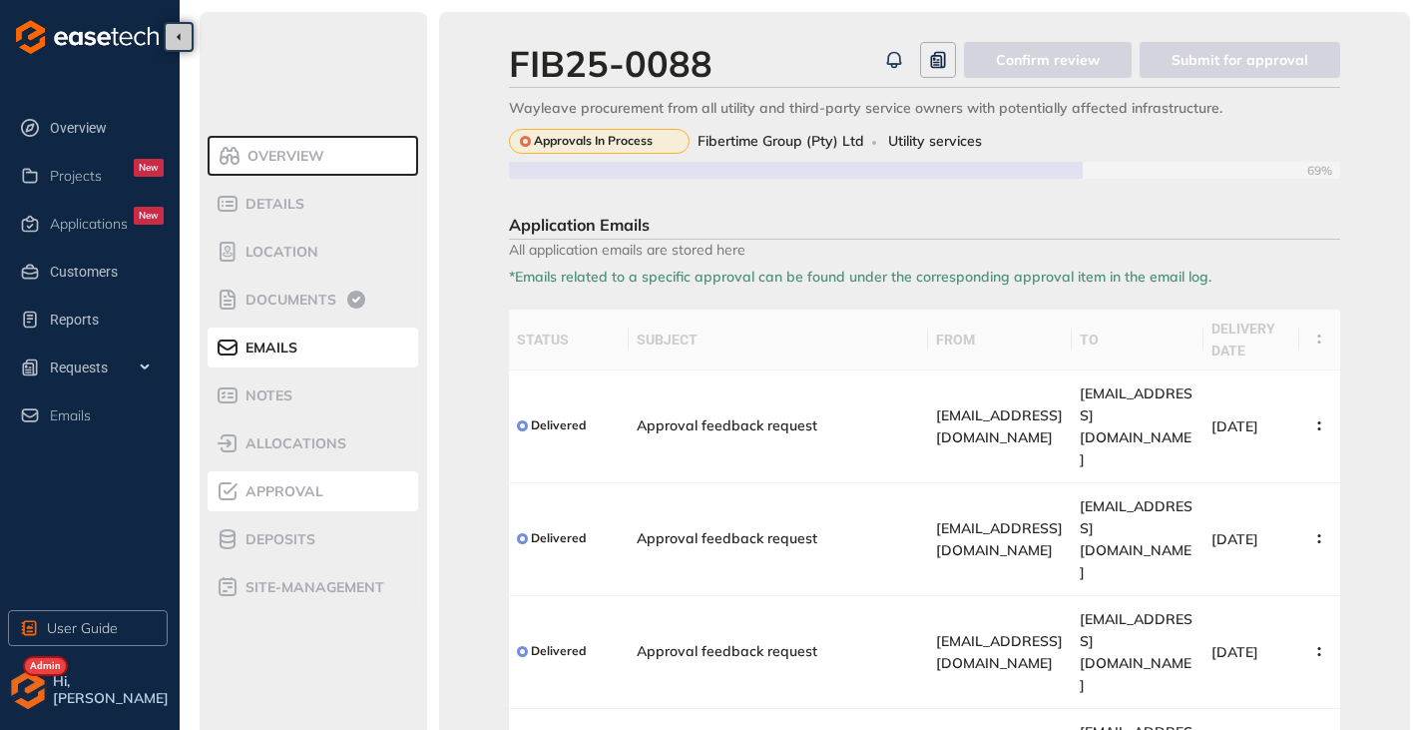
click at [319, 500] on div "Approval" at bounding box center [301, 491] width 170 height 24
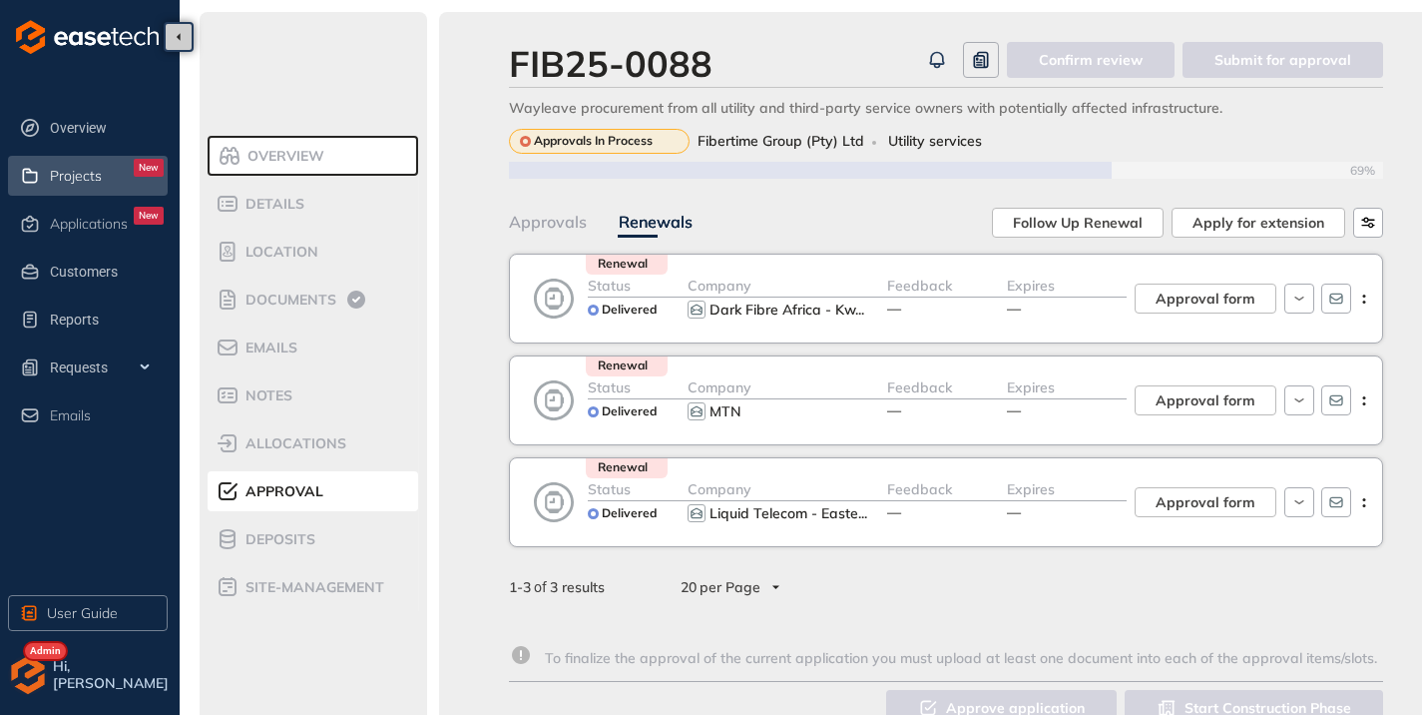
click at [78, 175] on span "Projects" at bounding box center [76, 176] width 52 height 17
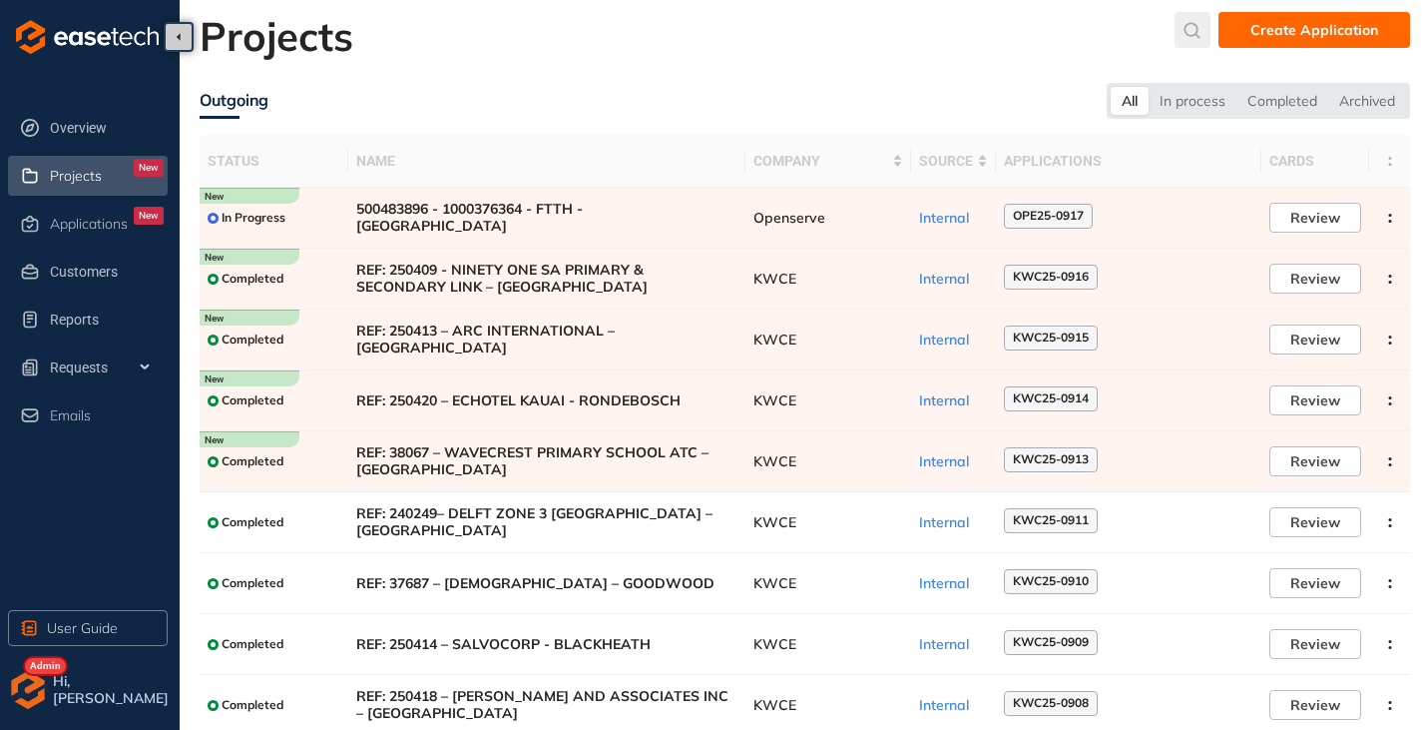
click at [1201, 30] on icon "submit" at bounding box center [1193, 30] width 16 height 16
click at [1030, 44] on input "text" at bounding box center [1044, 35] width 151 height 30
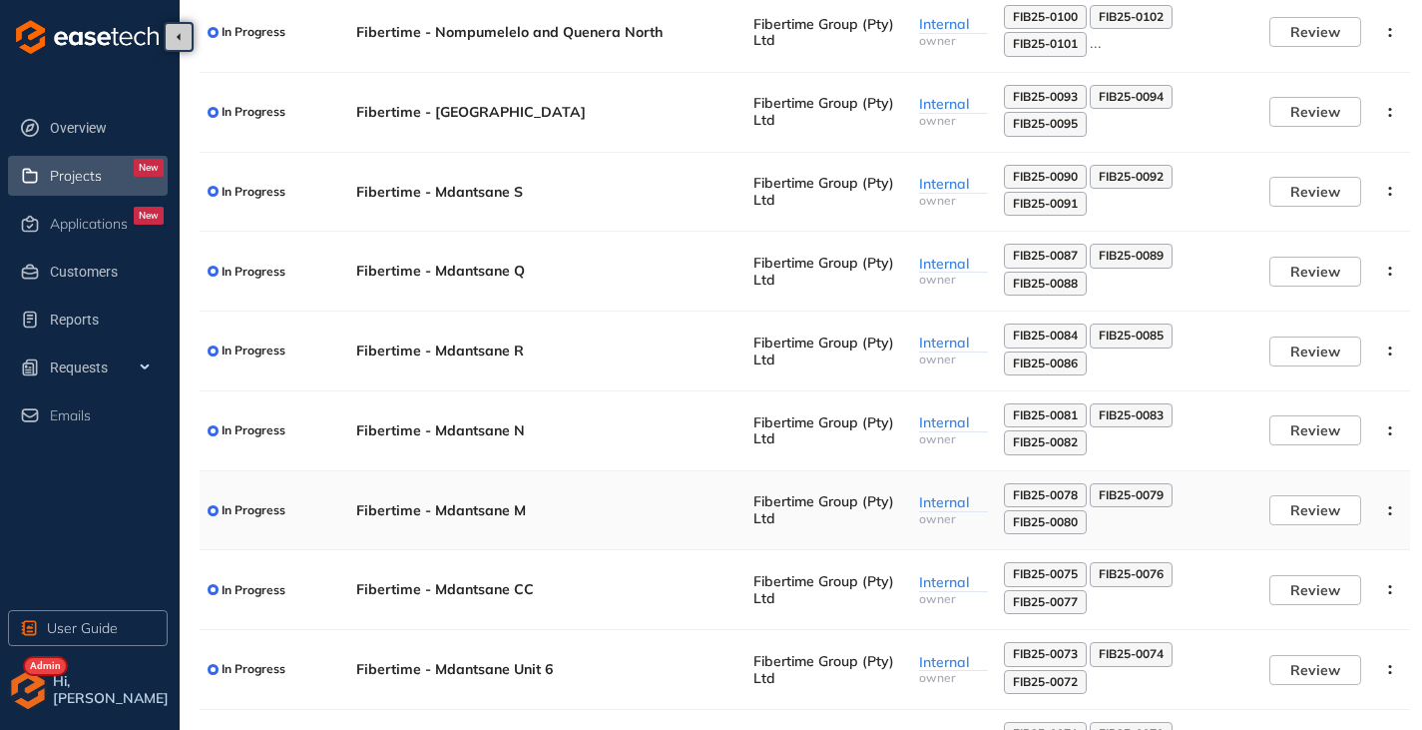
scroll to position [200, 0]
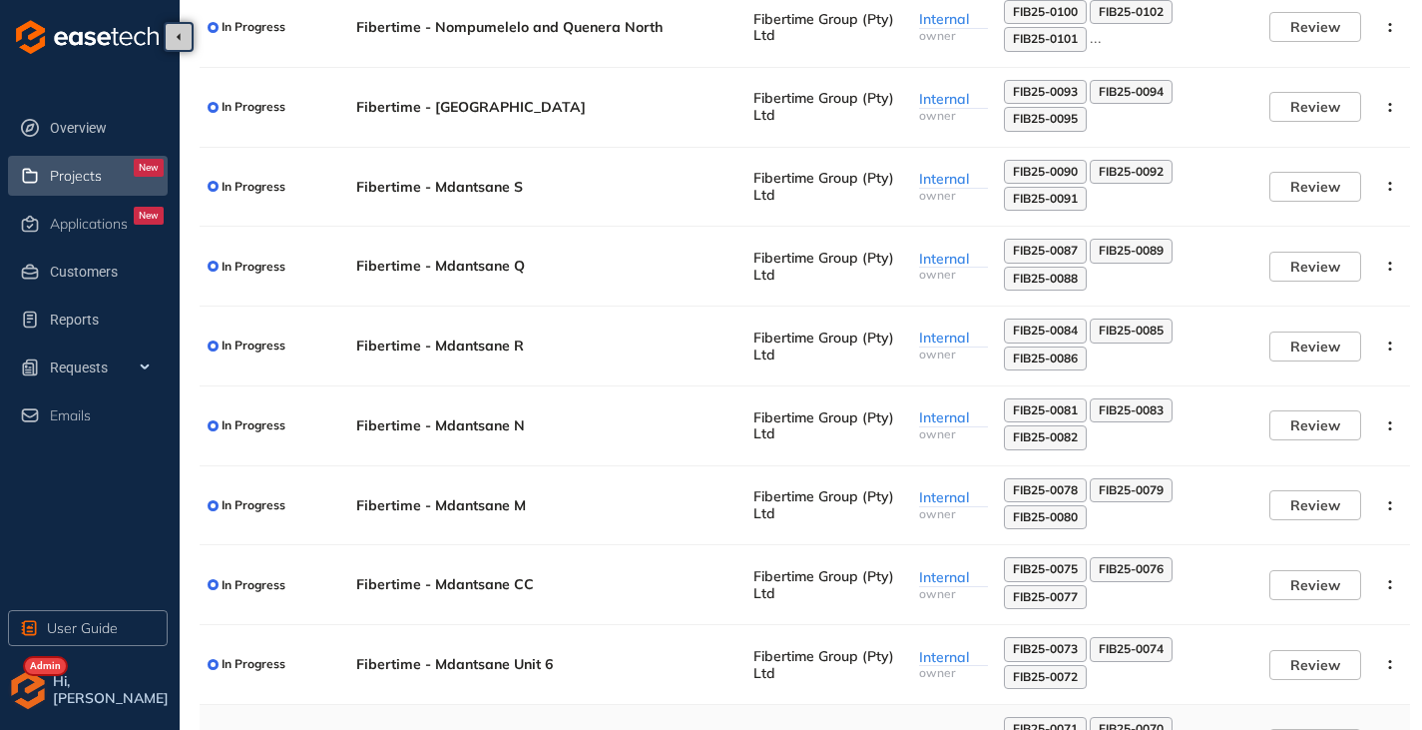
type input "***"
click at [468, 595] on td "Fibertime - Mdantsane CC" at bounding box center [546, 585] width 397 height 80
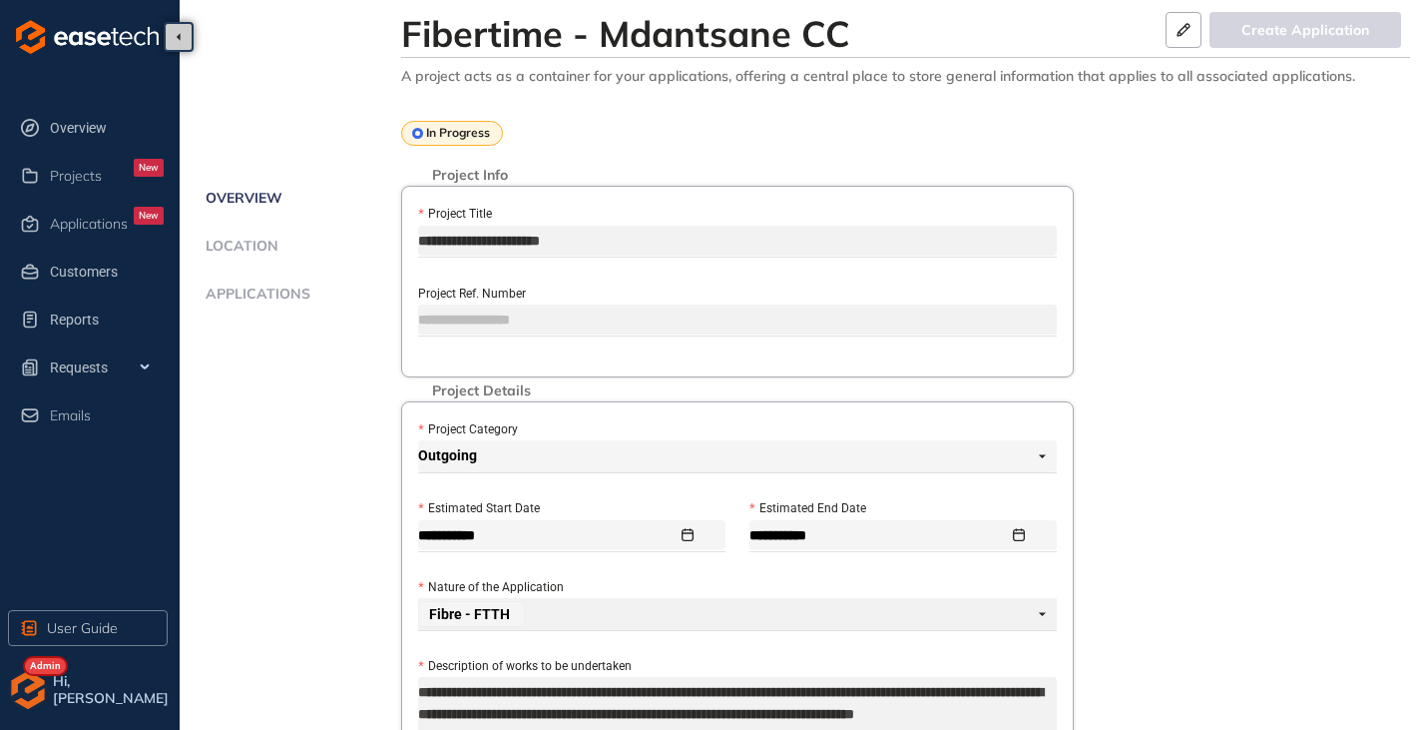
click at [235, 311] on li "Applications" at bounding box center [301, 305] width 202 height 40
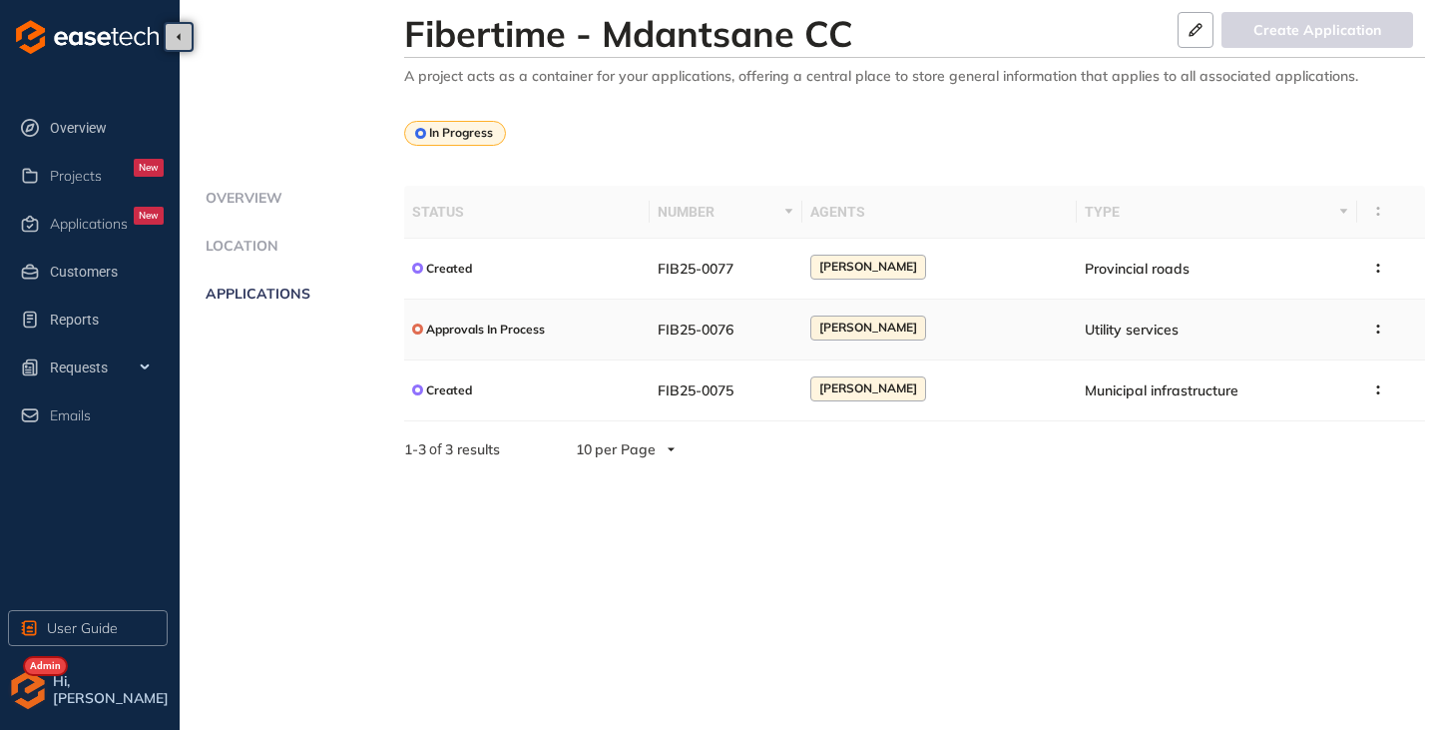
click at [561, 336] on div "Approvals In Process" at bounding box center [527, 328] width 231 height 25
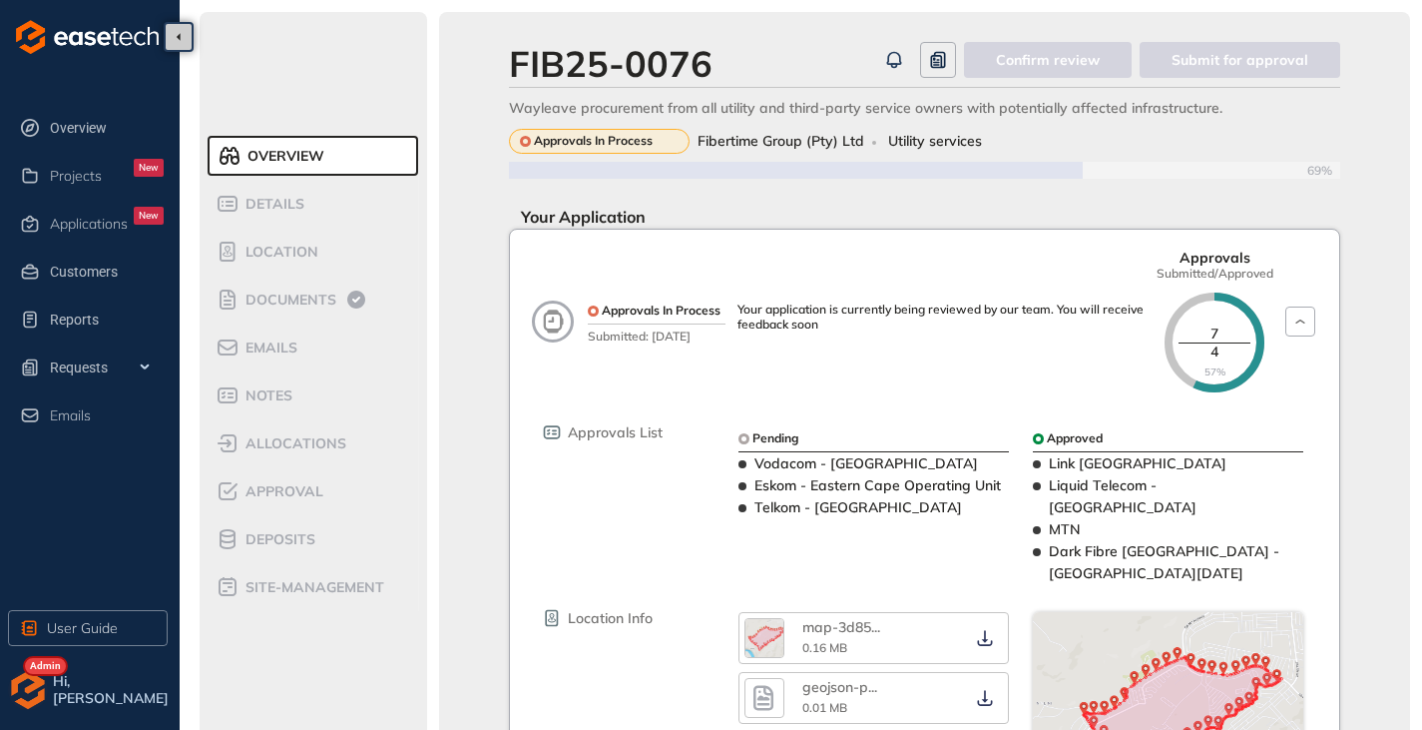
scroll to position [100, 0]
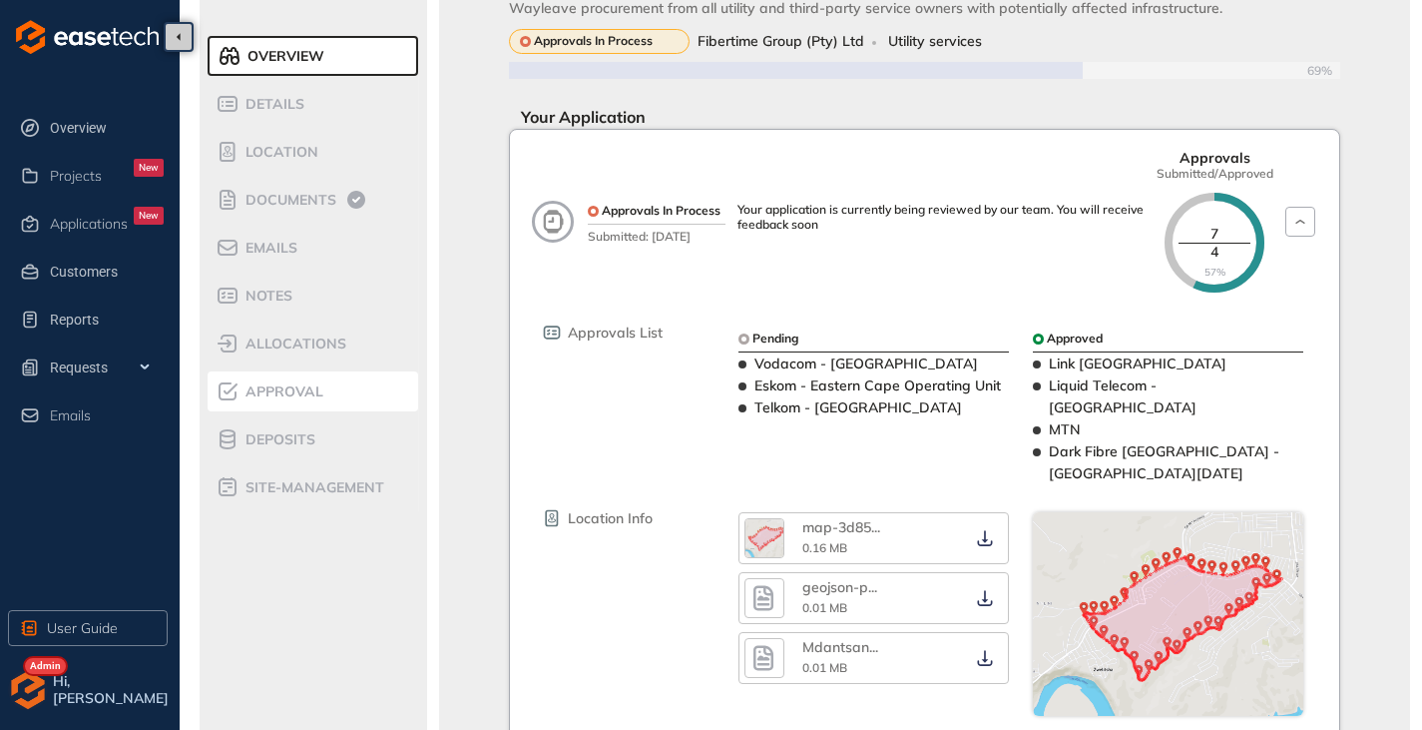
click at [271, 380] on div "Approval" at bounding box center [301, 391] width 170 height 24
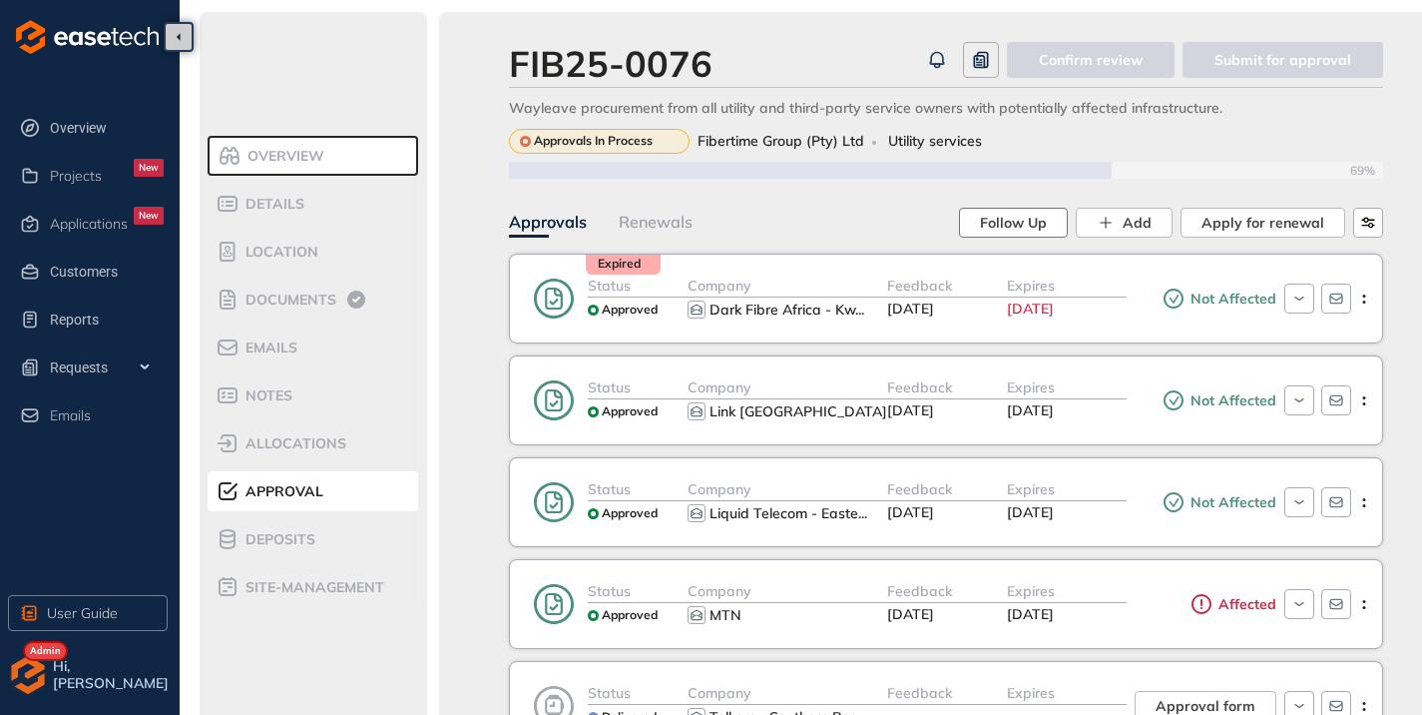
click at [1017, 224] on span "Follow Up" at bounding box center [1013, 223] width 67 height 22
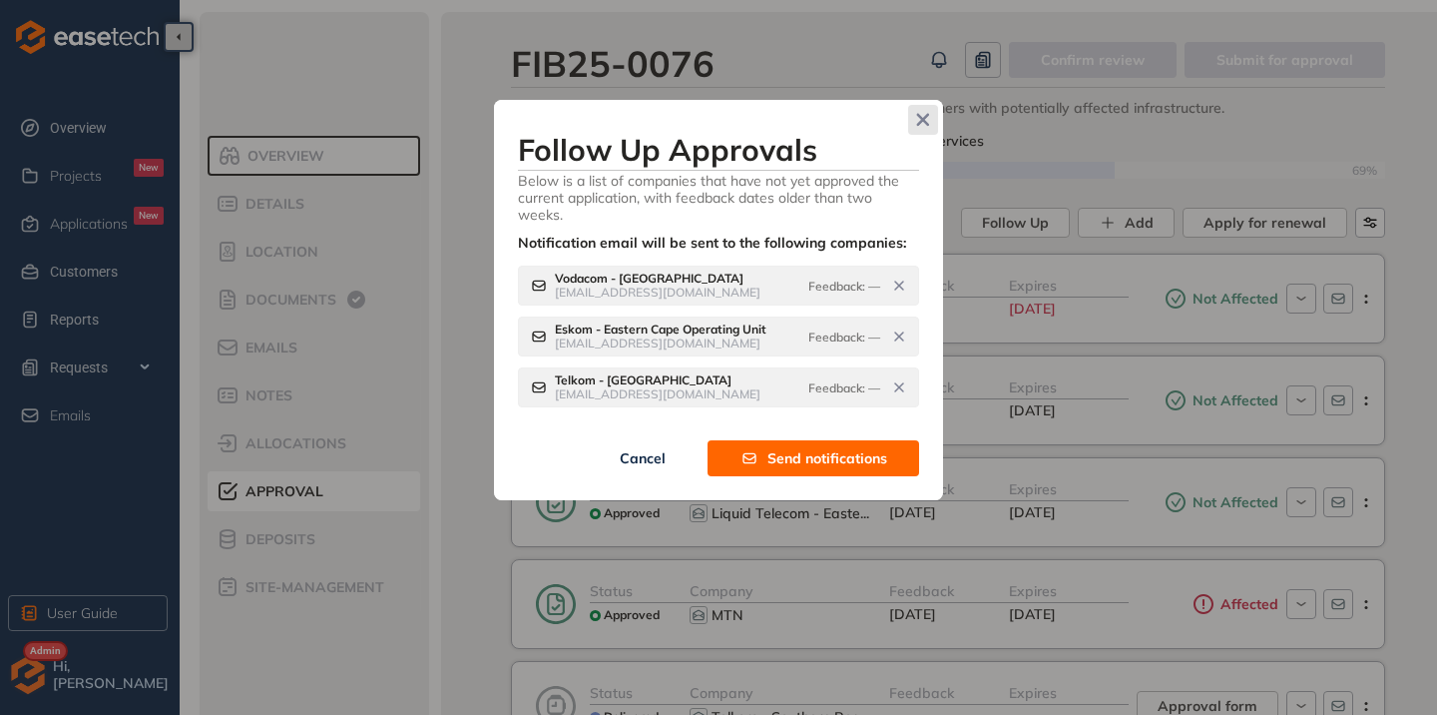
click at [918, 120] on icon "Close" at bounding box center [923, 120] width 14 height 14
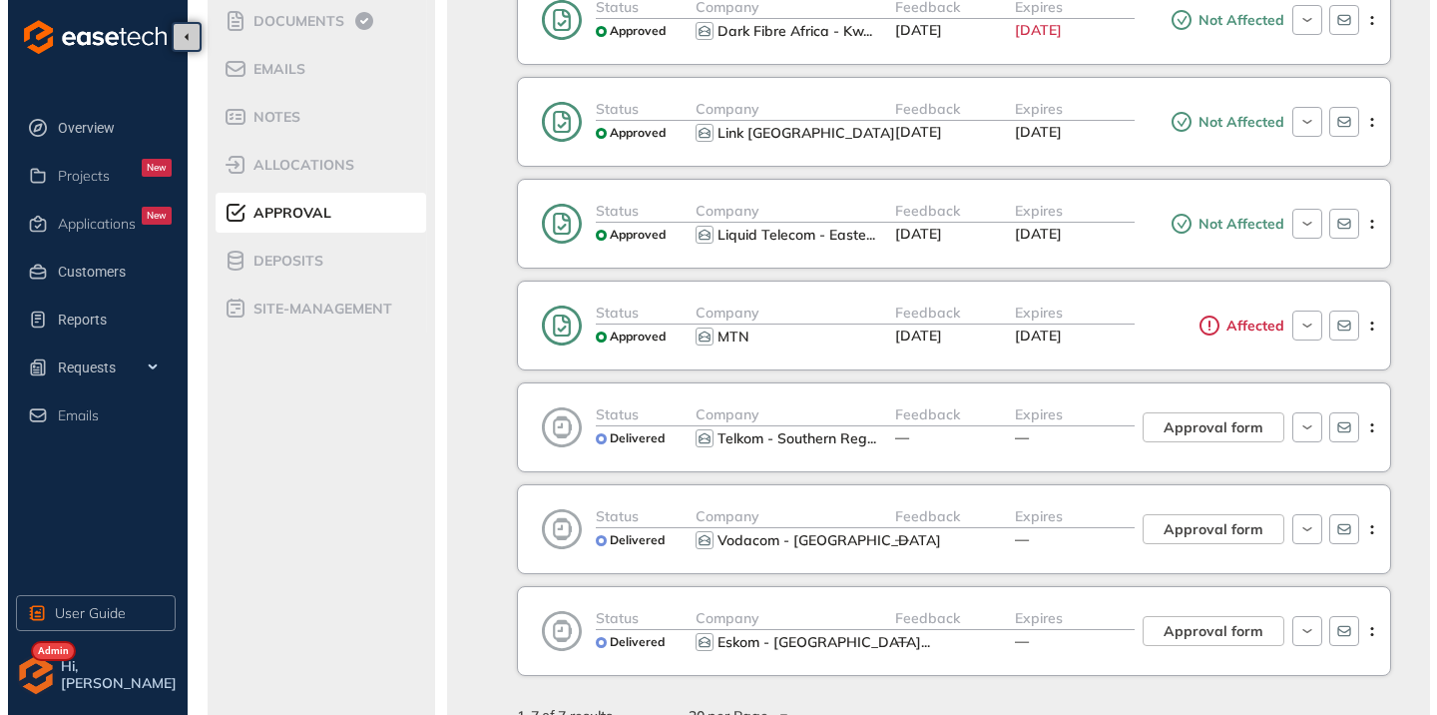
scroll to position [399, 0]
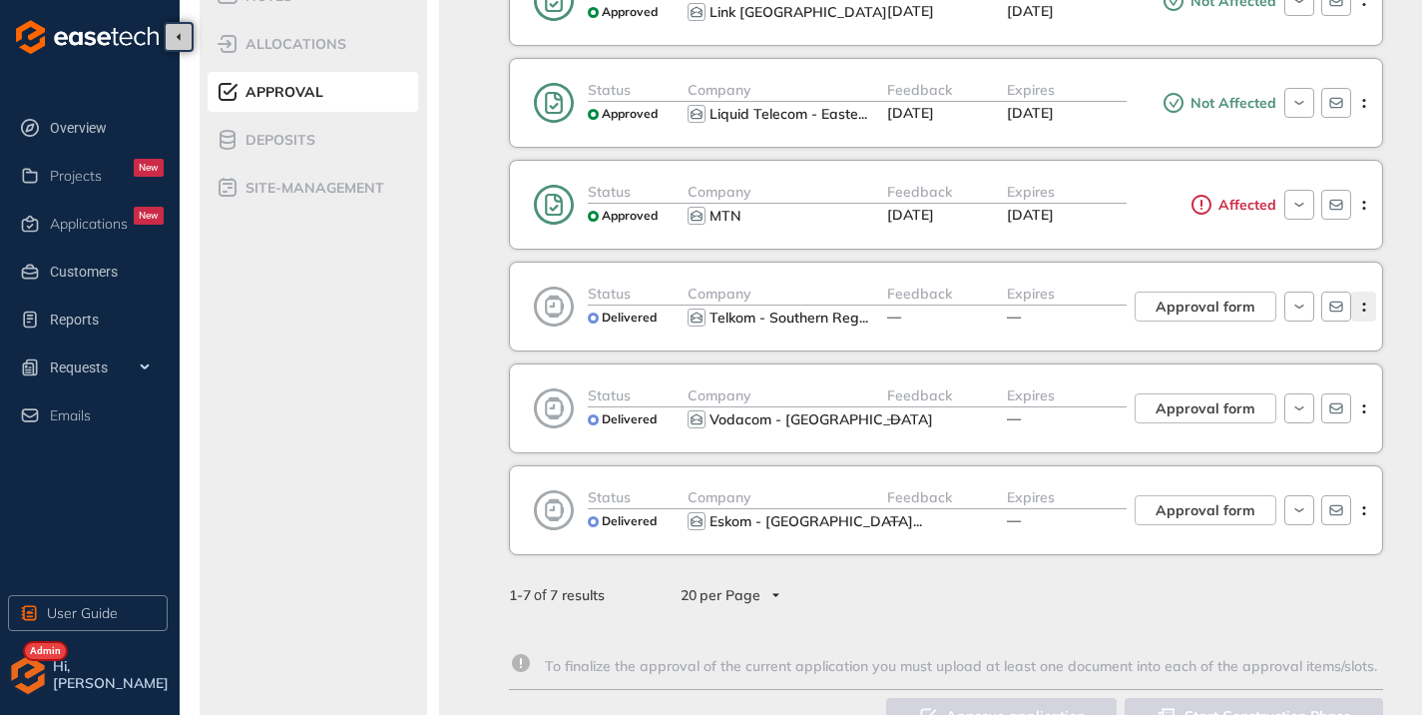
click at [1367, 303] on icon "button" at bounding box center [1364, 306] width 20 height 9
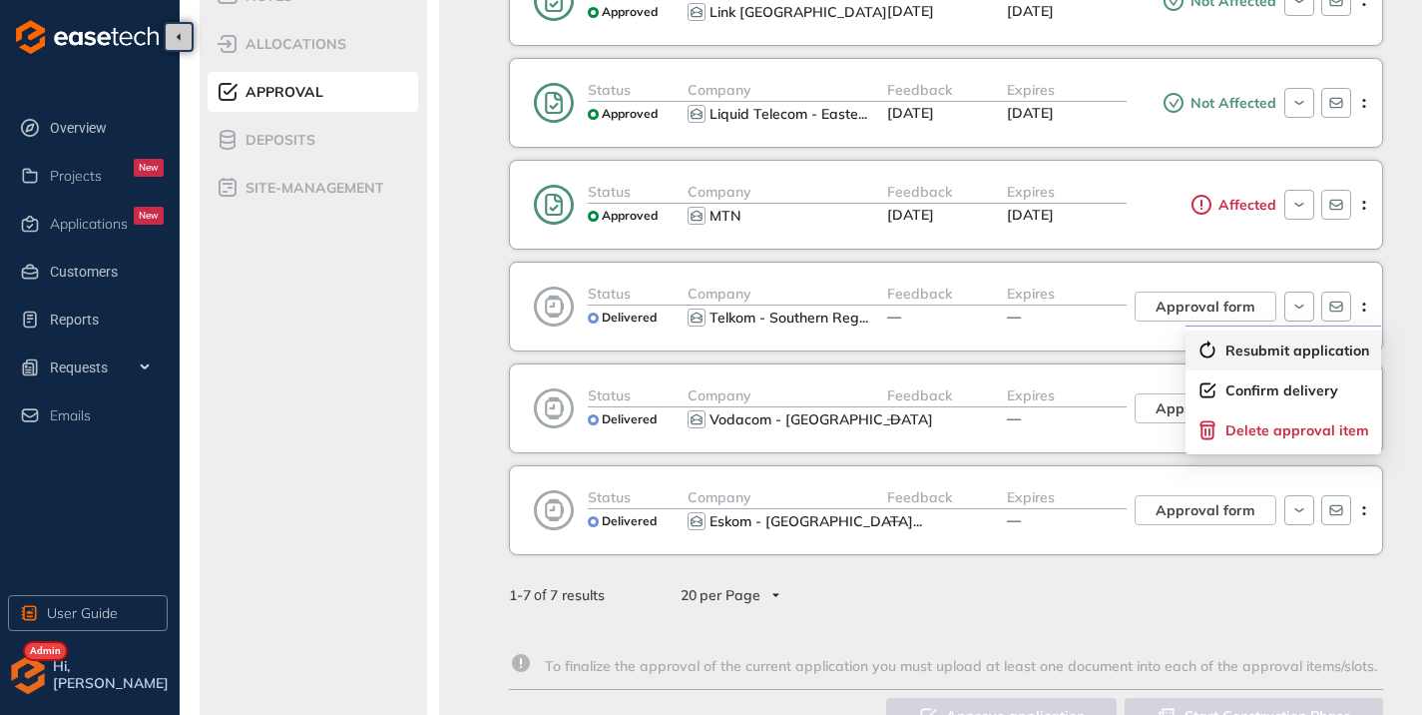
click at [1259, 359] on div "Resubmit application" at bounding box center [1284, 350] width 172 height 20
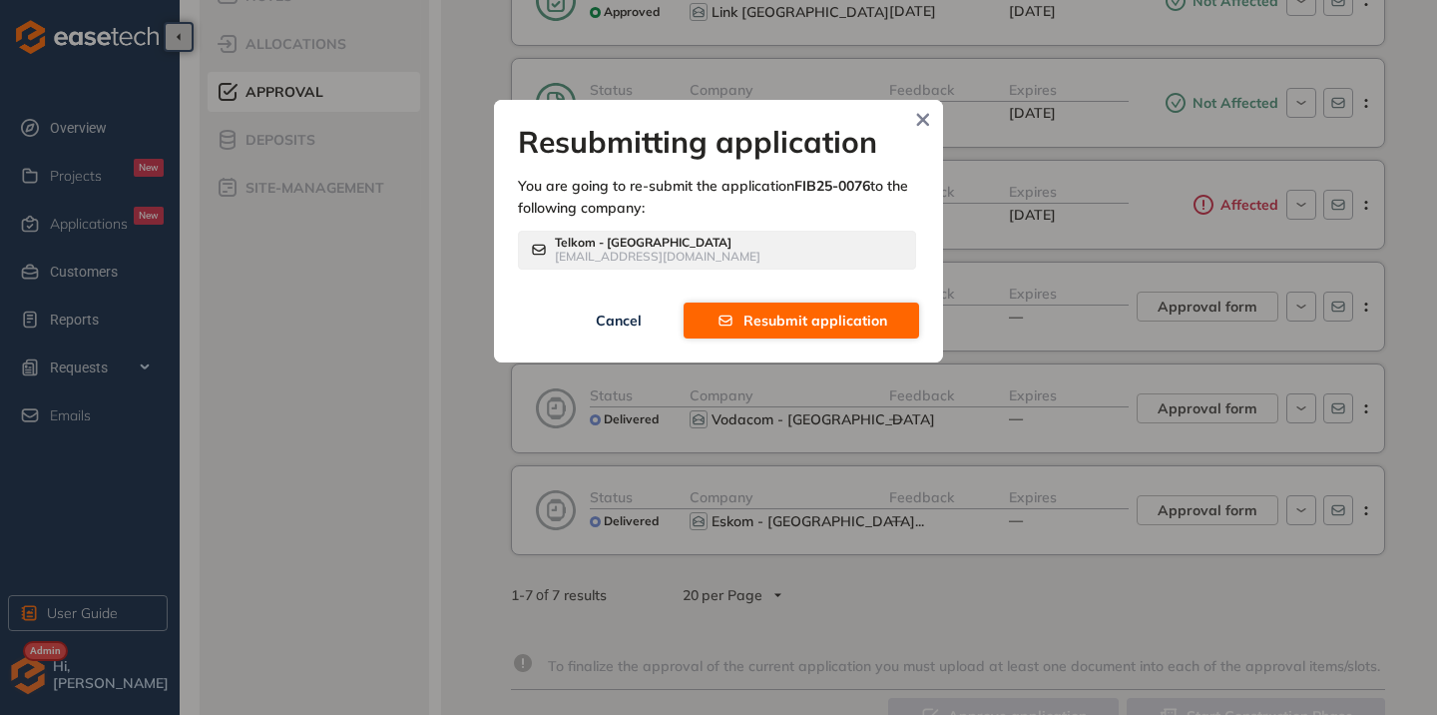
click at [798, 315] on span "Resubmit application" at bounding box center [816, 320] width 144 height 22
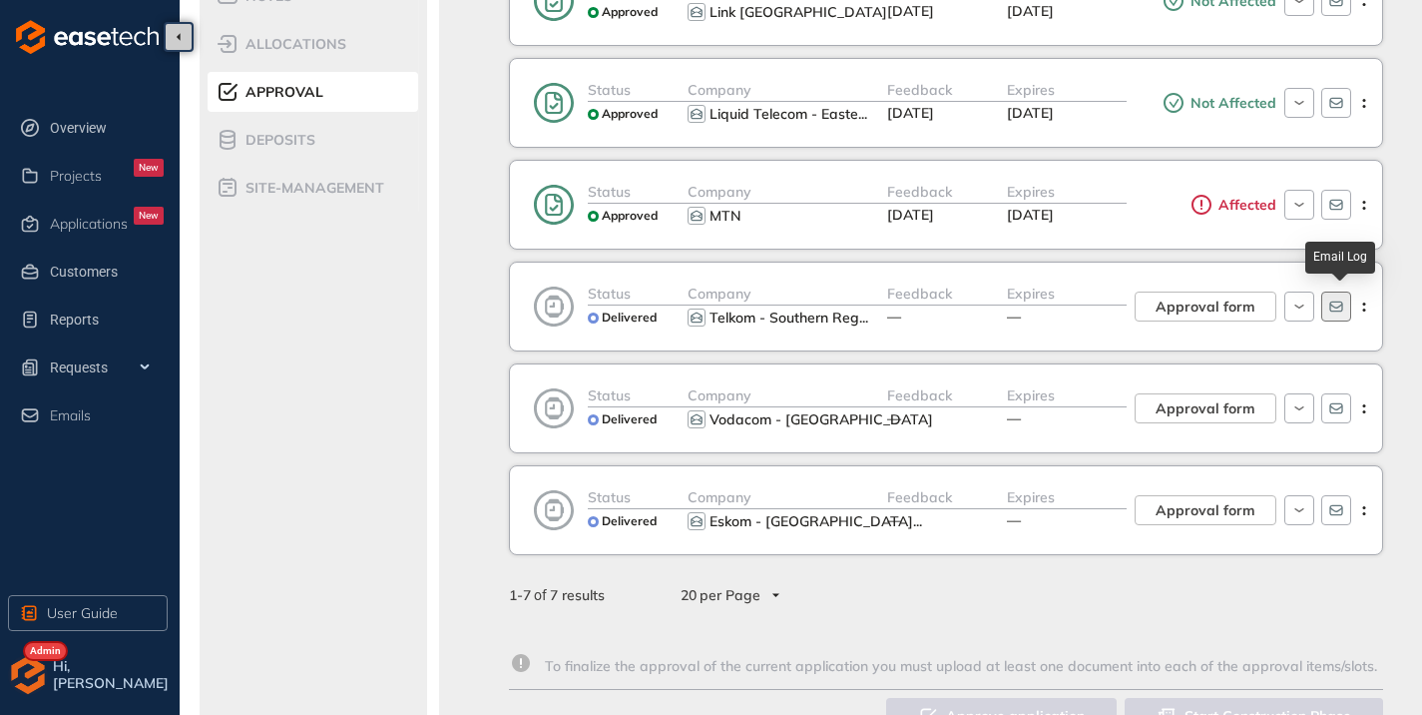
click at [1332, 301] on icon "button" at bounding box center [1337, 306] width 16 height 16
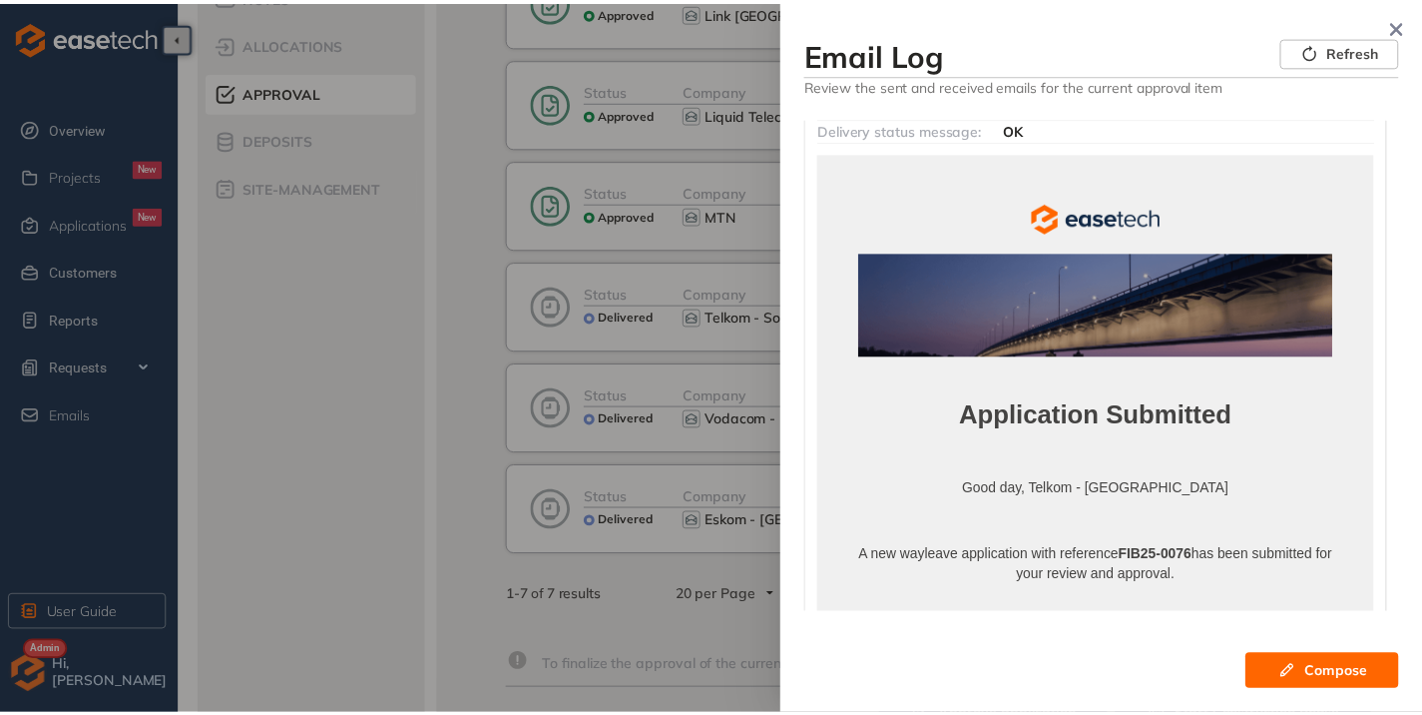
scroll to position [0, 0]
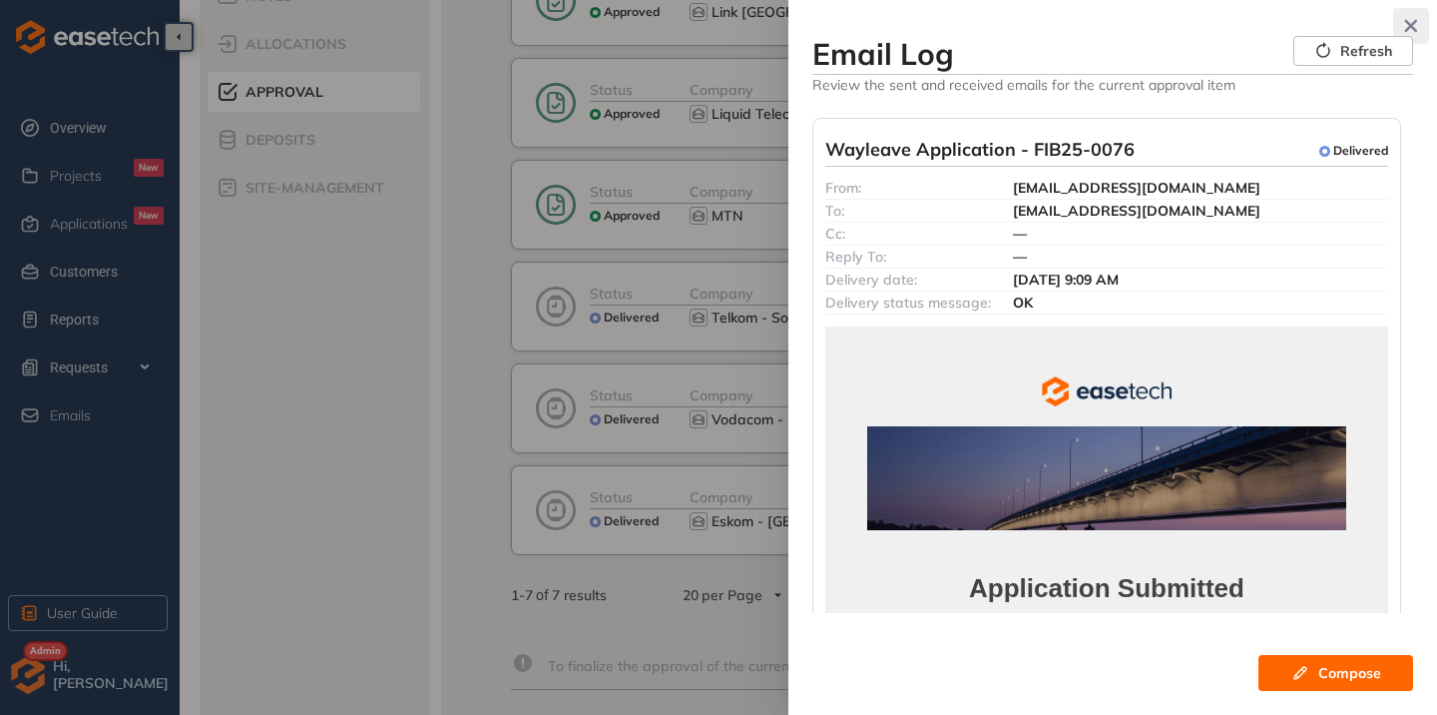
click at [1397, 22] on button "button" at bounding box center [1411, 26] width 36 height 36
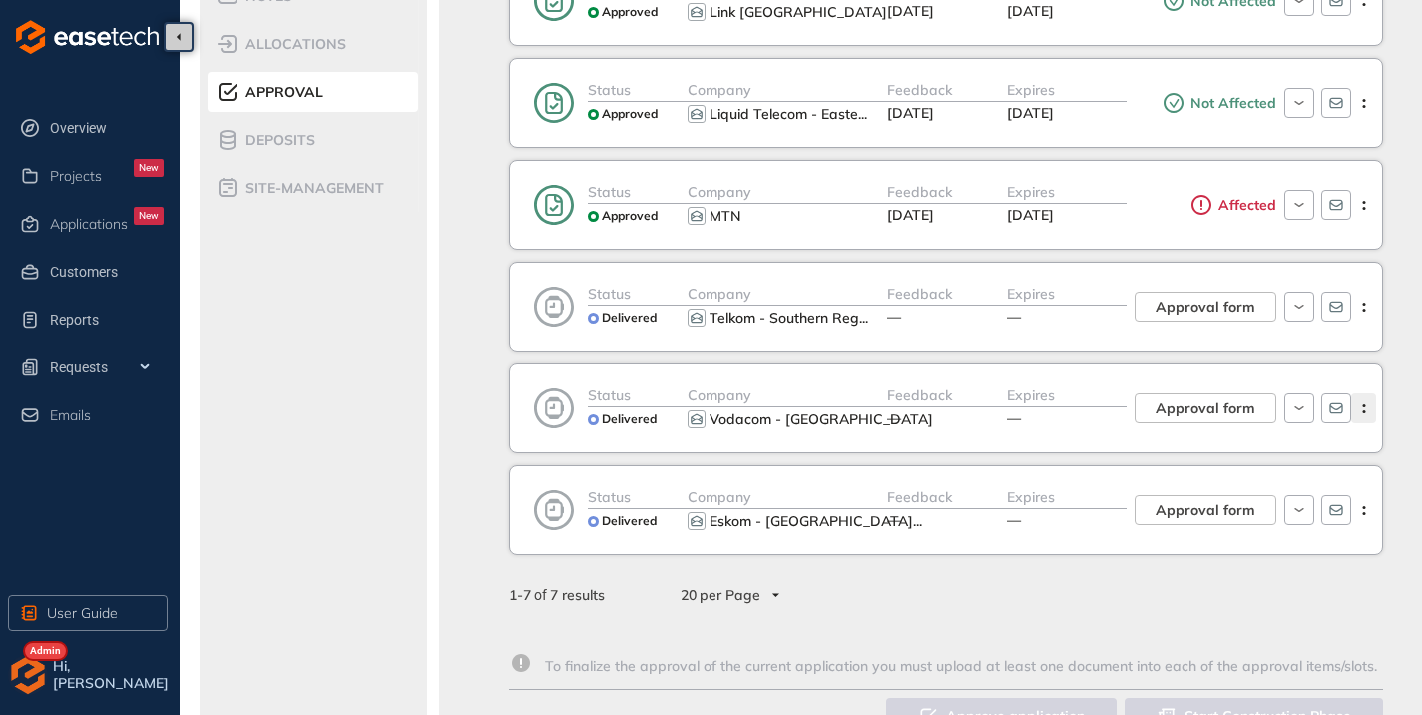
click at [1359, 404] on icon "button" at bounding box center [1364, 408] width 20 height 9
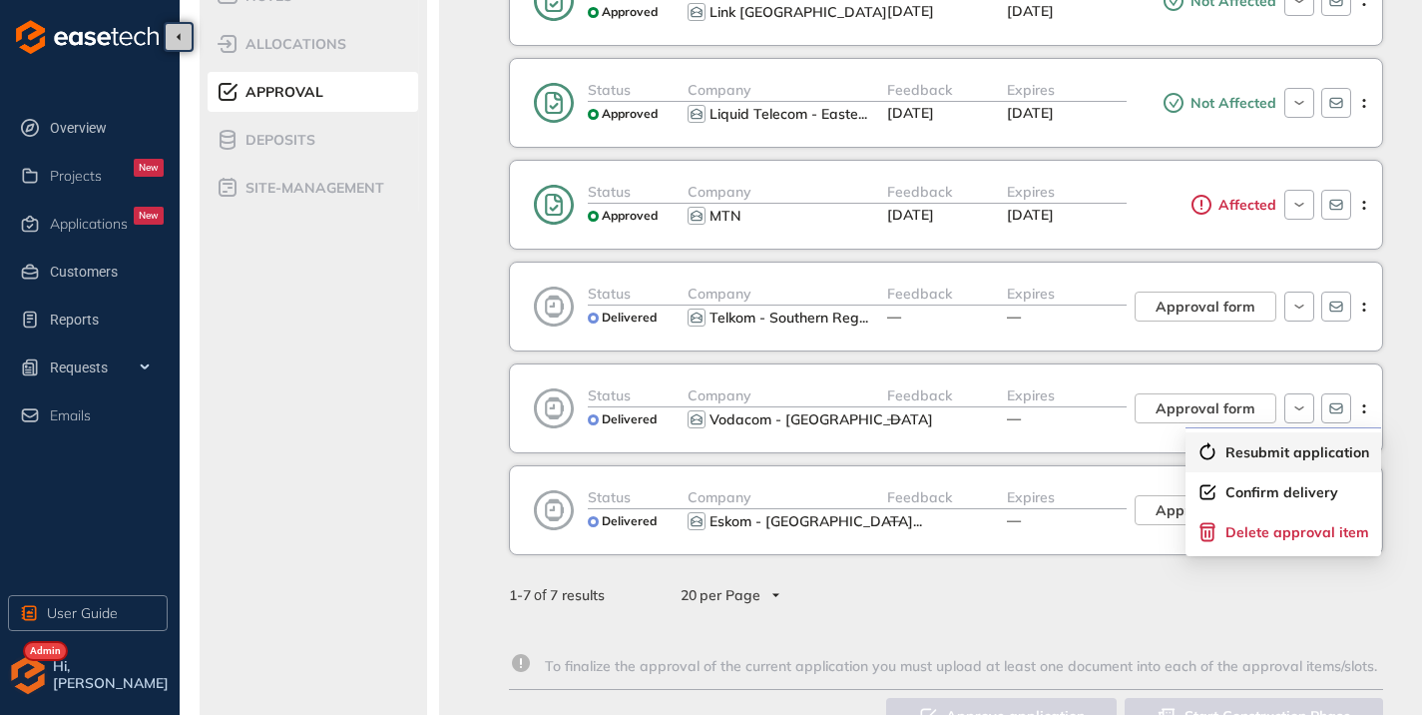
click at [1314, 444] on span "Resubmit application" at bounding box center [1298, 452] width 144 height 17
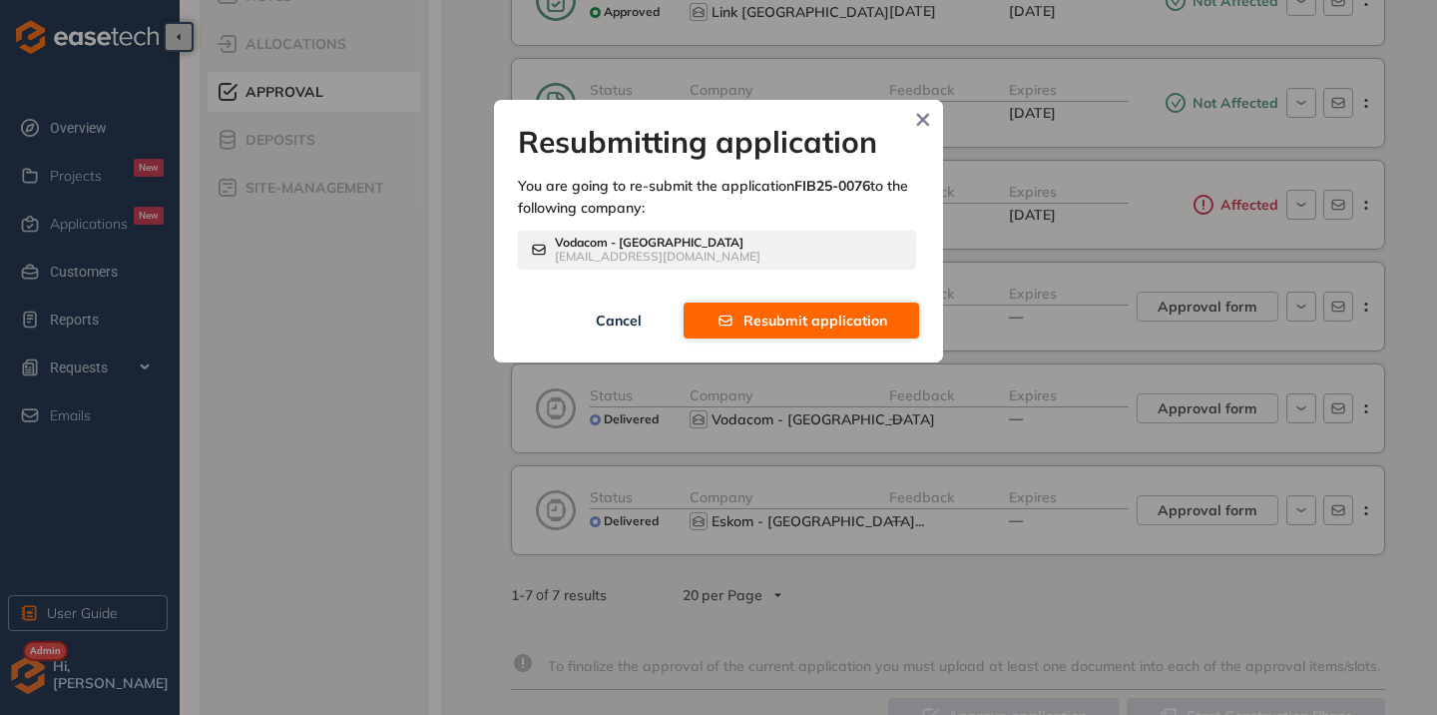
click at [806, 310] on span "Resubmit application" at bounding box center [816, 320] width 144 height 22
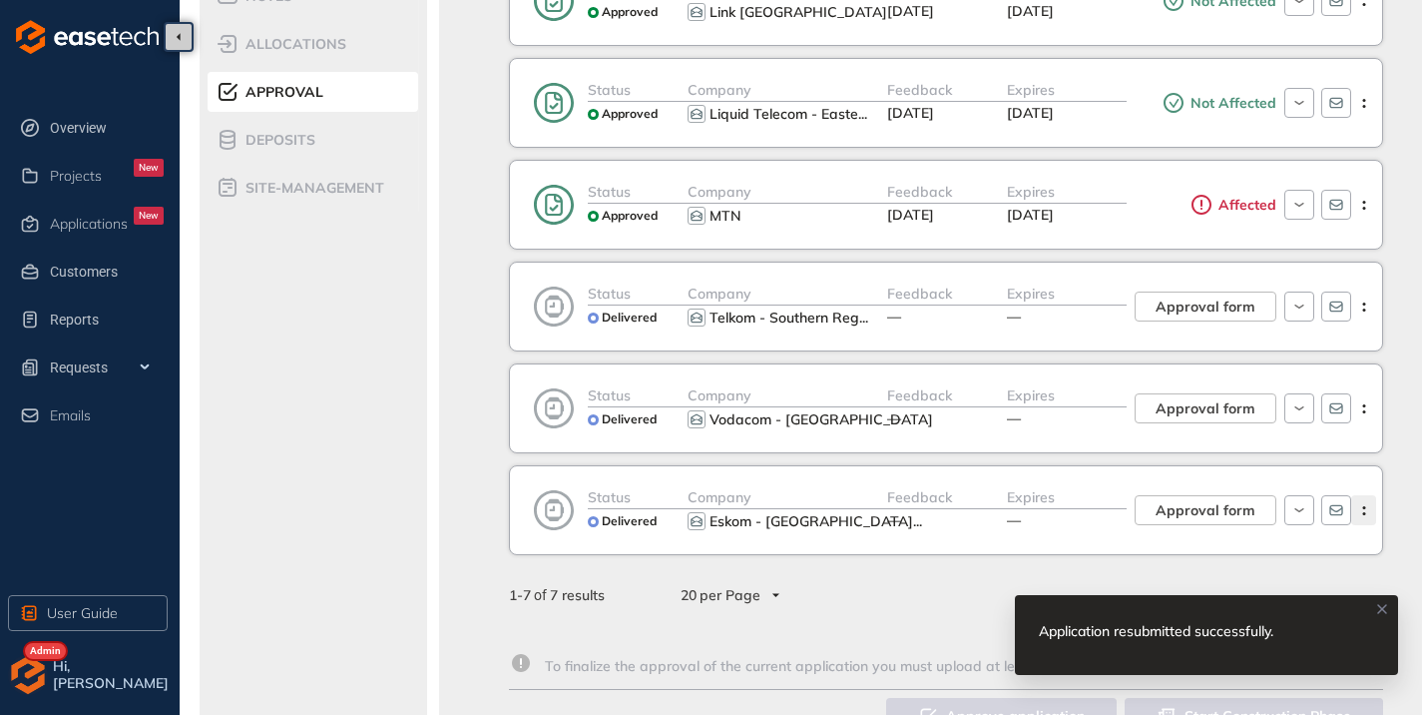
click at [1368, 509] on icon "button" at bounding box center [1364, 510] width 20 height 9
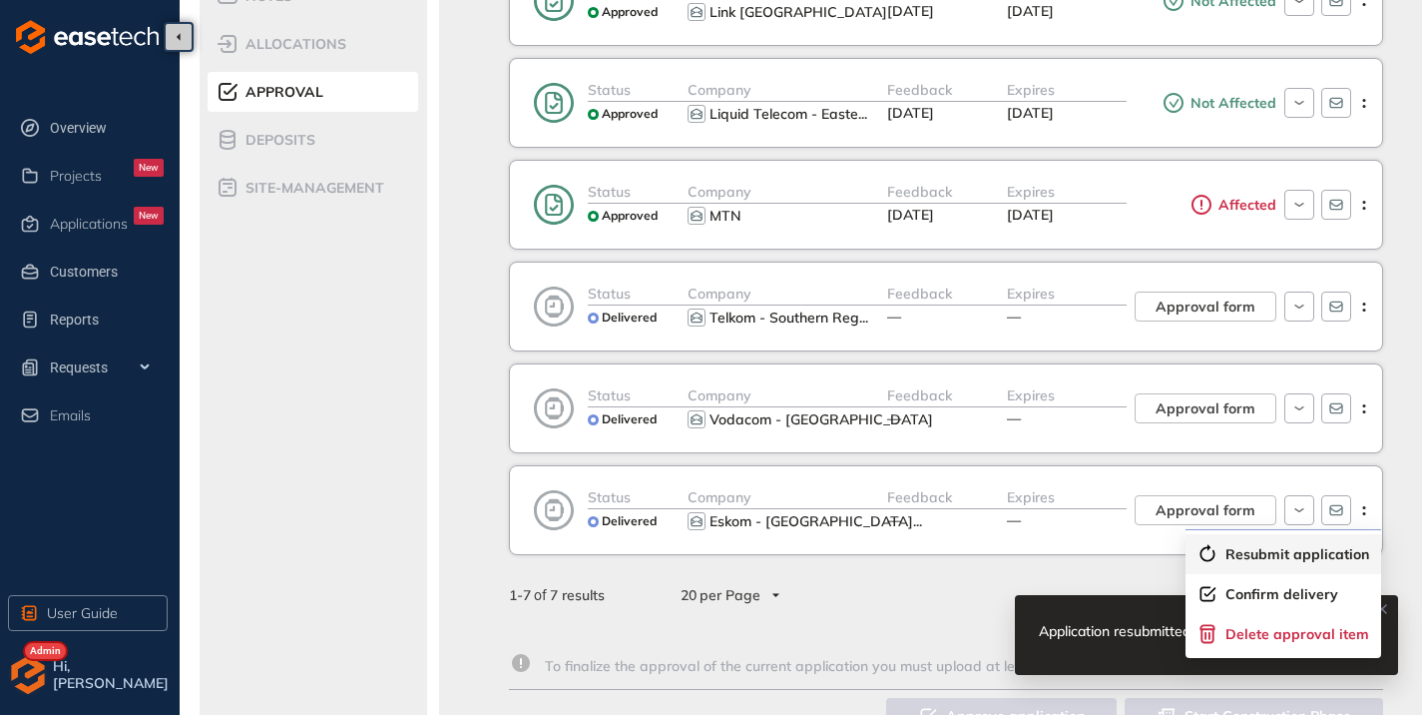
click at [1302, 555] on span "Resubmit application" at bounding box center [1298, 554] width 144 height 17
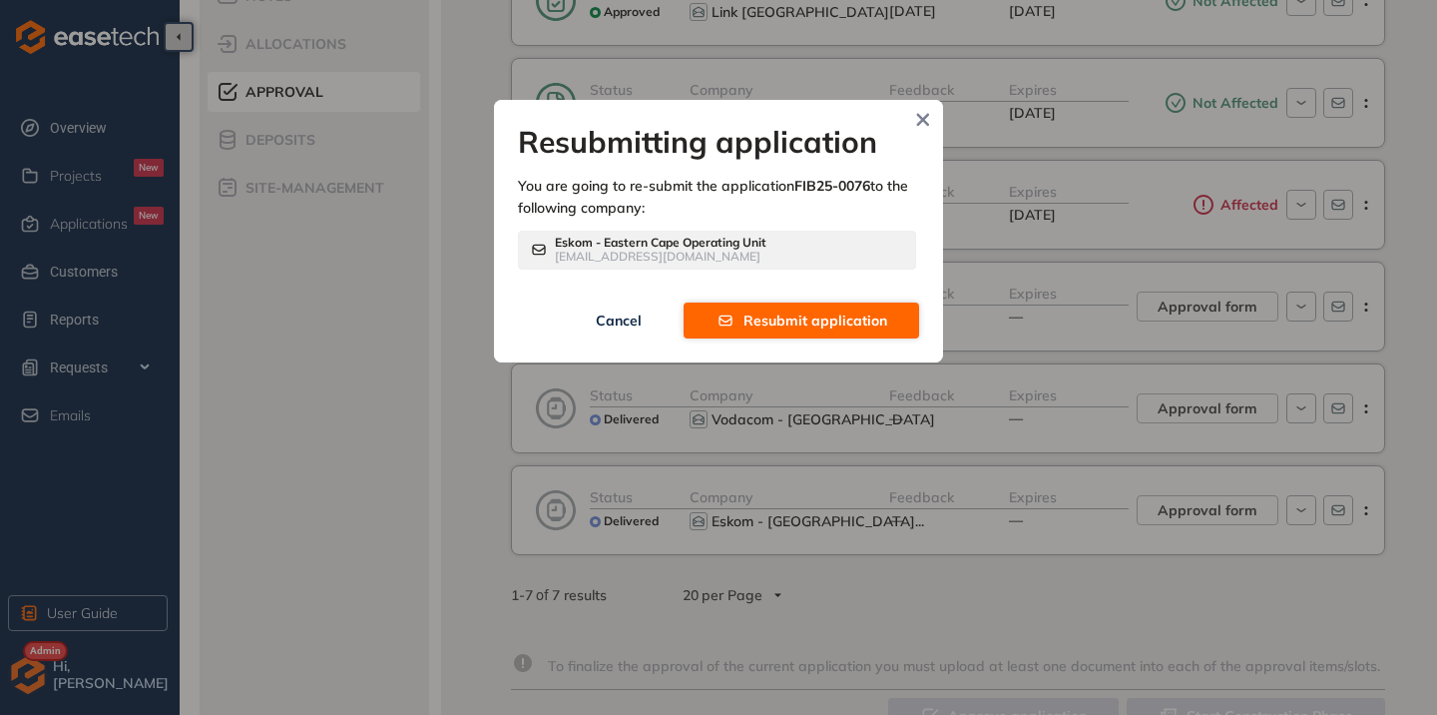
click at [823, 325] on span "Resubmit application" at bounding box center [816, 320] width 144 height 22
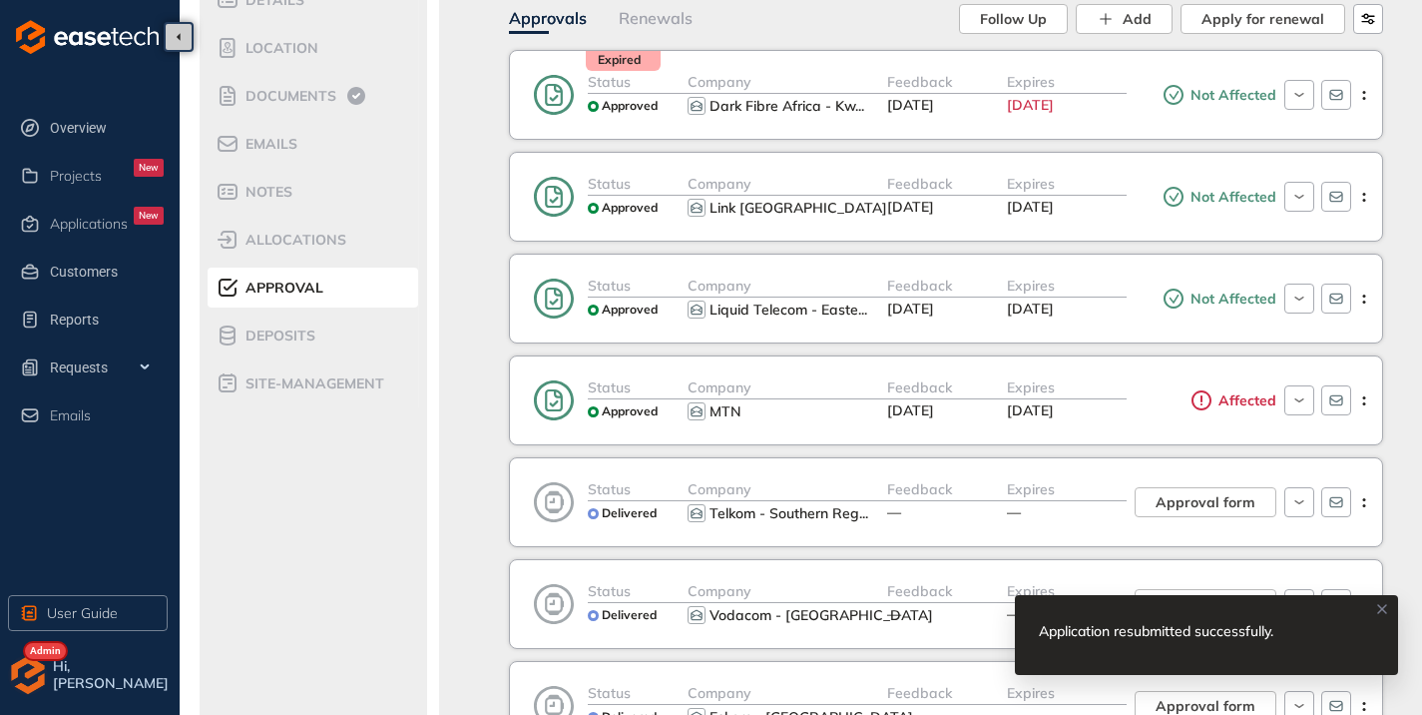
scroll to position [200, 0]
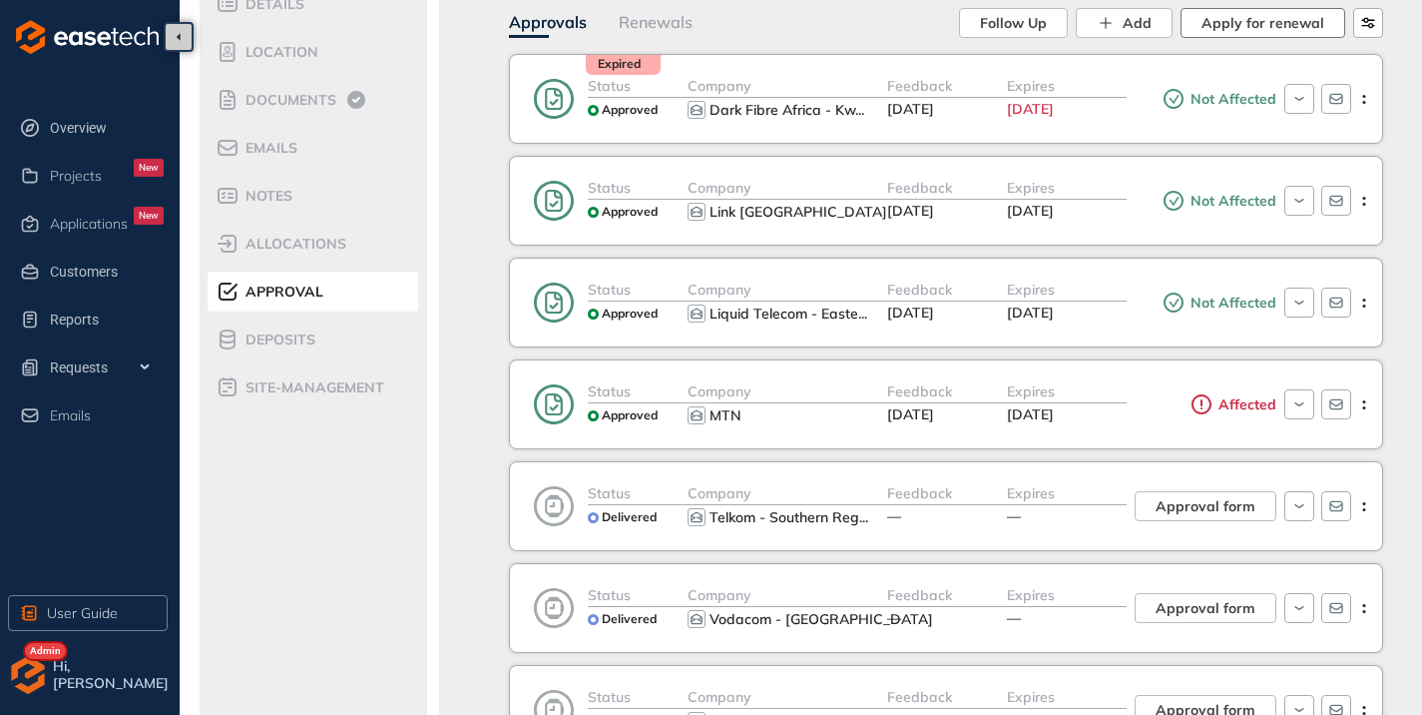
click at [1229, 21] on span "Apply for renewal" at bounding box center [1263, 23] width 123 height 22
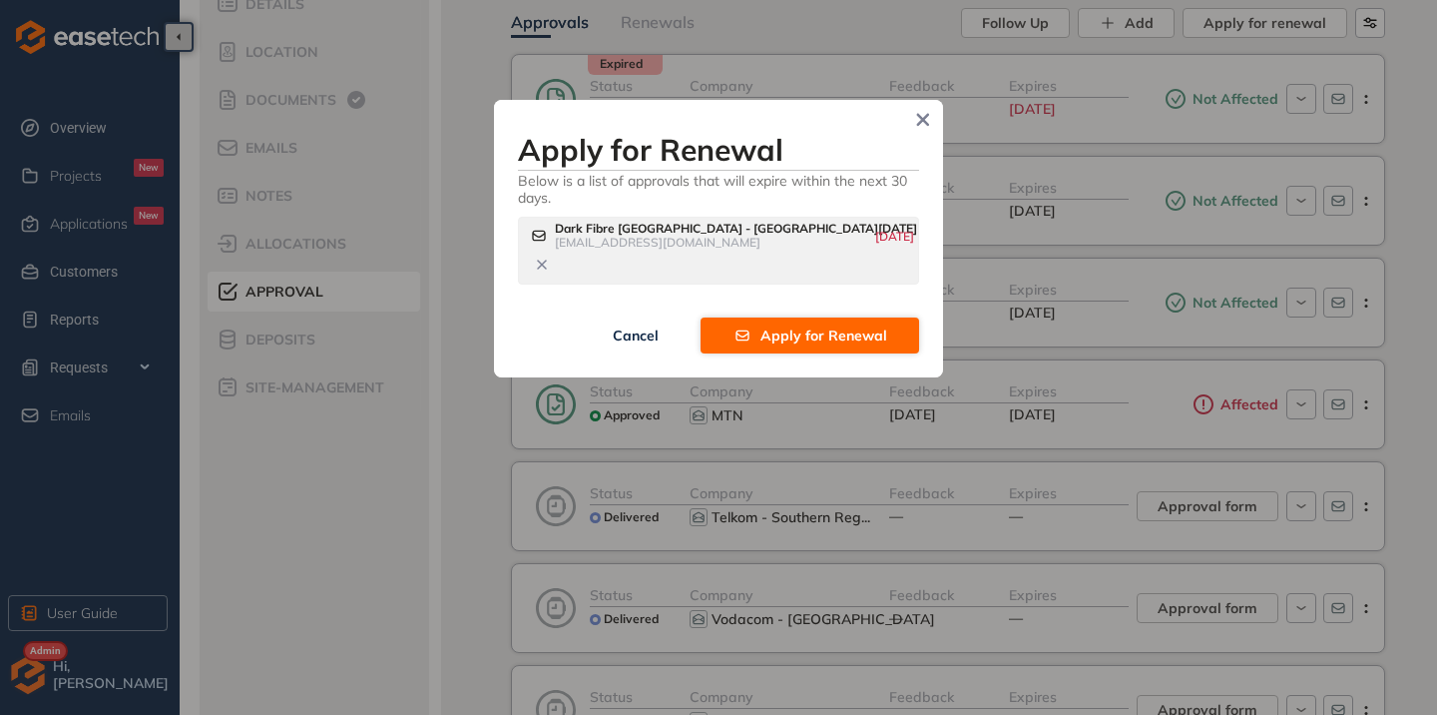
click at [784, 324] on span "Apply for Renewal" at bounding box center [824, 335] width 127 height 22
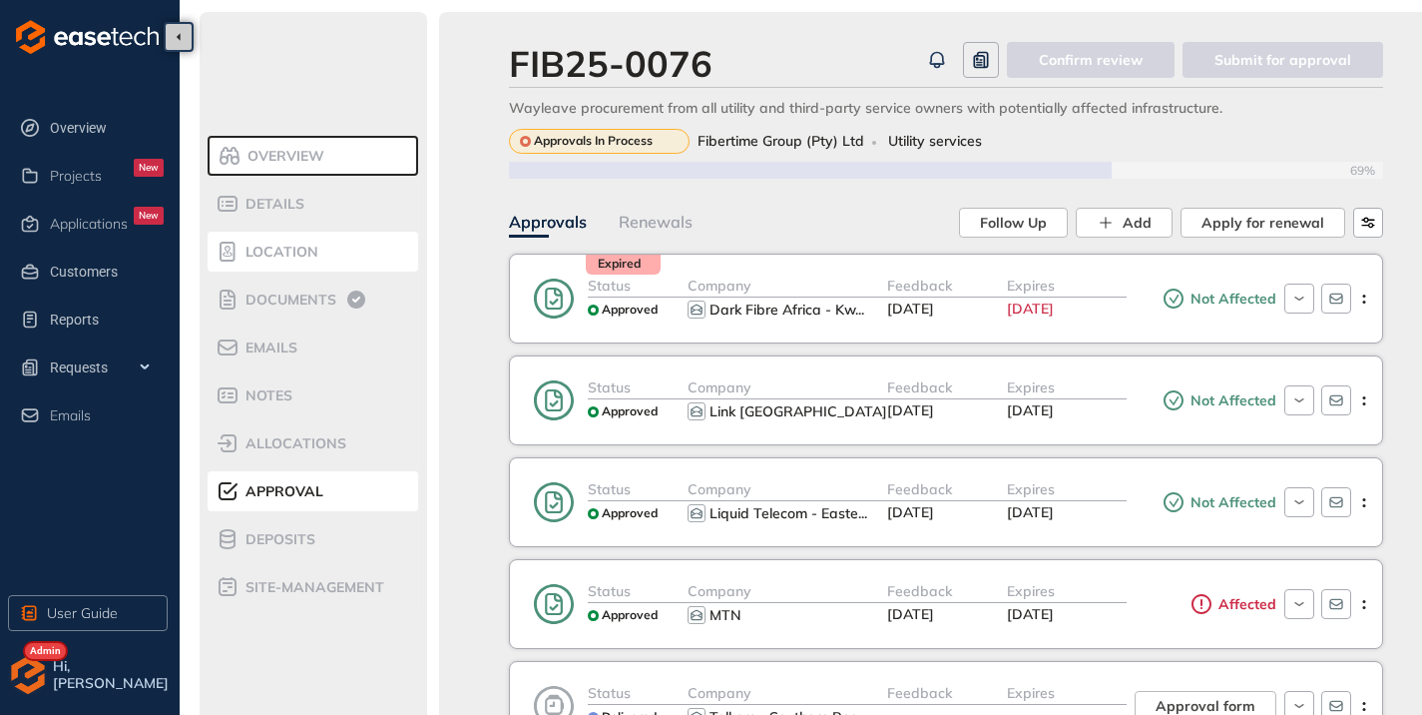
click at [288, 249] on span "Location" at bounding box center [279, 252] width 79 height 17
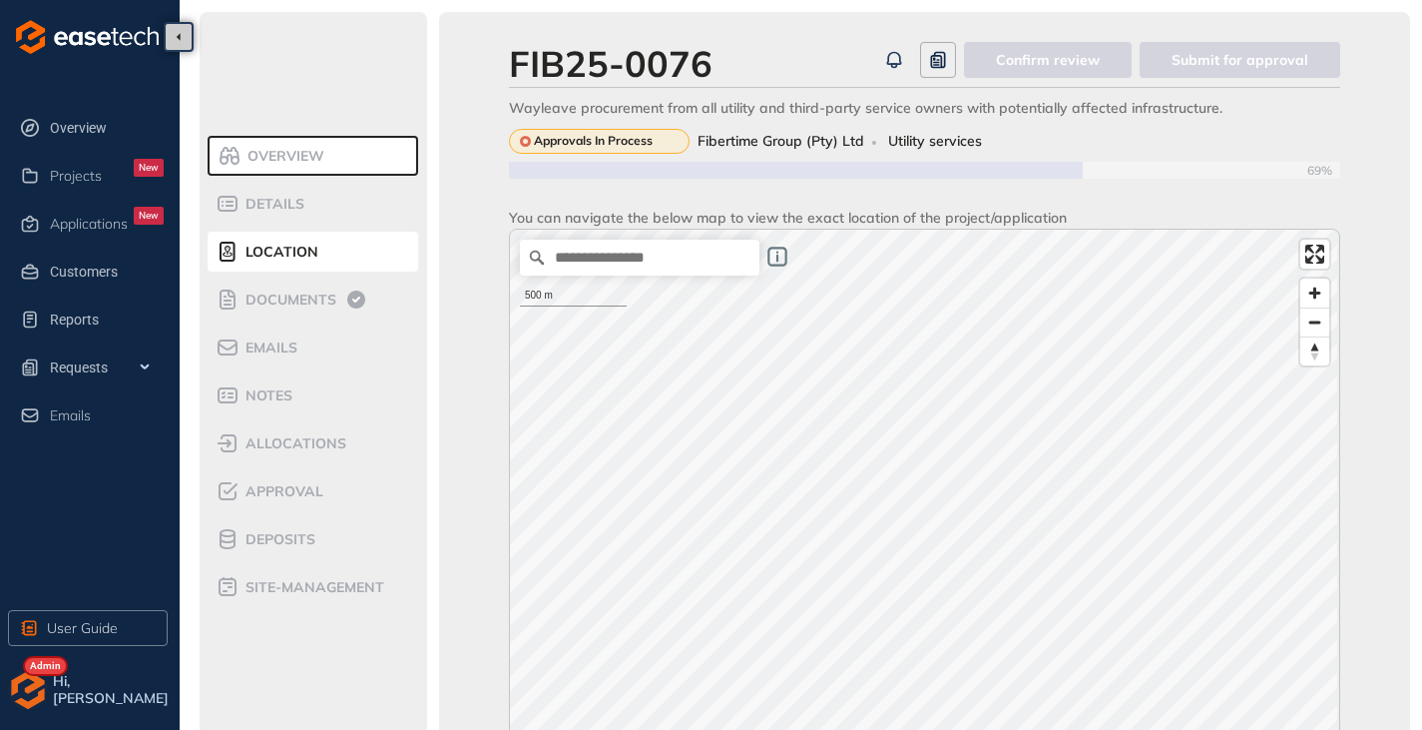
scroll to position [200, 0]
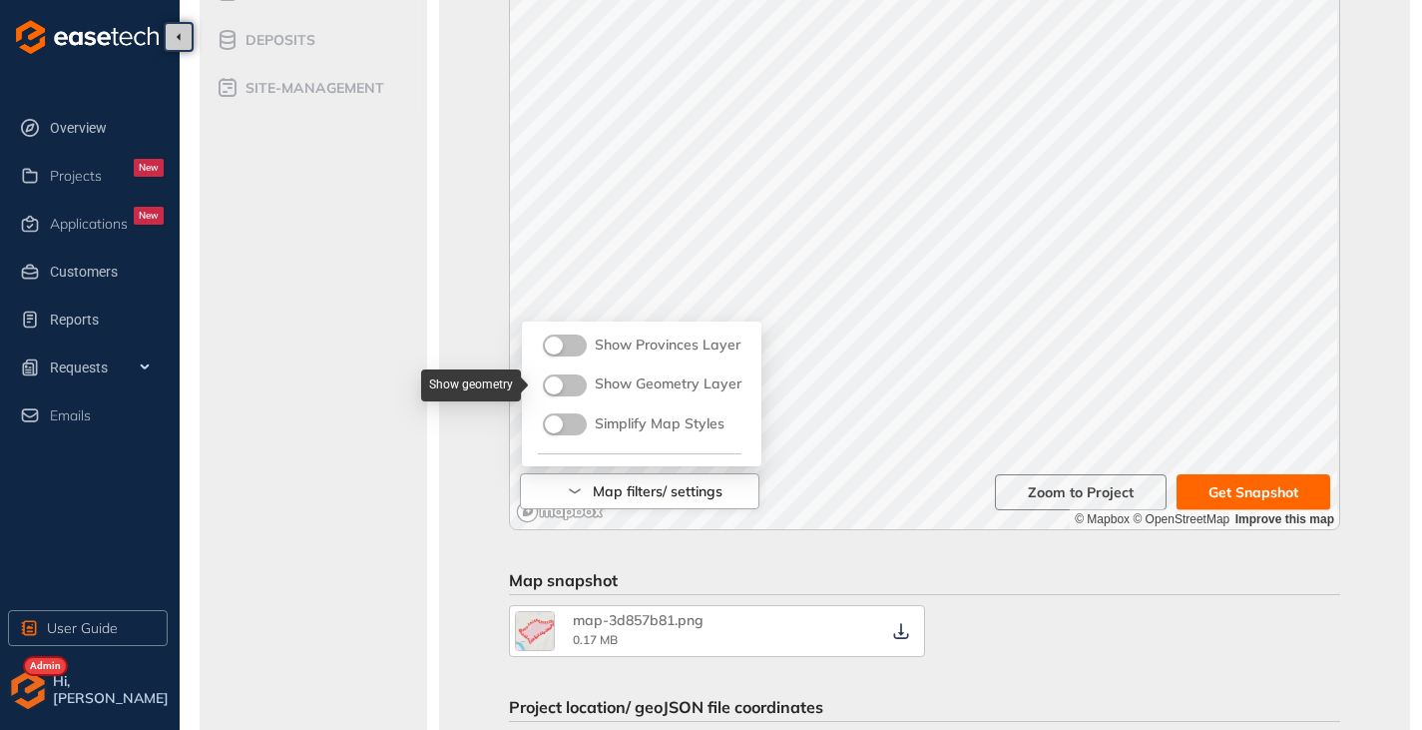
click at [567, 384] on button "button" at bounding box center [565, 385] width 44 height 22
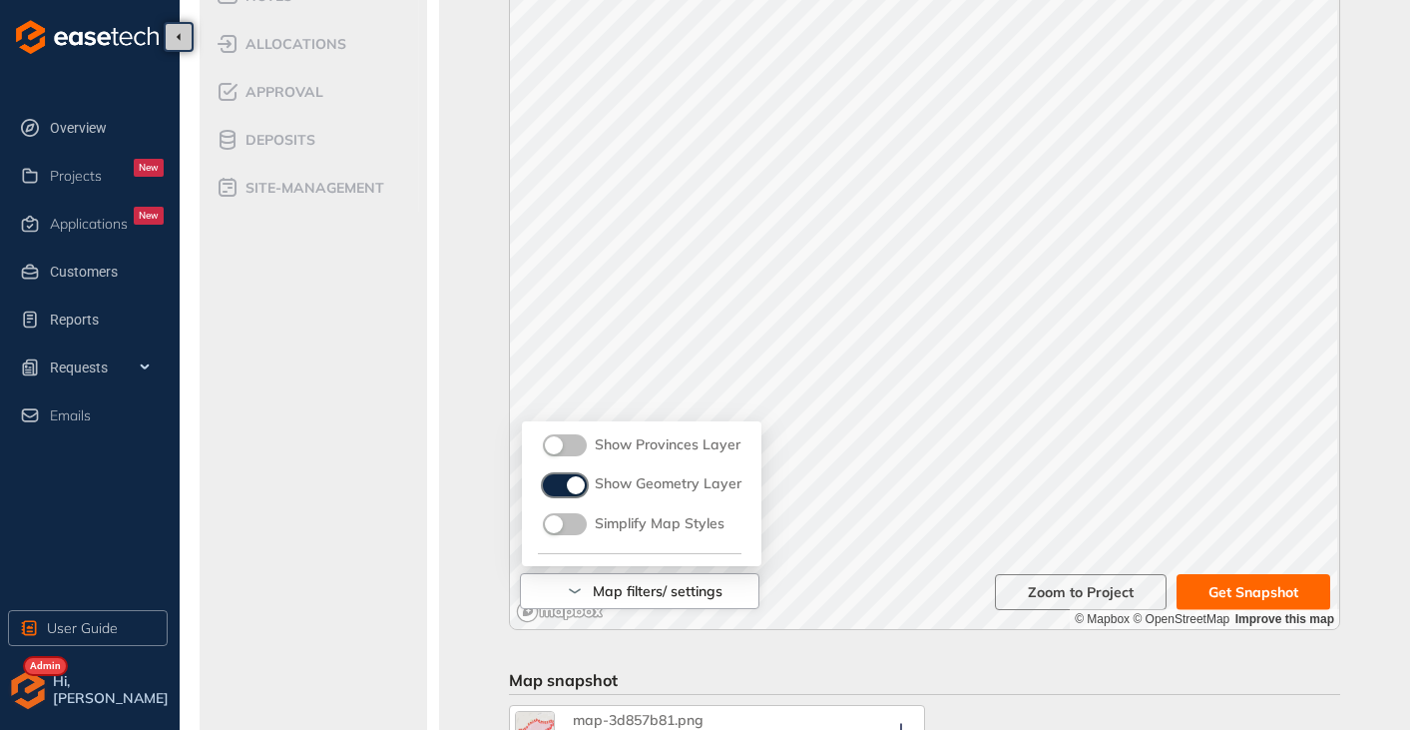
scroll to position [299, 0]
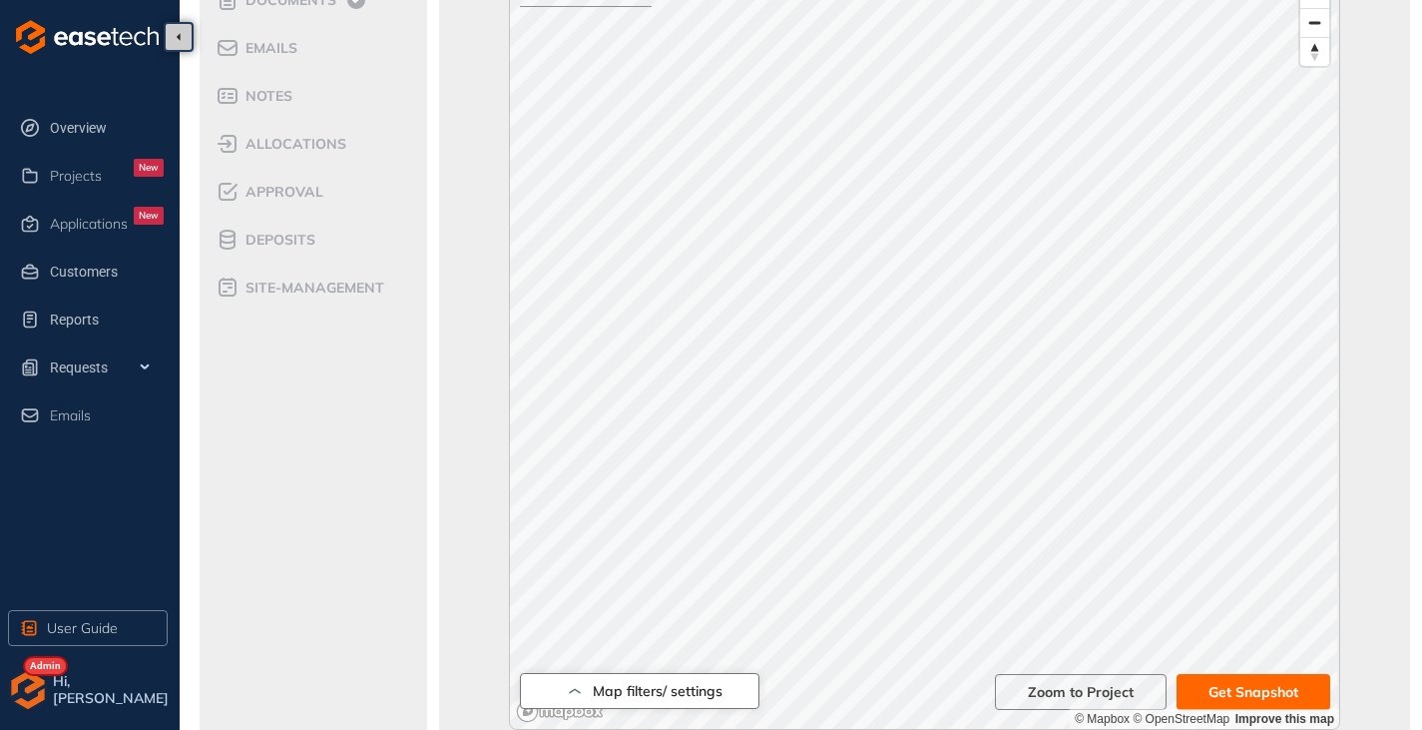
click at [582, 695] on icon "button" at bounding box center [575, 691] width 20 height 24
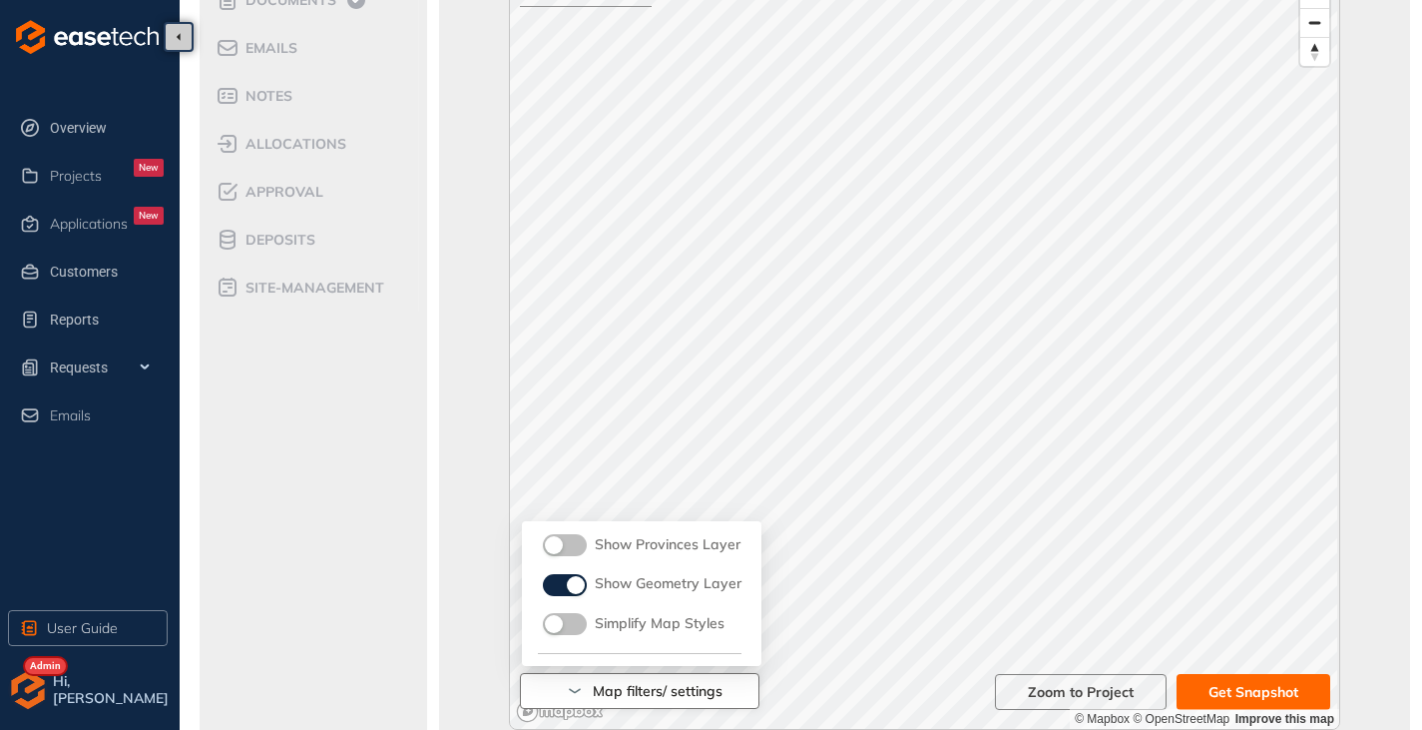
click at [582, 694] on icon "button" at bounding box center [575, 691] width 20 height 24
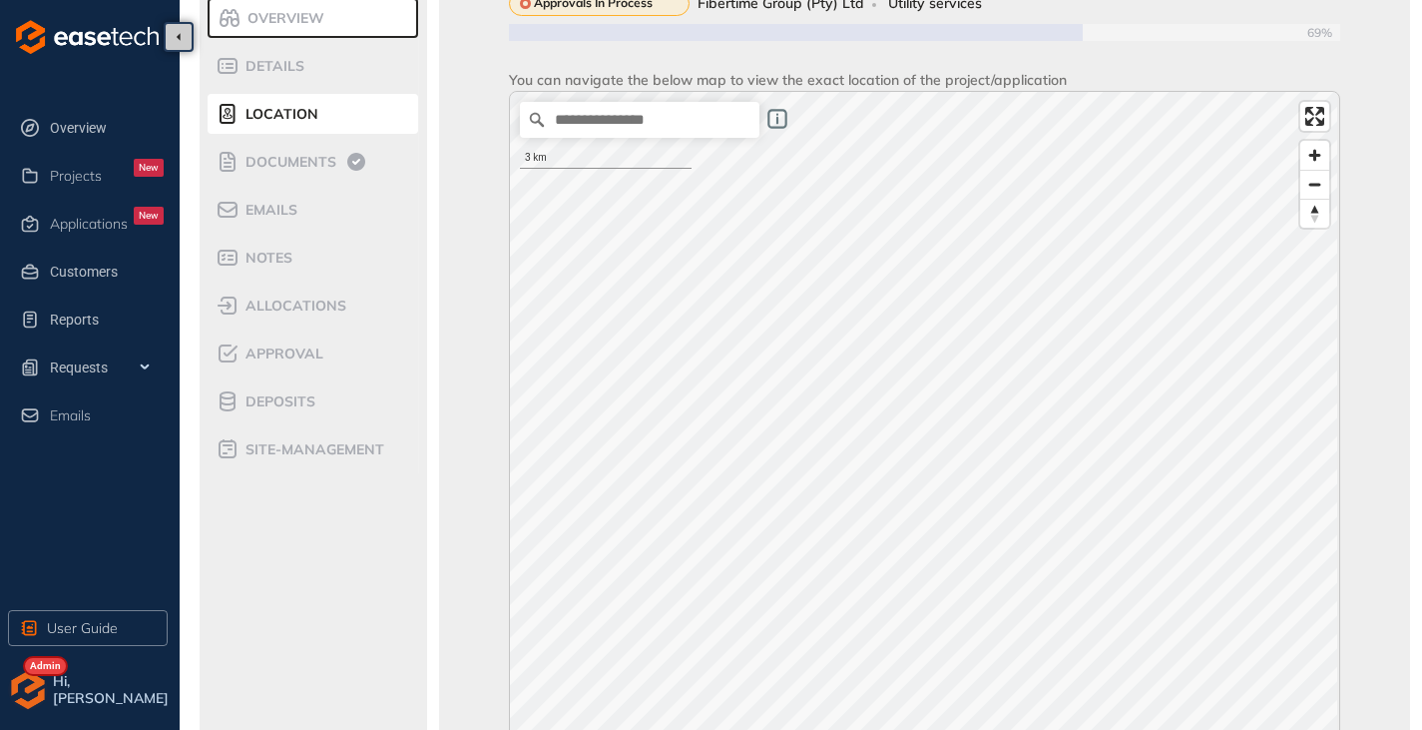
scroll to position [100, 0]
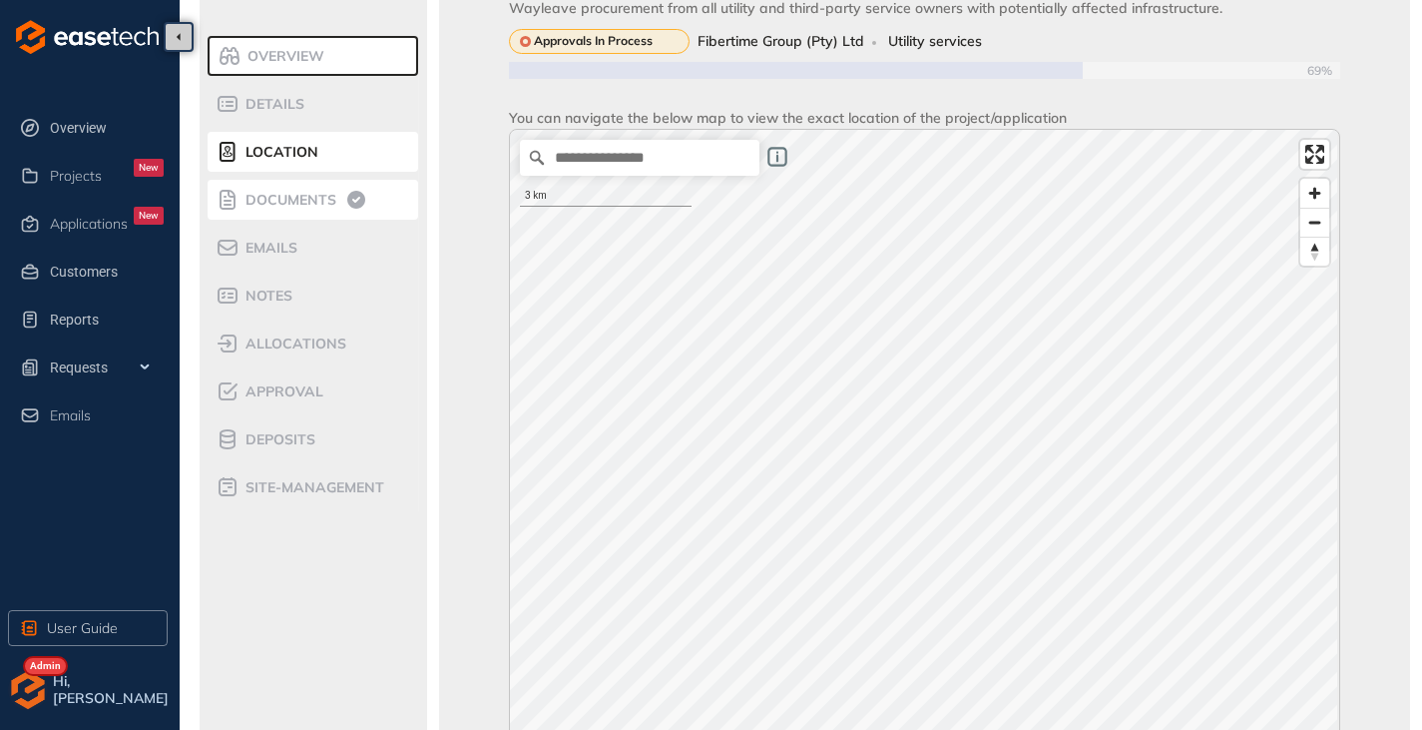
click at [283, 195] on span "Documents" at bounding box center [288, 200] width 97 height 17
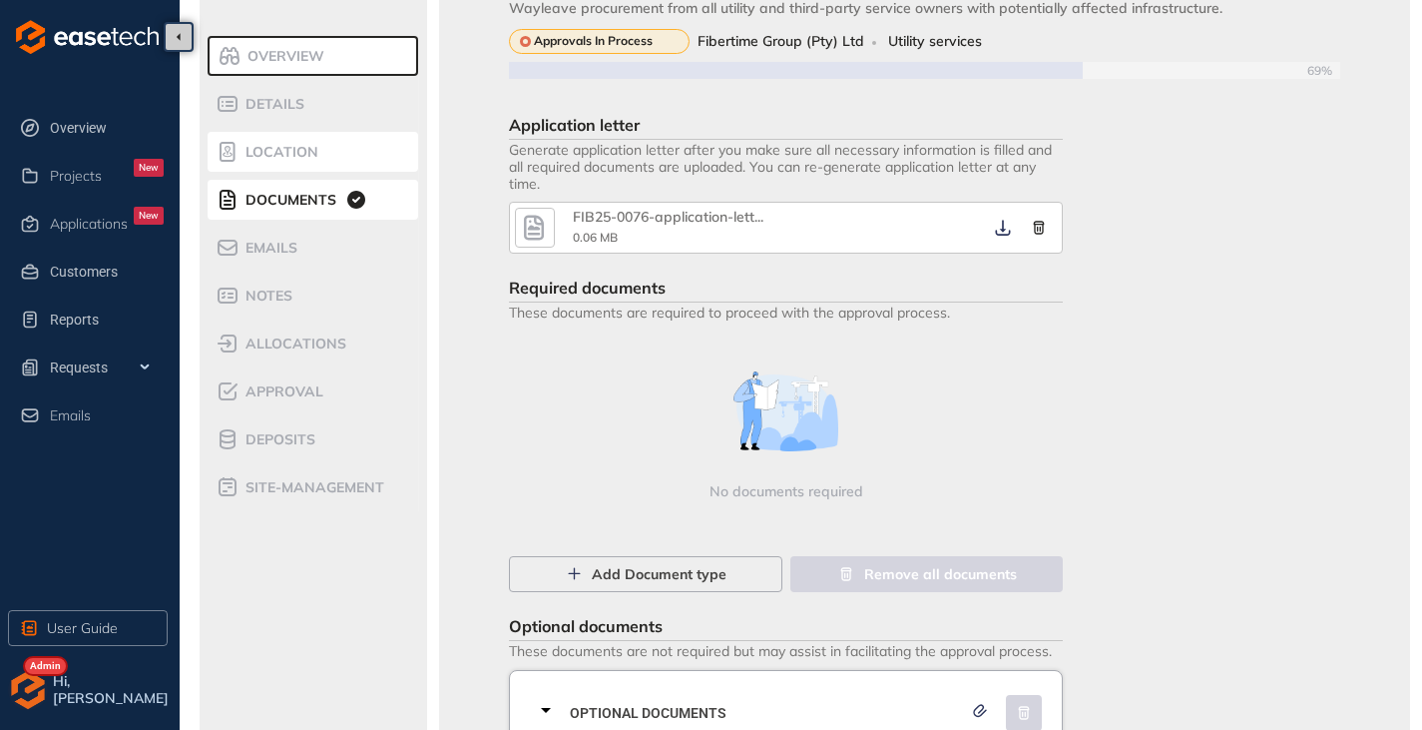
click at [278, 156] on span "Location" at bounding box center [279, 152] width 79 height 17
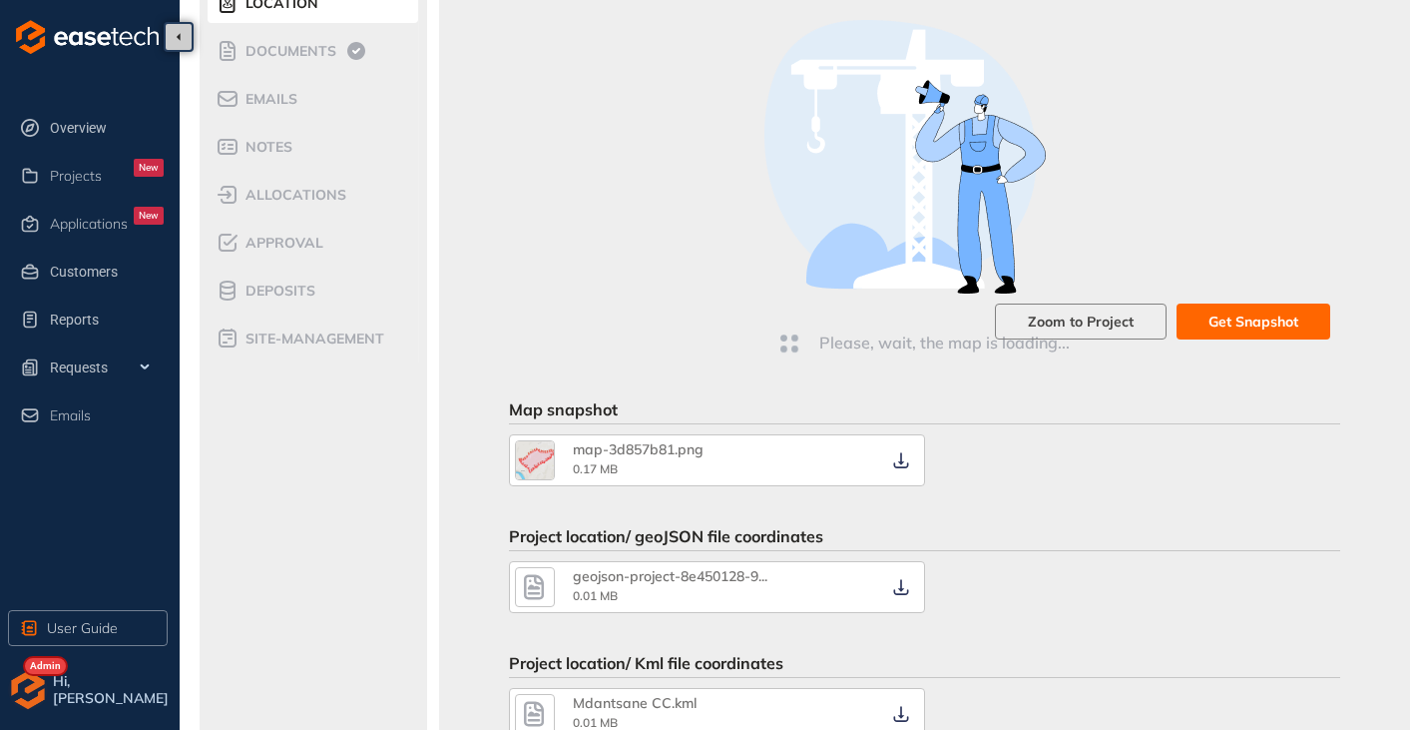
scroll to position [200, 0]
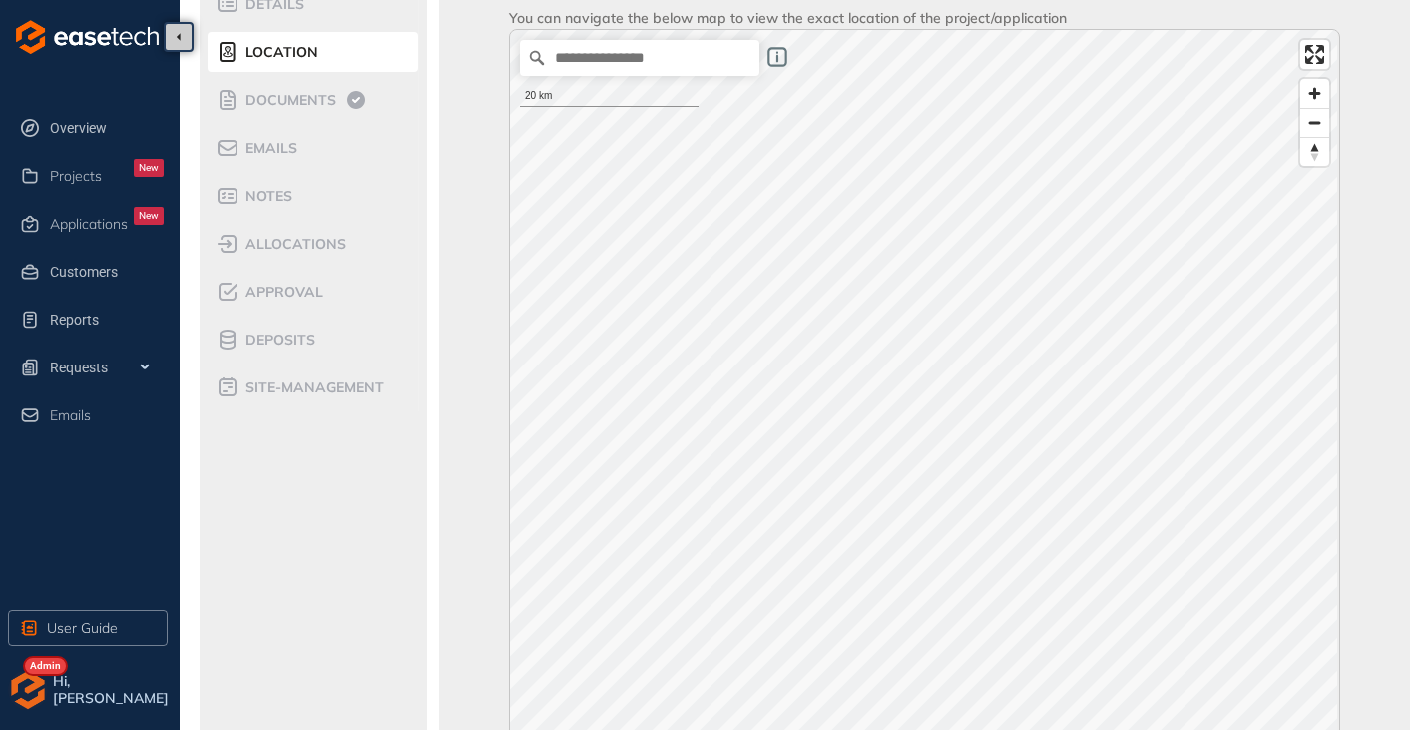
click at [64, 172] on span "Projects" at bounding box center [76, 176] width 52 height 17
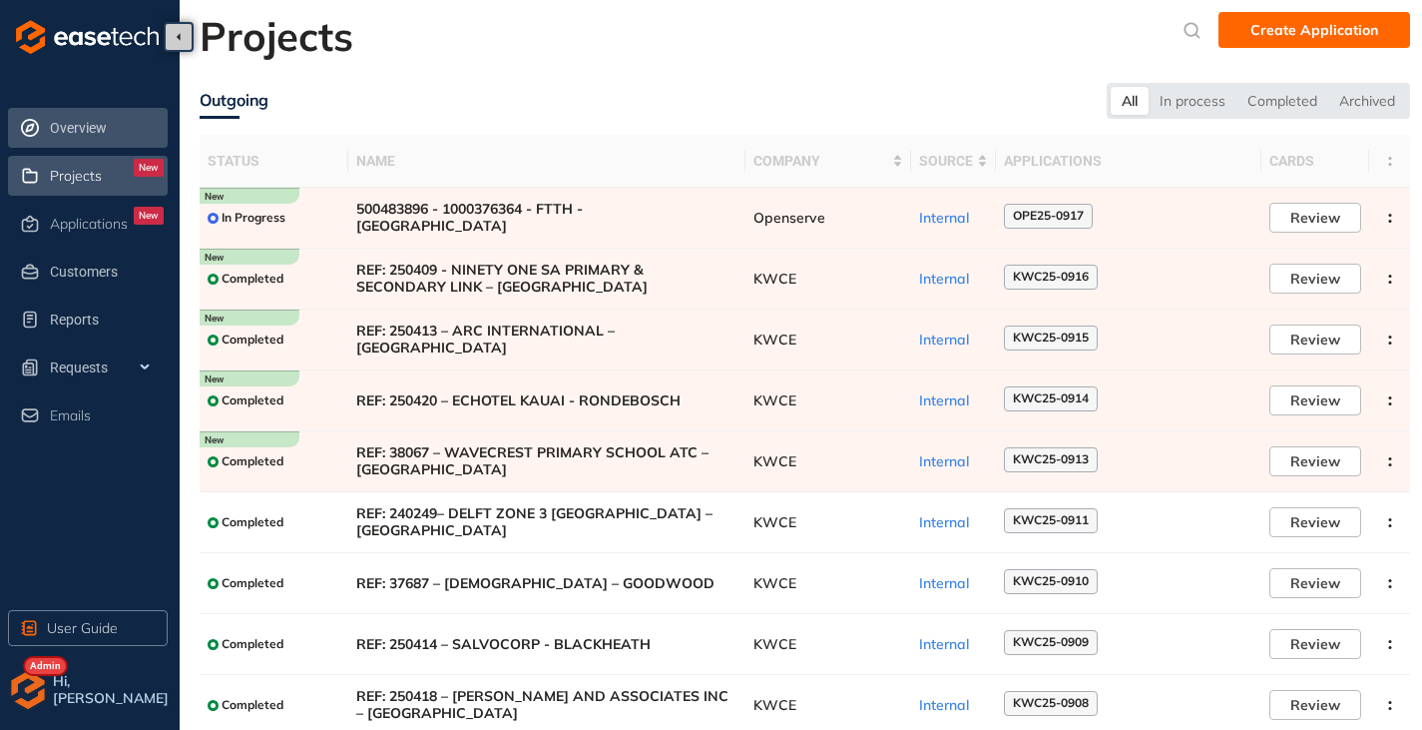
click at [75, 125] on span "Overview" at bounding box center [107, 128] width 114 height 40
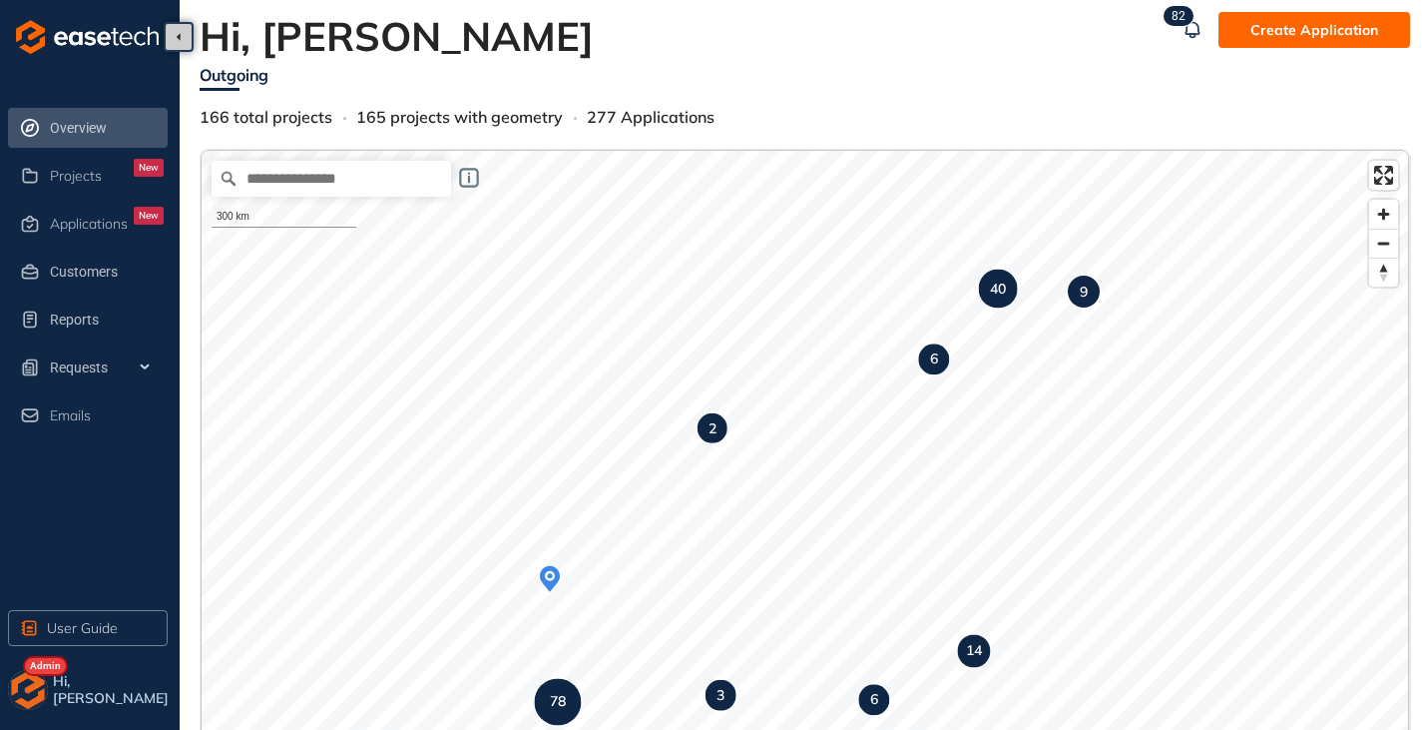
click at [39, 684] on img "button" at bounding box center [28, 690] width 40 height 40
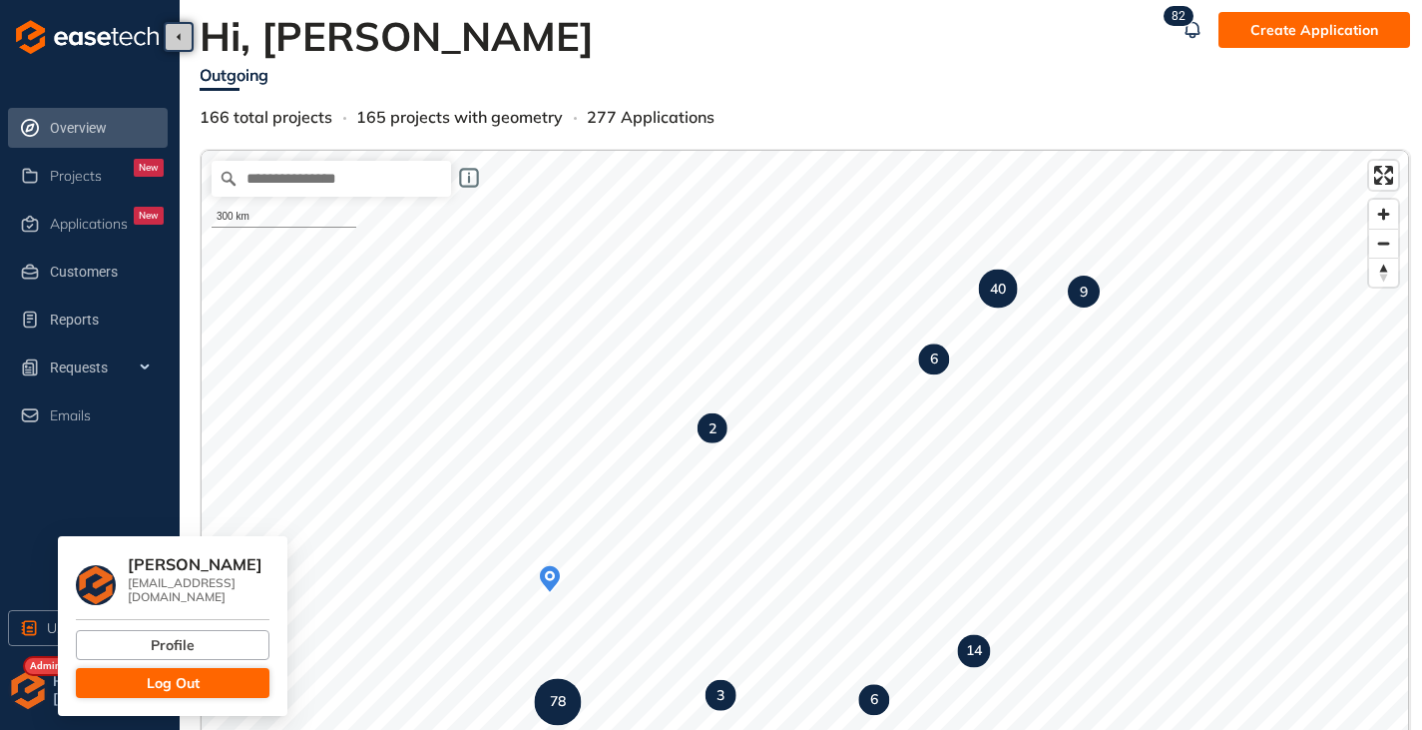
click at [184, 672] on span "Log Out" at bounding box center [173, 683] width 53 height 22
